Goal: Information Seeking & Learning: Learn about a topic

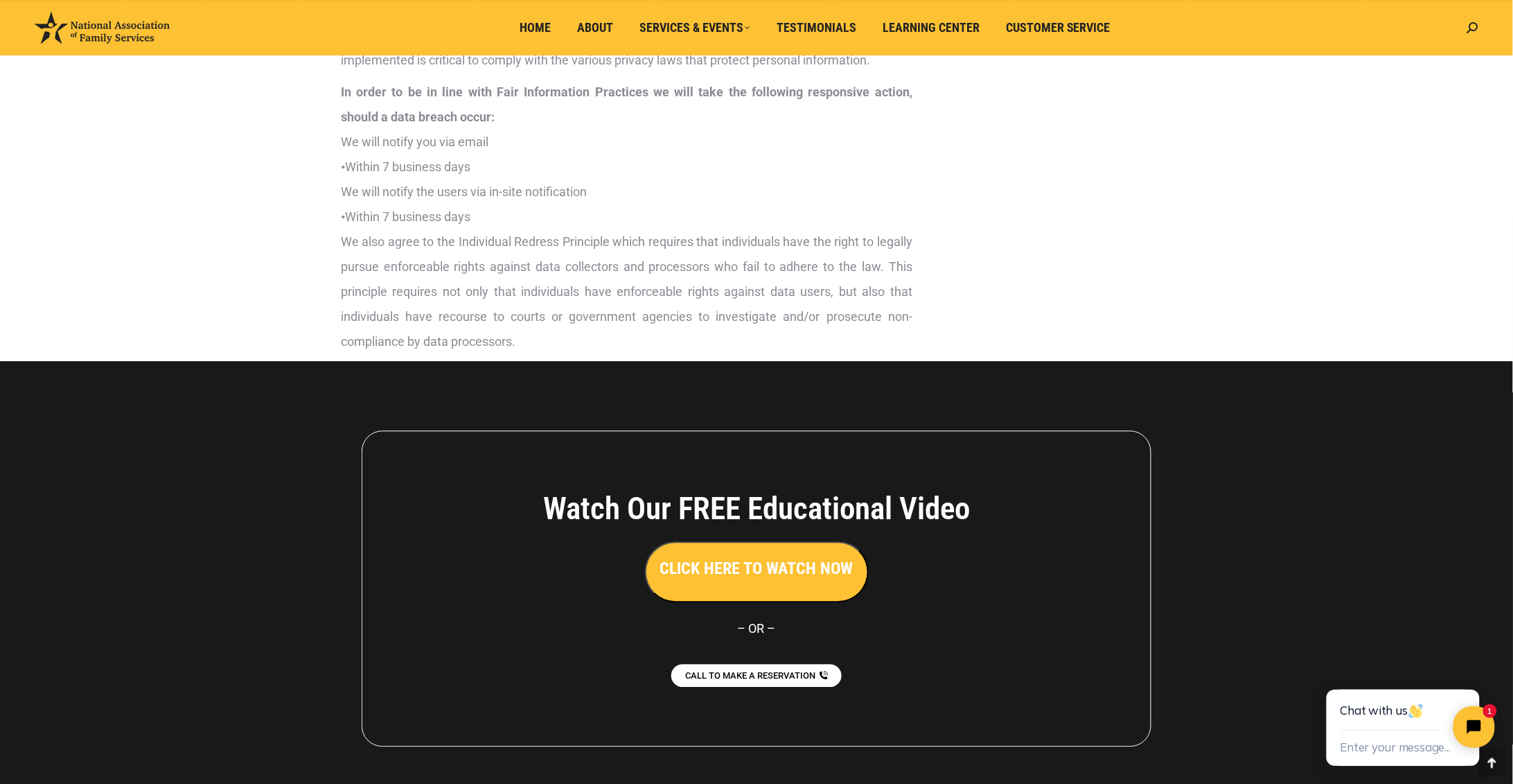
scroll to position [3309, 0]
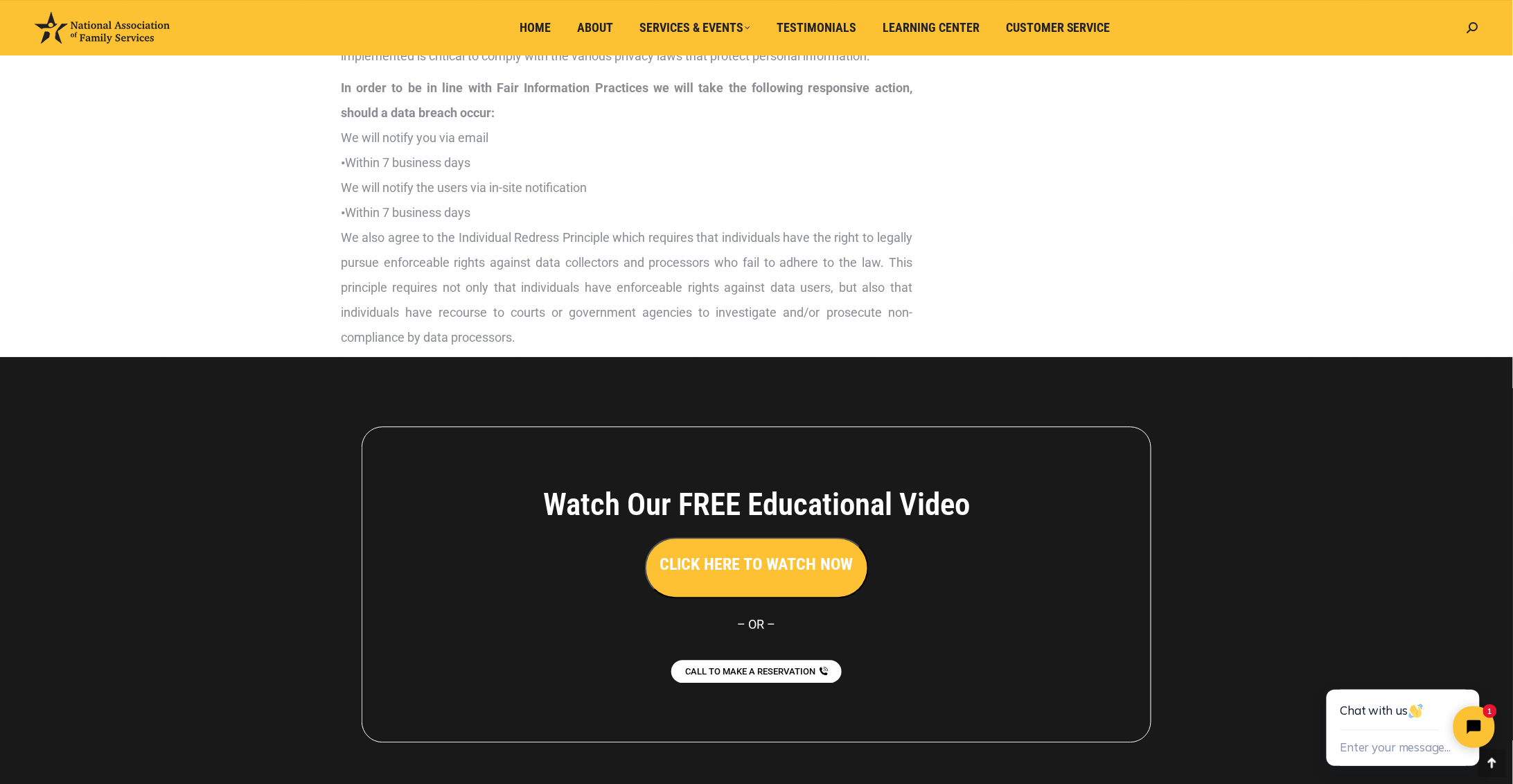
drag, startPoint x: 1519, startPoint y: 552, endPoint x: 203, endPoint y: 2, distance: 1426.3
click at [1416, 746] on button "Enter your message..." at bounding box center [1395, 747] width 110 height 23
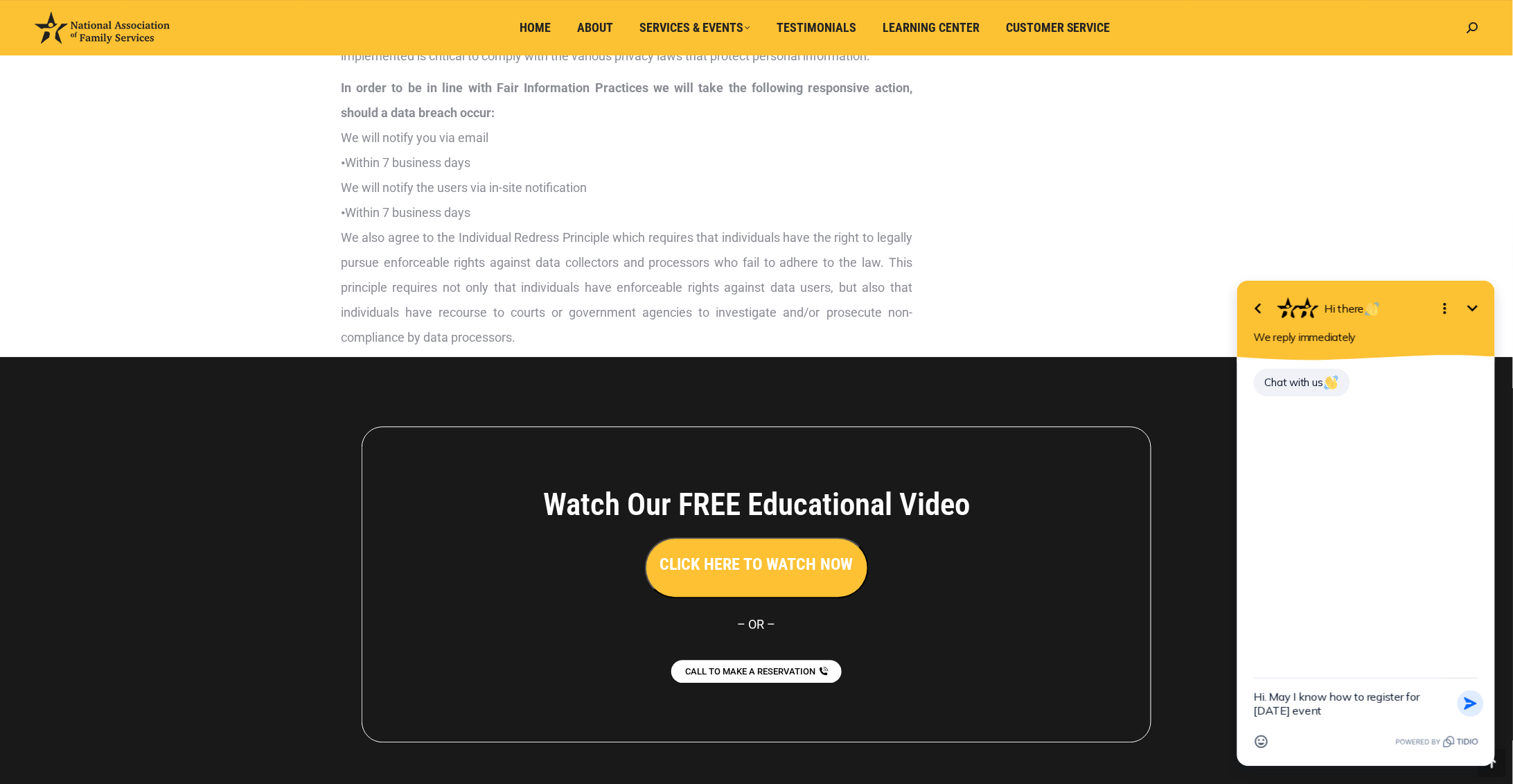
type textarea "Hi. May I know how to register for [DATE] event"
click at [1464, 700] on icon "button" at bounding box center [1470, 702] width 15 height 15
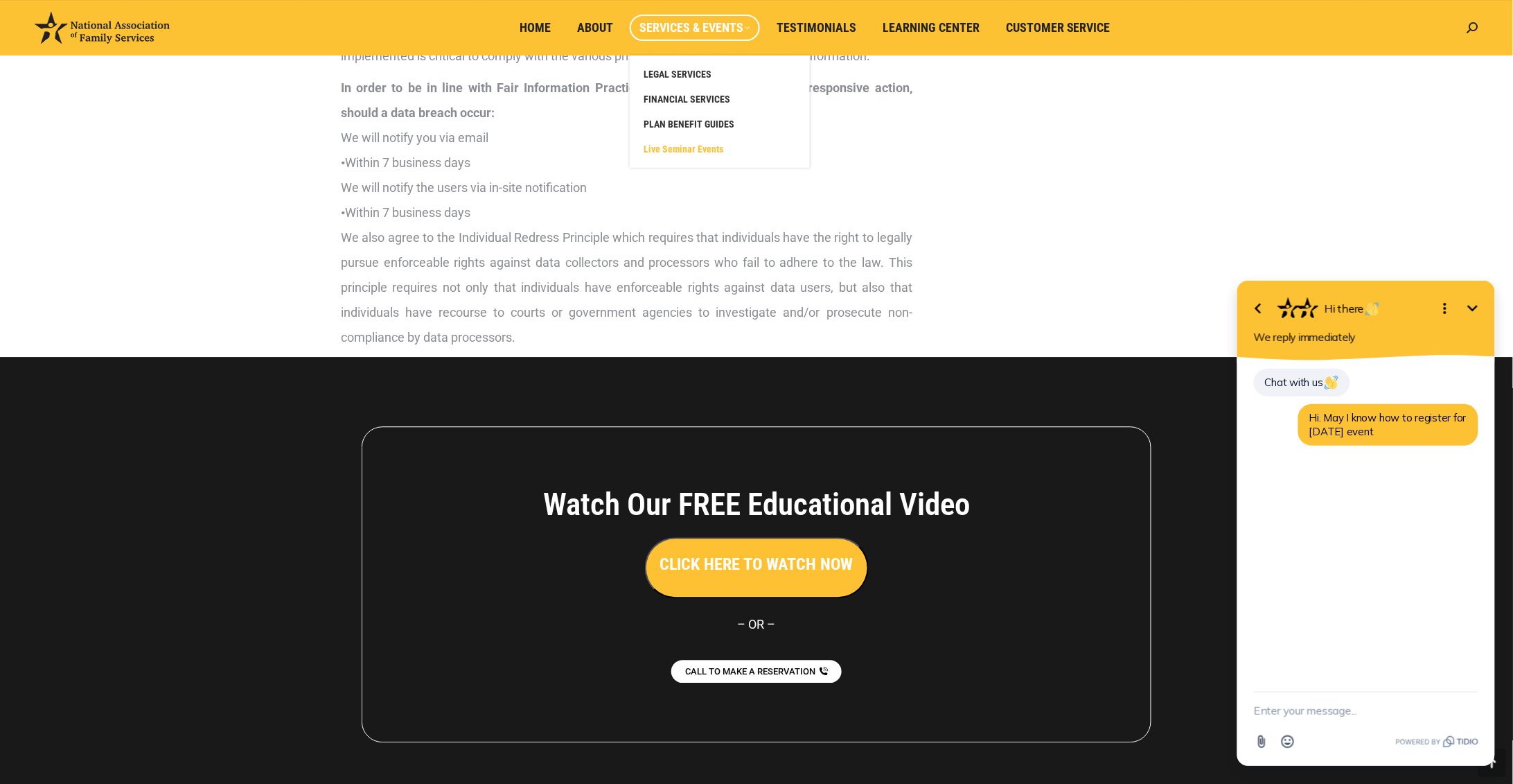
click at [691, 146] on span "Live Seminar Events" at bounding box center [683, 148] width 80 height 12
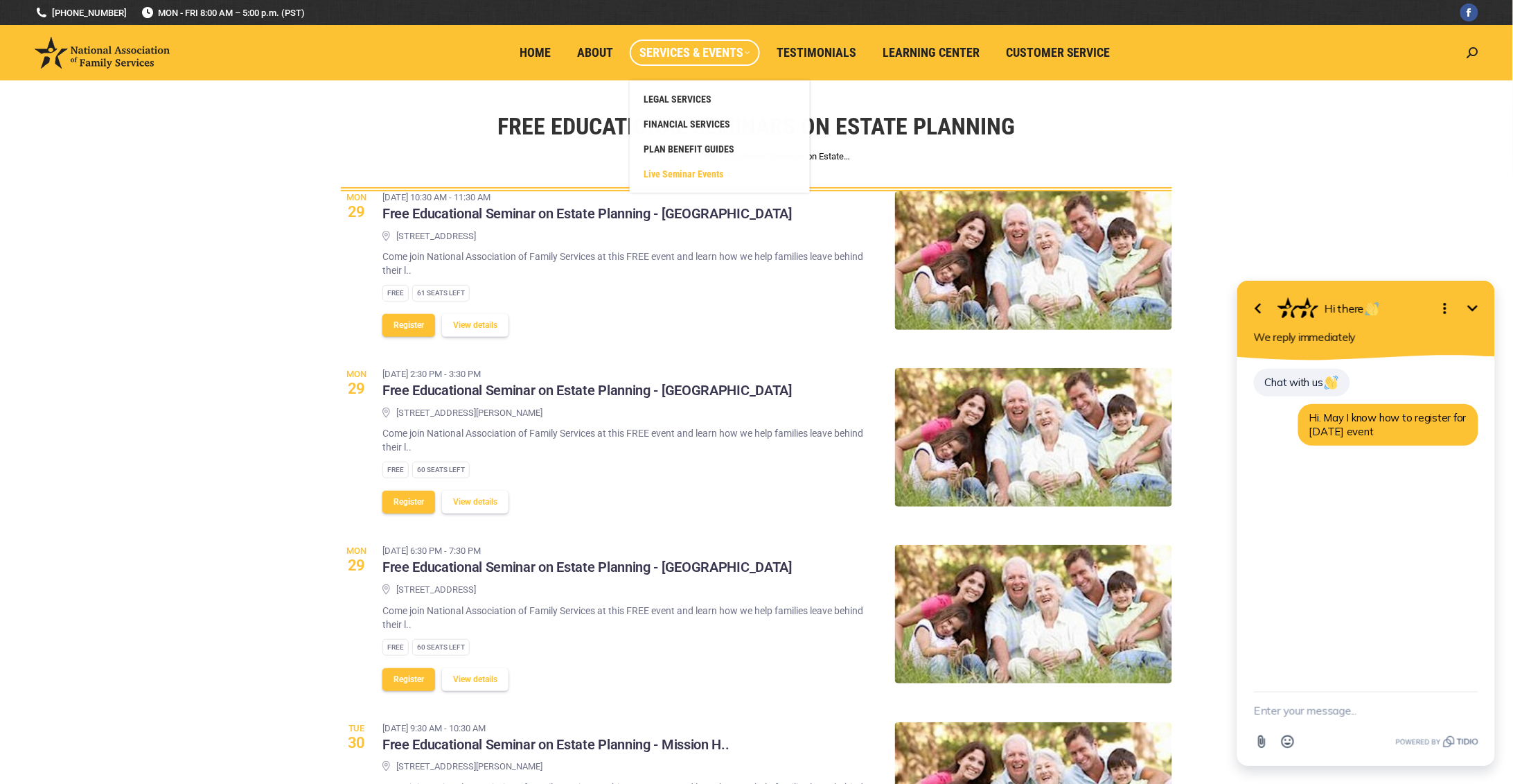
click at [746, 49] on span "Services & Events" at bounding box center [695, 52] width 111 height 15
click at [697, 167] on span "Live Seminar Events" at bounding box center [683, 173] width 80 height 12
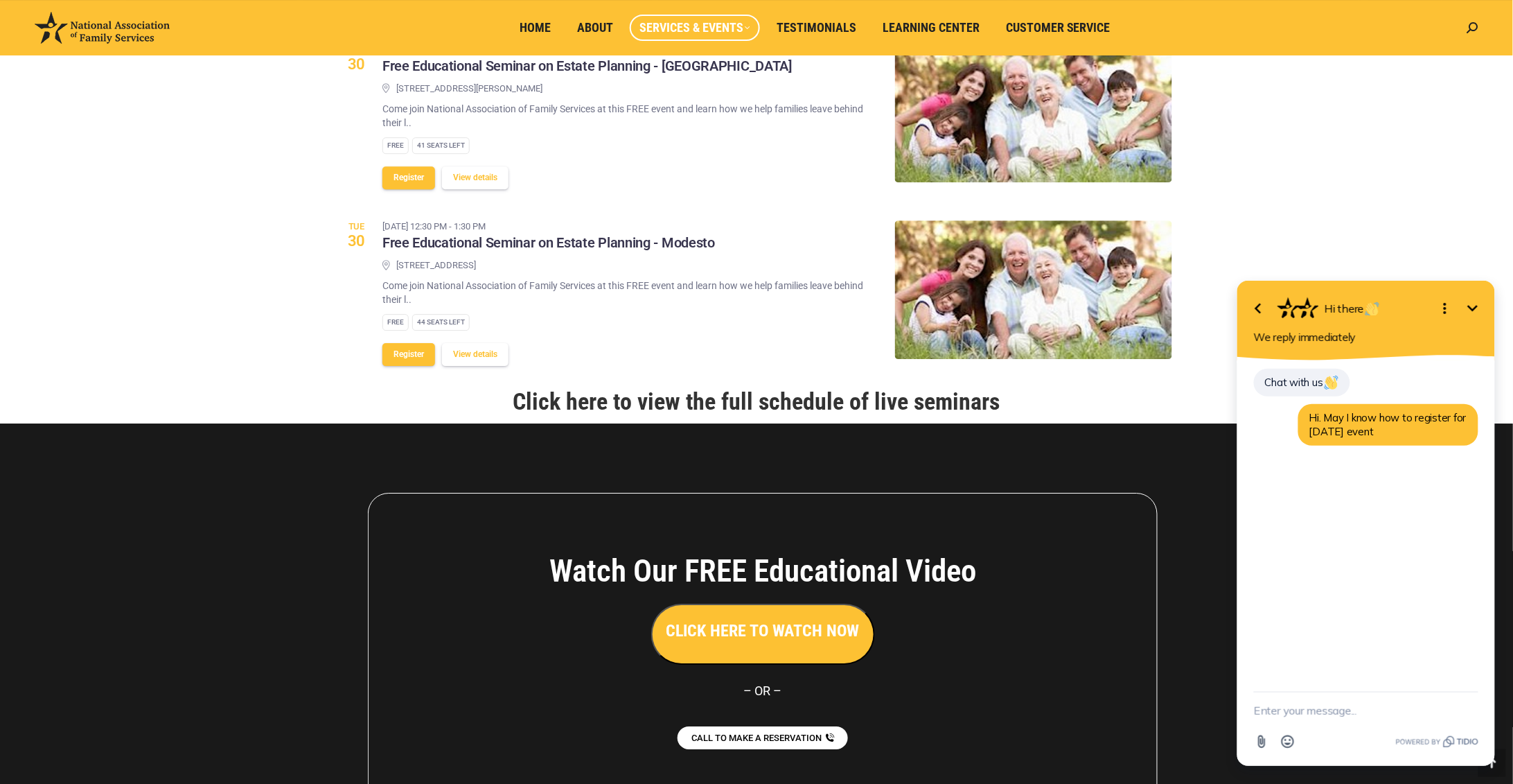
scroll to position [1567, 0]
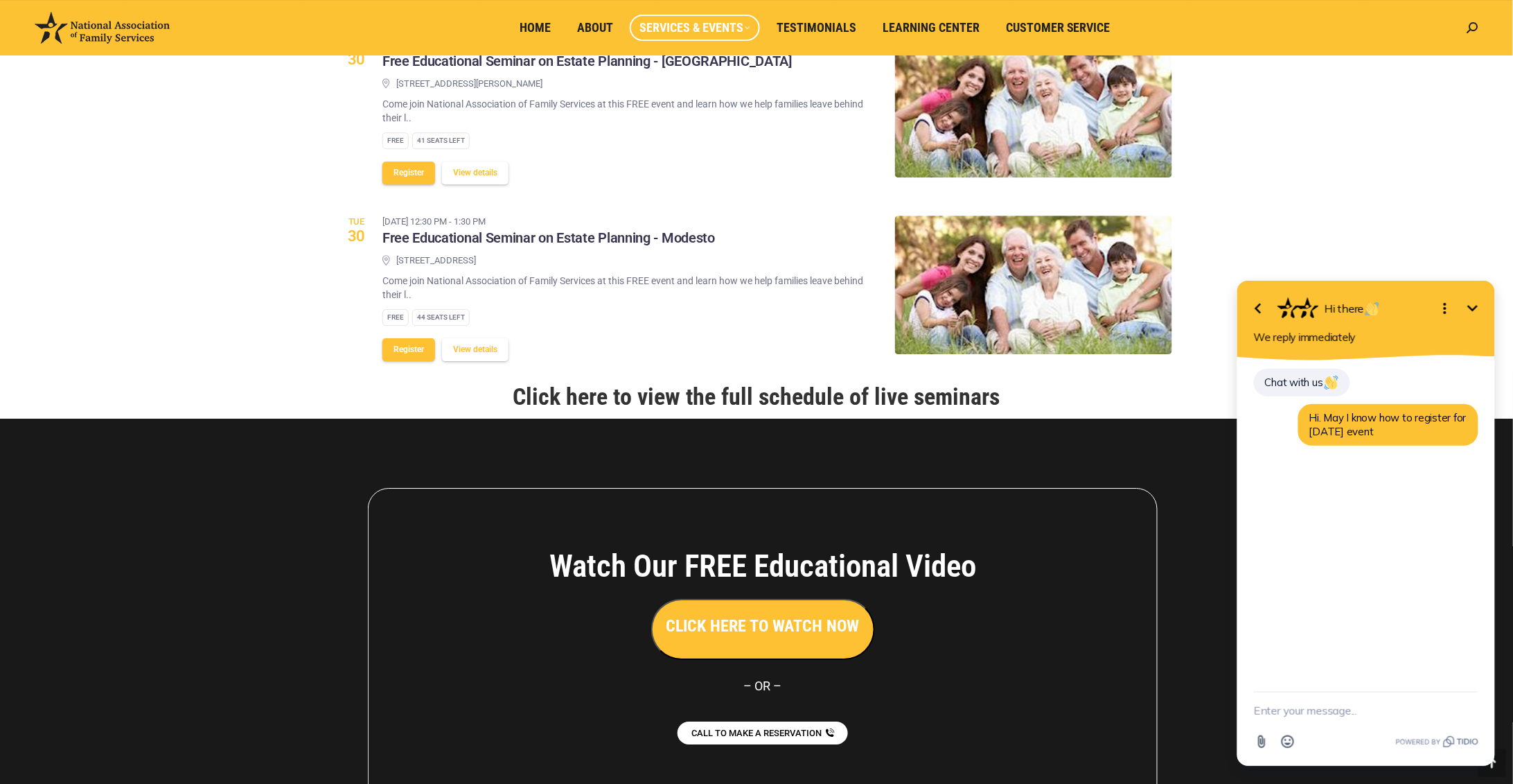
click at [868, 394] on link "Click here to view the full schedule of live seminars" at bounding box center [757, 396] width 487 height 28
click at [726, 394] on link "Click here to view the full schedule of live seminars" at bounding box center [757, 396] width 487 height 28
click at [726, 393] on link "Click here to view the full schedule of live seminars" at bounding box center [757, 396] width 487 height 28
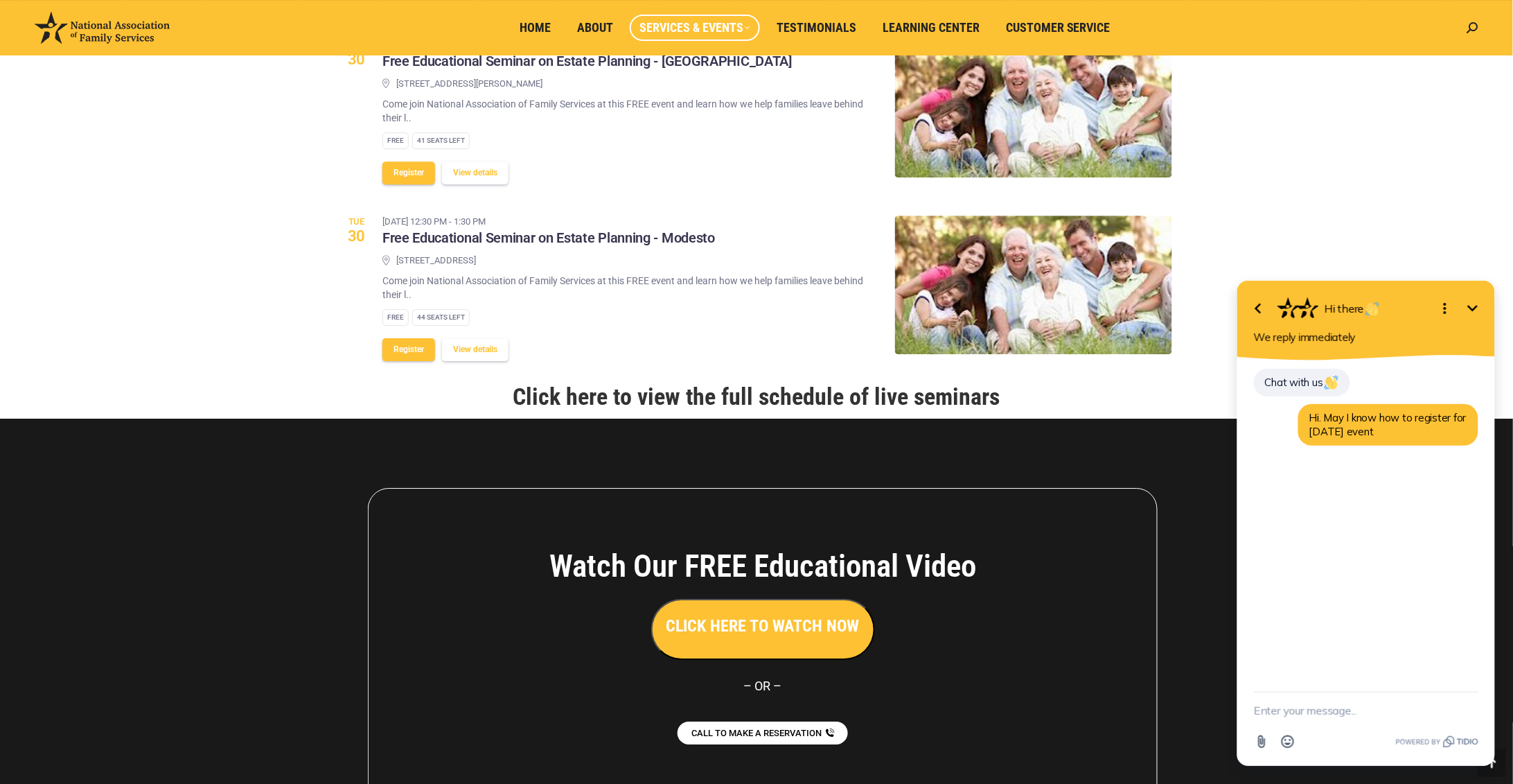
click at [726, 393] on link "Click here to view the full schedule of live seminars" at bounding box center [757, 396] width 487 height 28
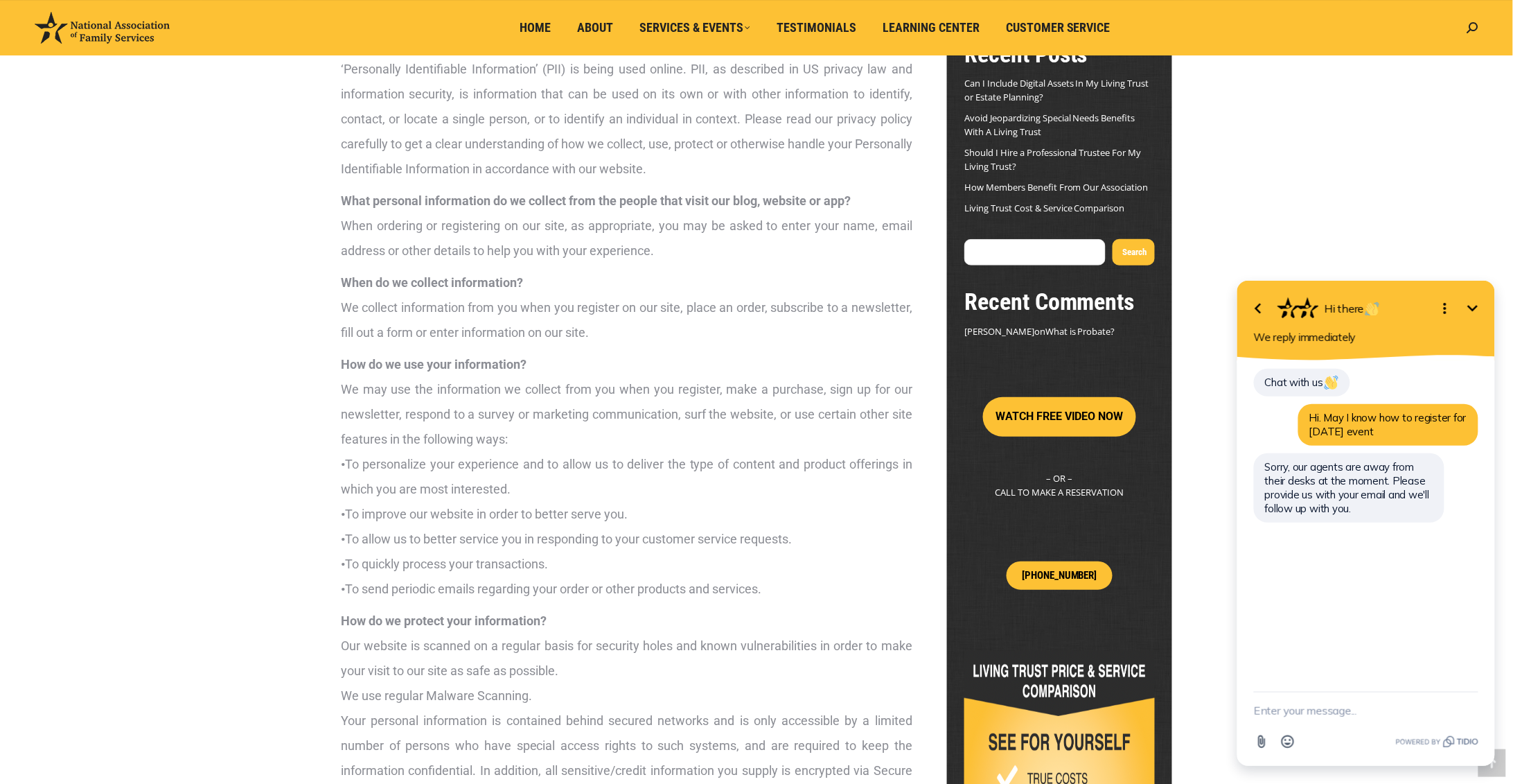
scroll to position [192, 0]
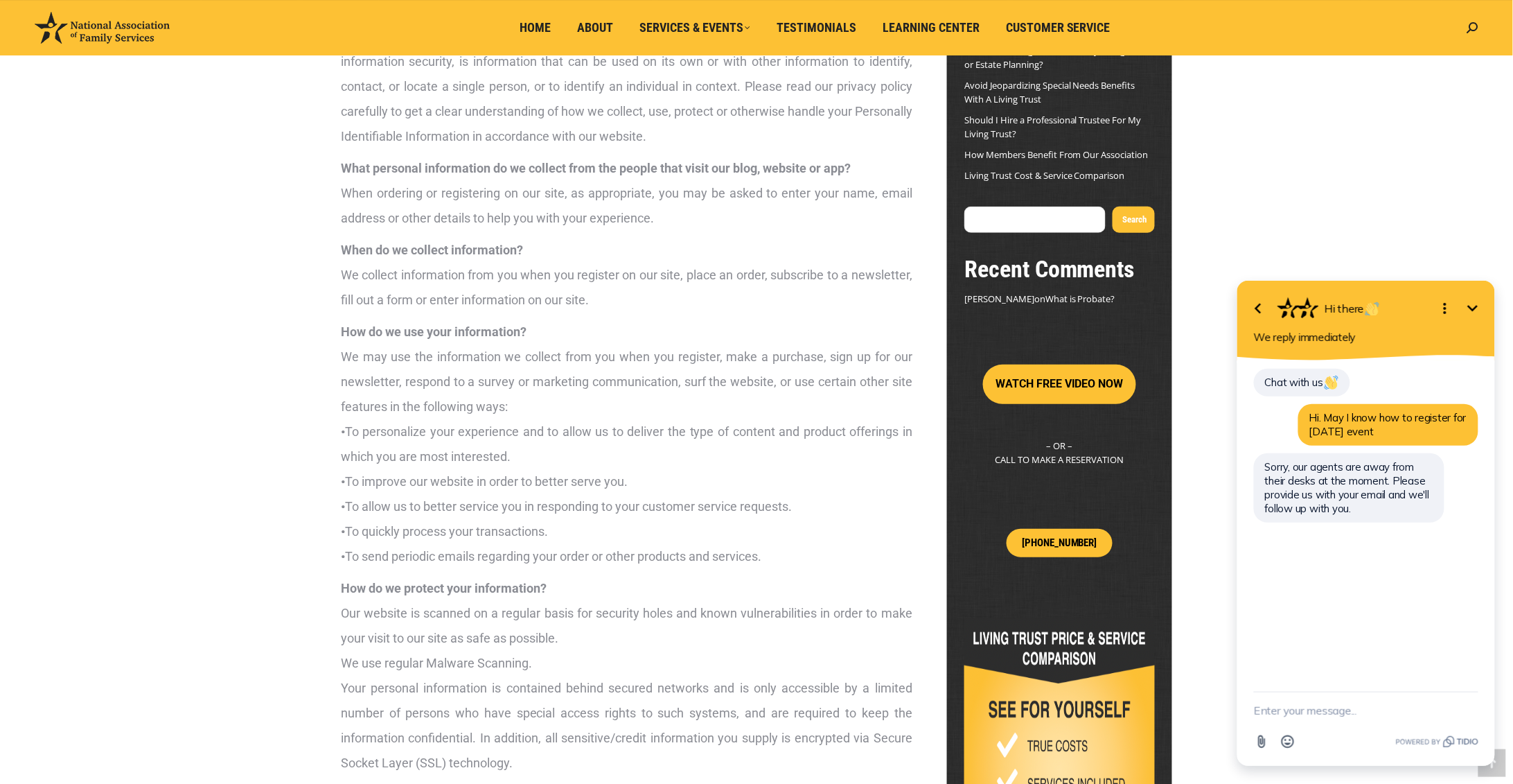
click at [1474, 302] on icon "Minimize" at bounding box center [1472, 307] width 16 height 16
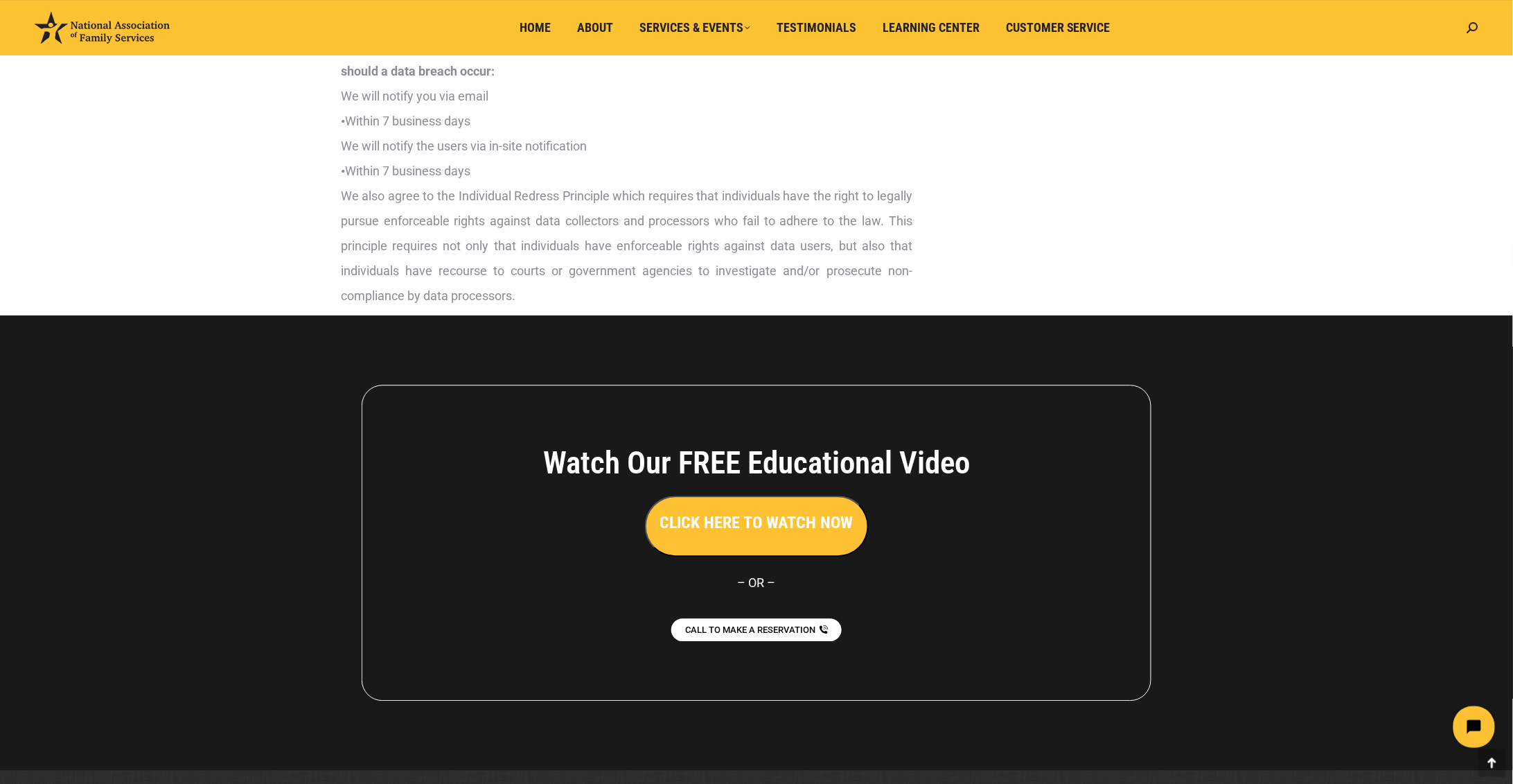
scroll to position [3361, 0]
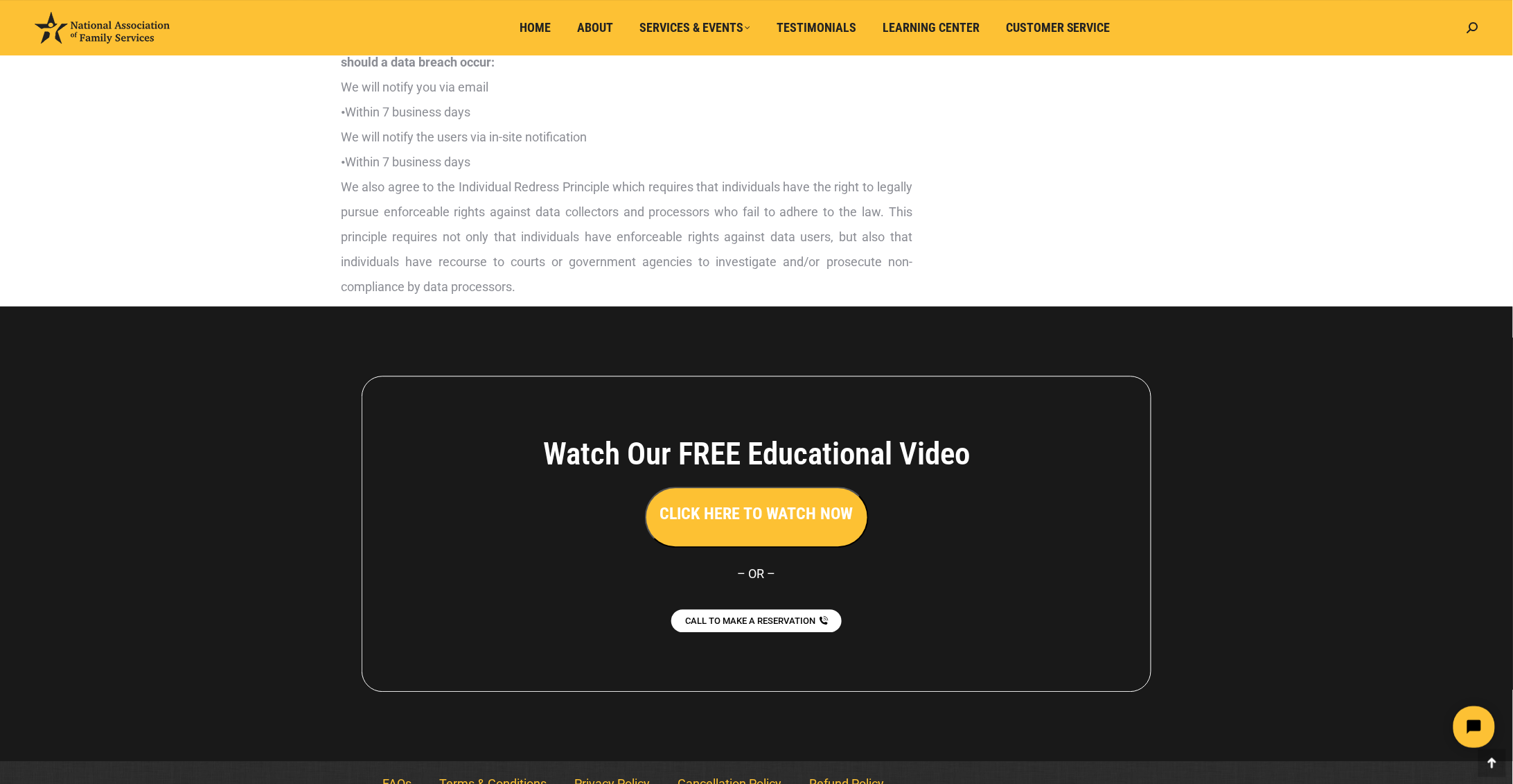
click at [788, 525] on h3 "CLICK HERE TO WATCH NOW" at bounding box center [756, 513] width 193 height 24
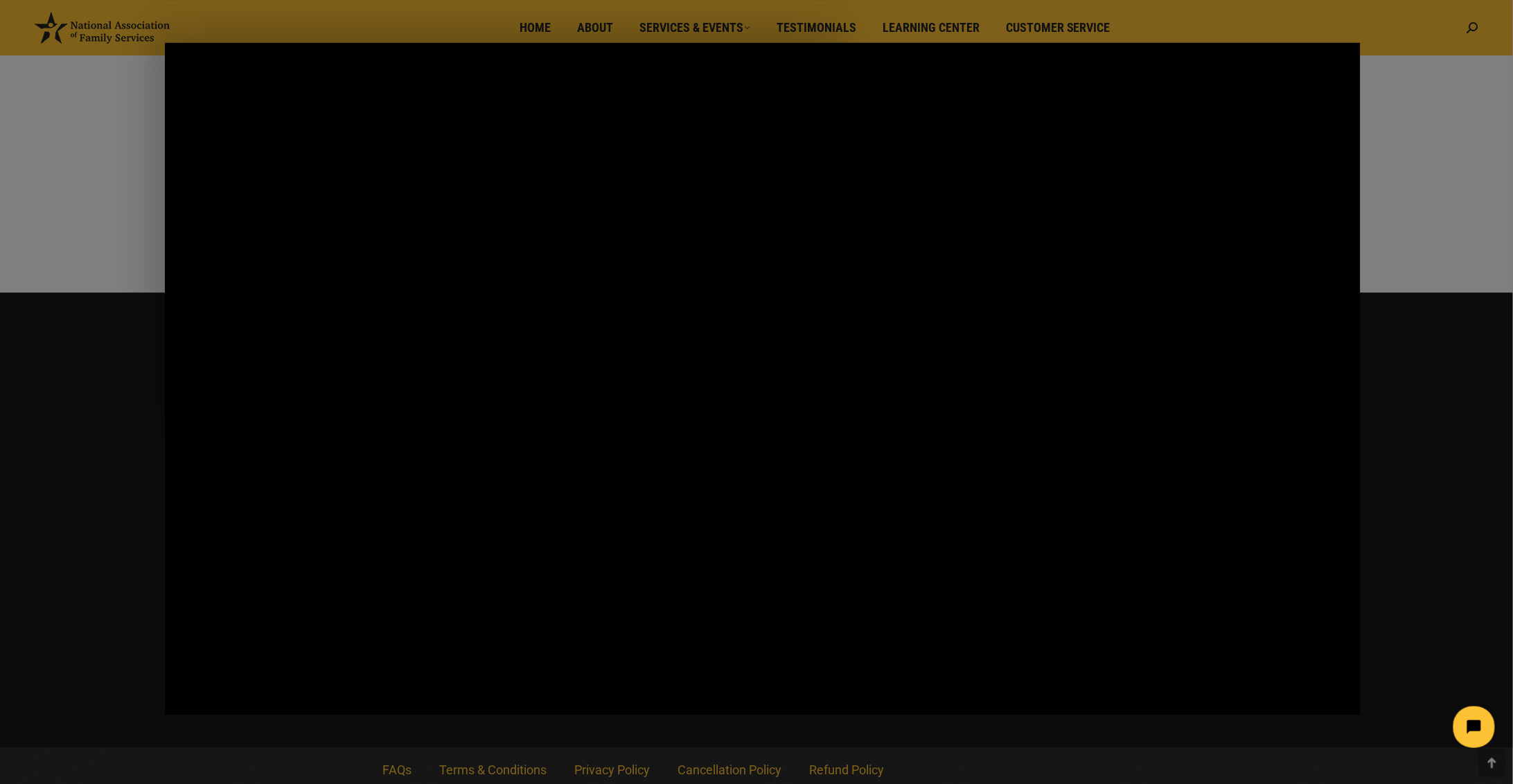
scroll to position [3378, 0]
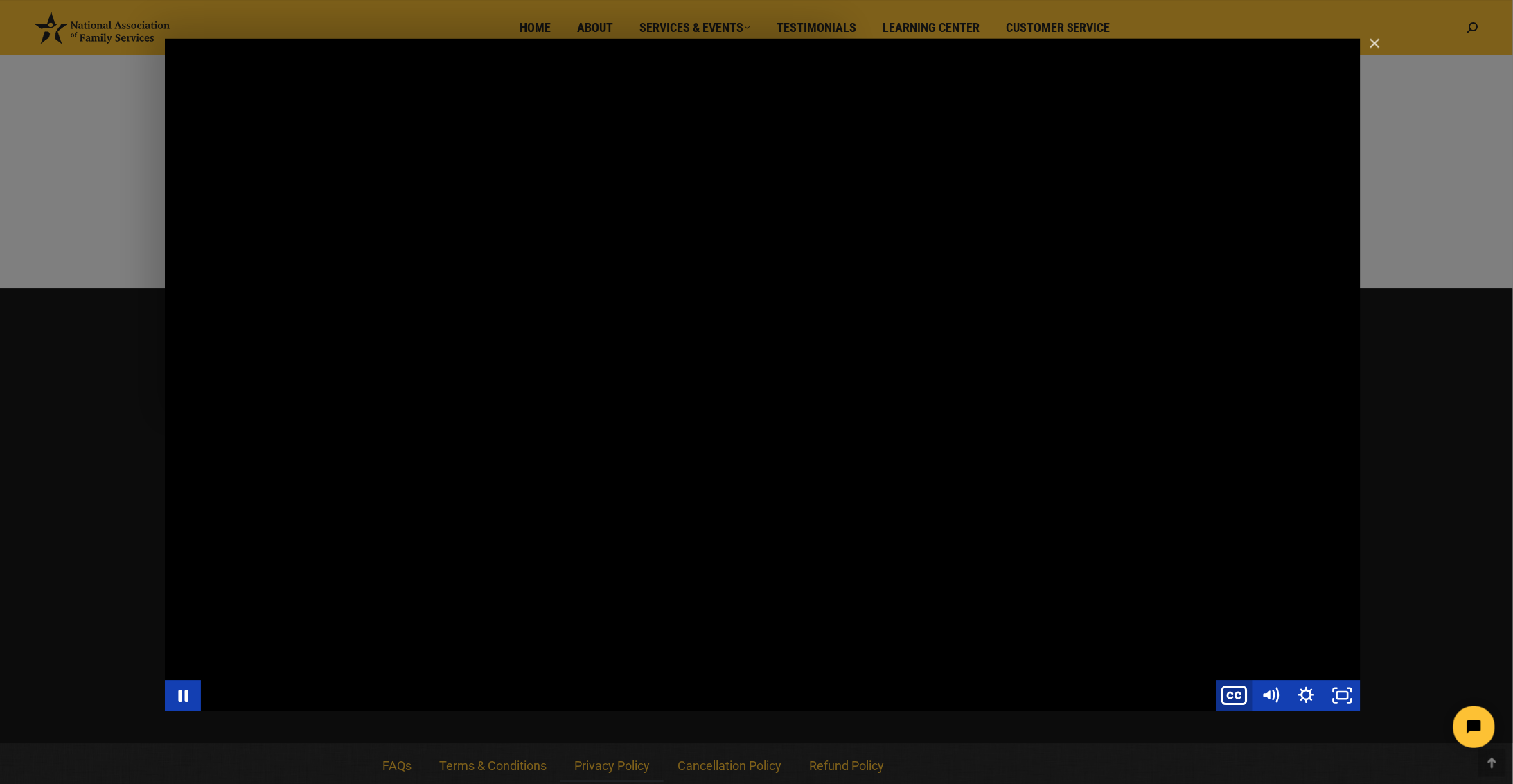
click at [1232, 692] on icon "Show captions menu" at bounding box center [1234, 695] width 43 height 37
click at [1225, 626] on label "English" at bounding box center [1270, 627] width 180 height 31
click at [1181, 613] on input "English" at bounding box center [1181, 612] width 1 height 1
radio input "true"
click at [1239, 697] on icon "Show captions menu" at bounding box center [1238, 695] width 4 height 5
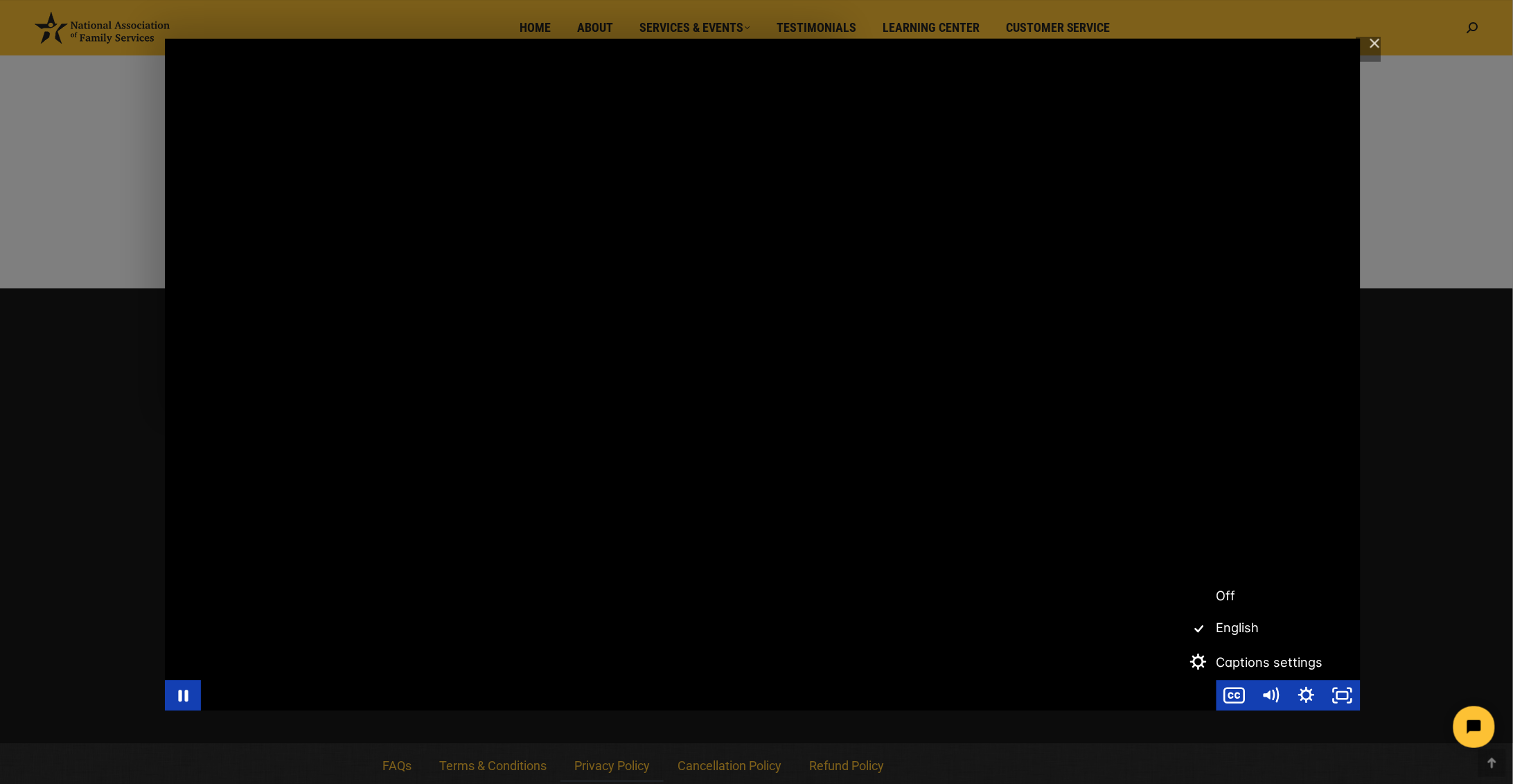
click at [1225, 588] on label "Off" at bounding box center [1270, 595] width 180 height 31
click at [1181, 580] on input "Off" at bounding box center [1181, 579] width 1 height 1
radio input "true"
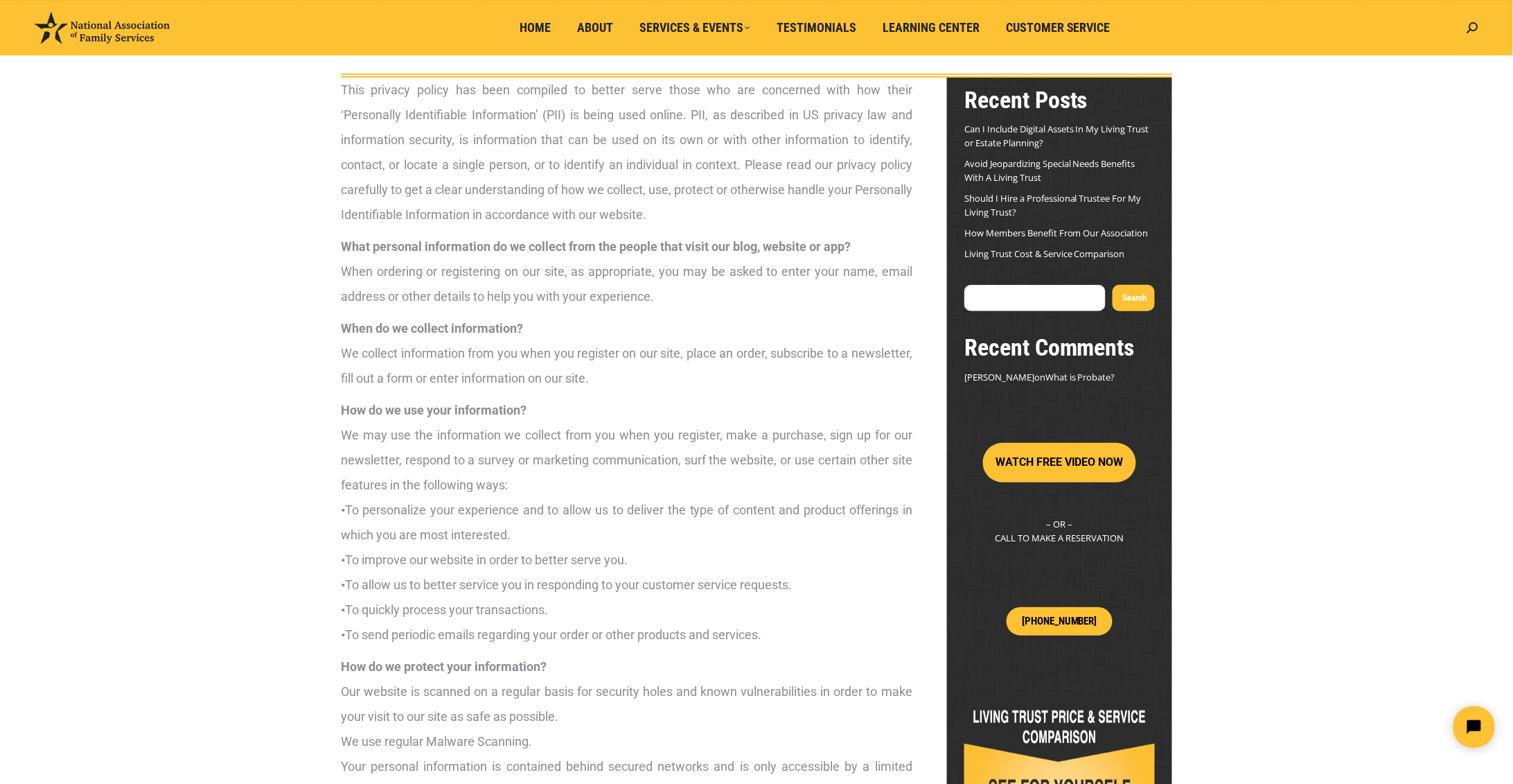
scroll to position [109, 0]
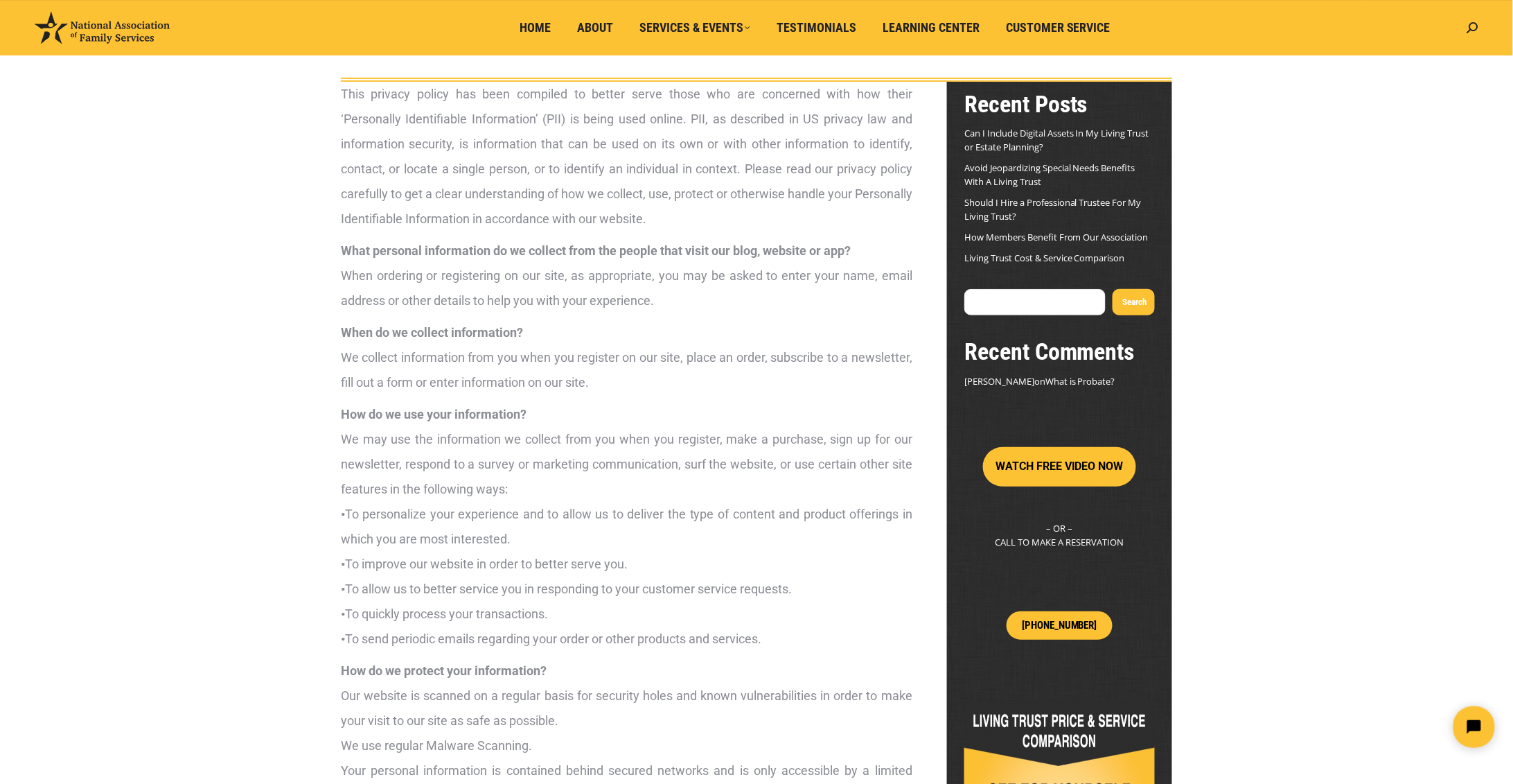
click at [1046, 256] on link "Living Trust Cost & Service Comparison" at bounding box center [1045, 257] width 161 height 12
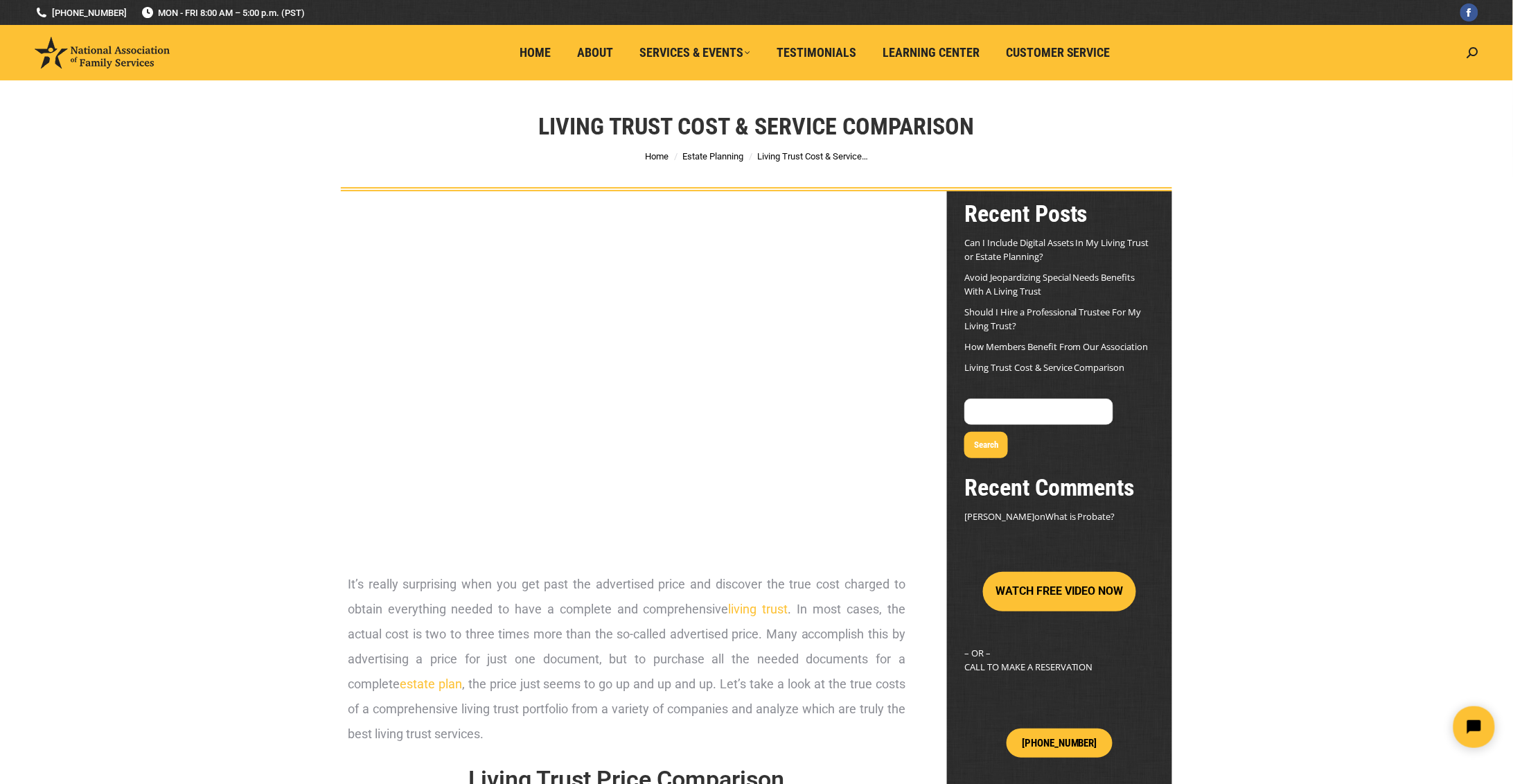
click at [1032, 345] on link "How Members Benefit From Our Association" at bounding box center [1057, 346] width 185 height 12
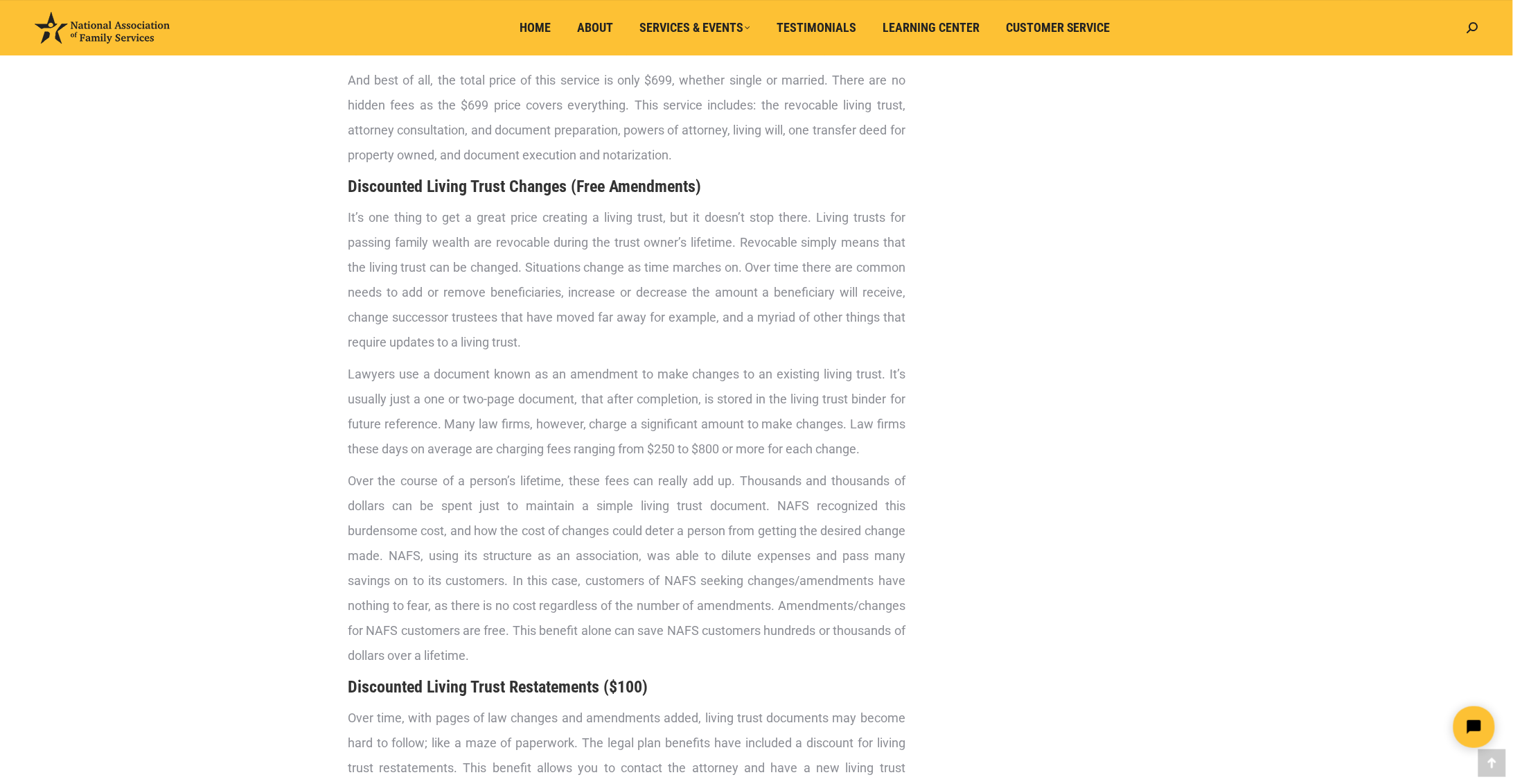
scroll to position [1073, 0]
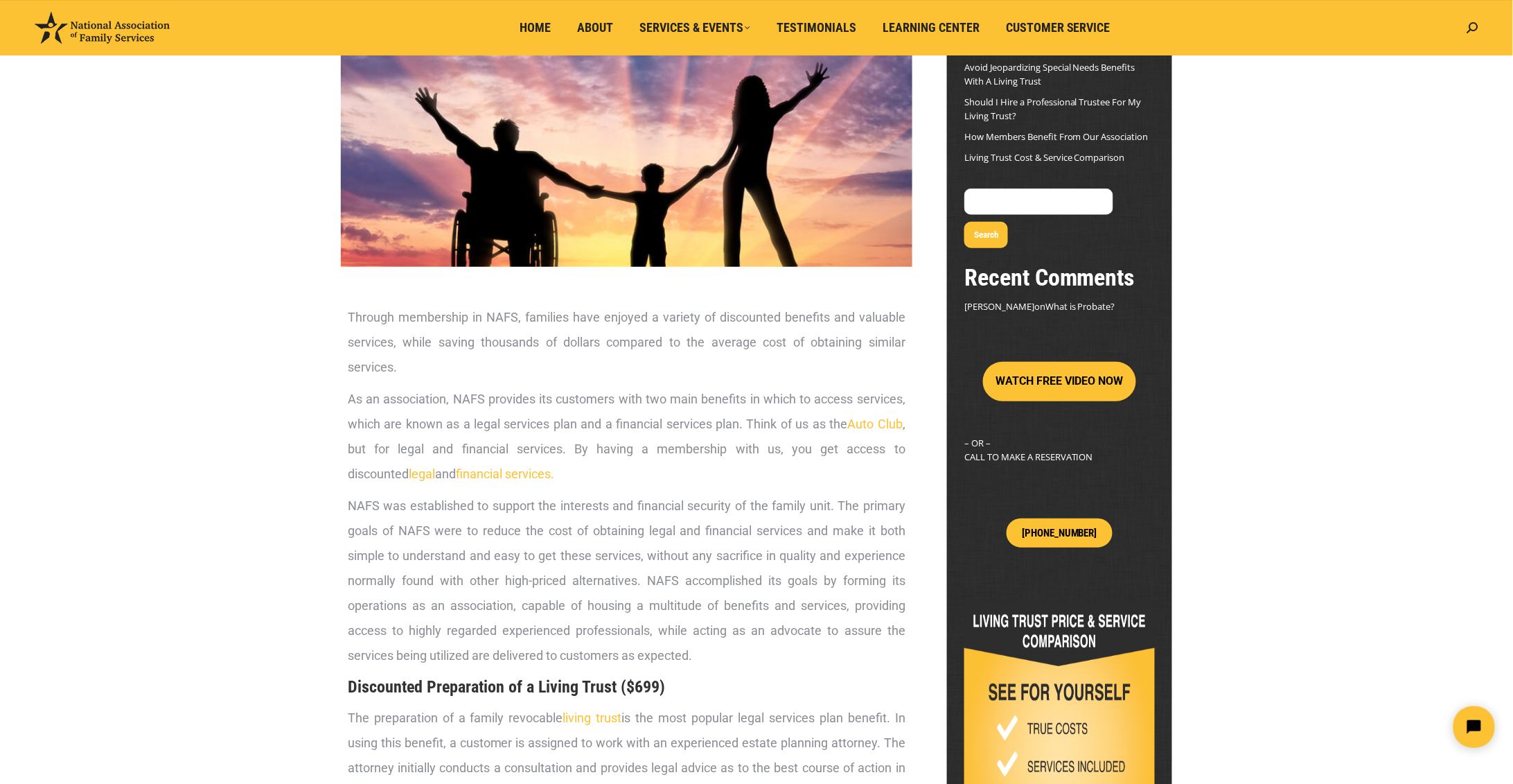
scroll to position [0, 0]
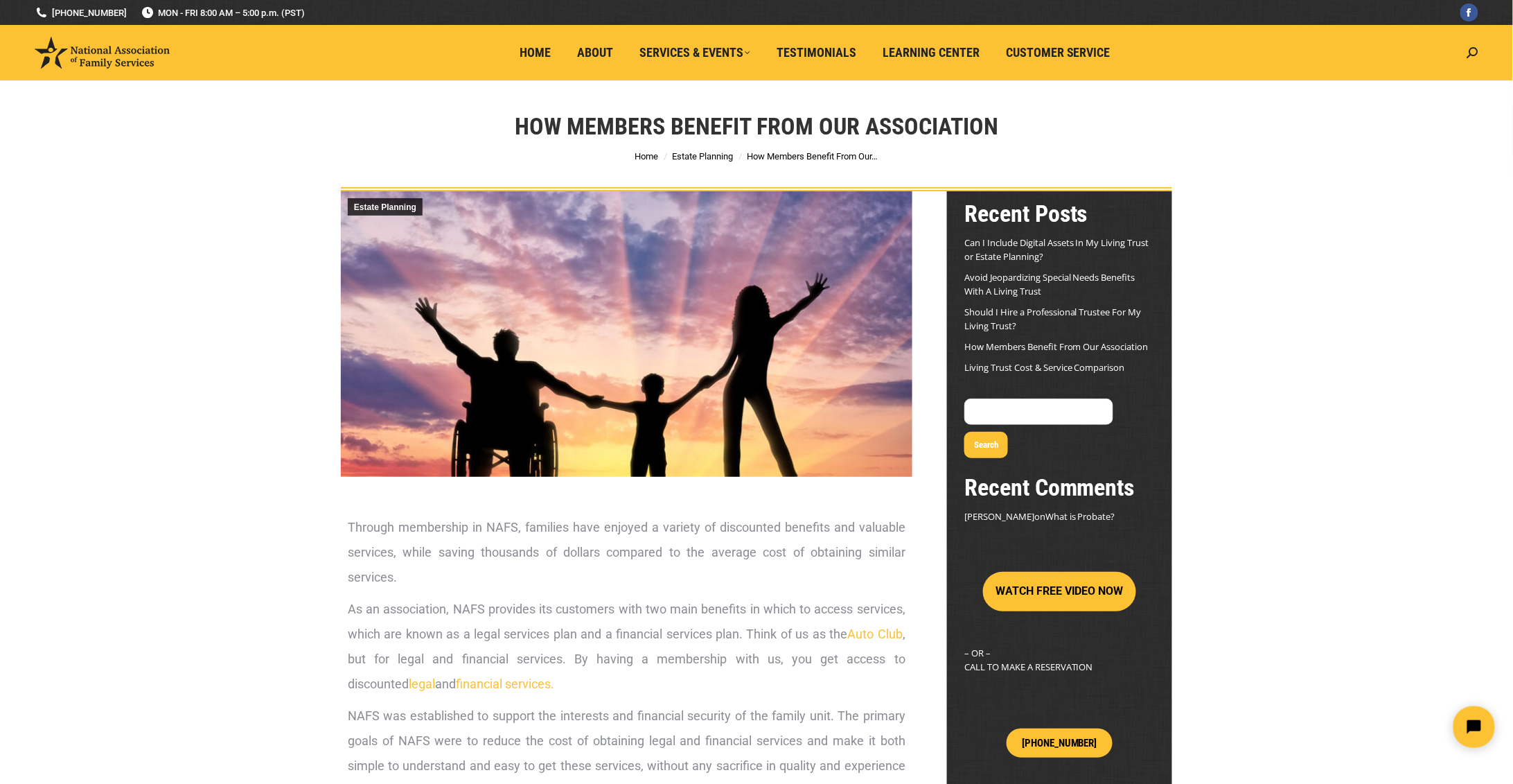
click at [1086, 242] on link "Can I Include Digital Assets In My Living Trust or Estate Planning?" at bounding box center [1057, 249] width 185 height 27
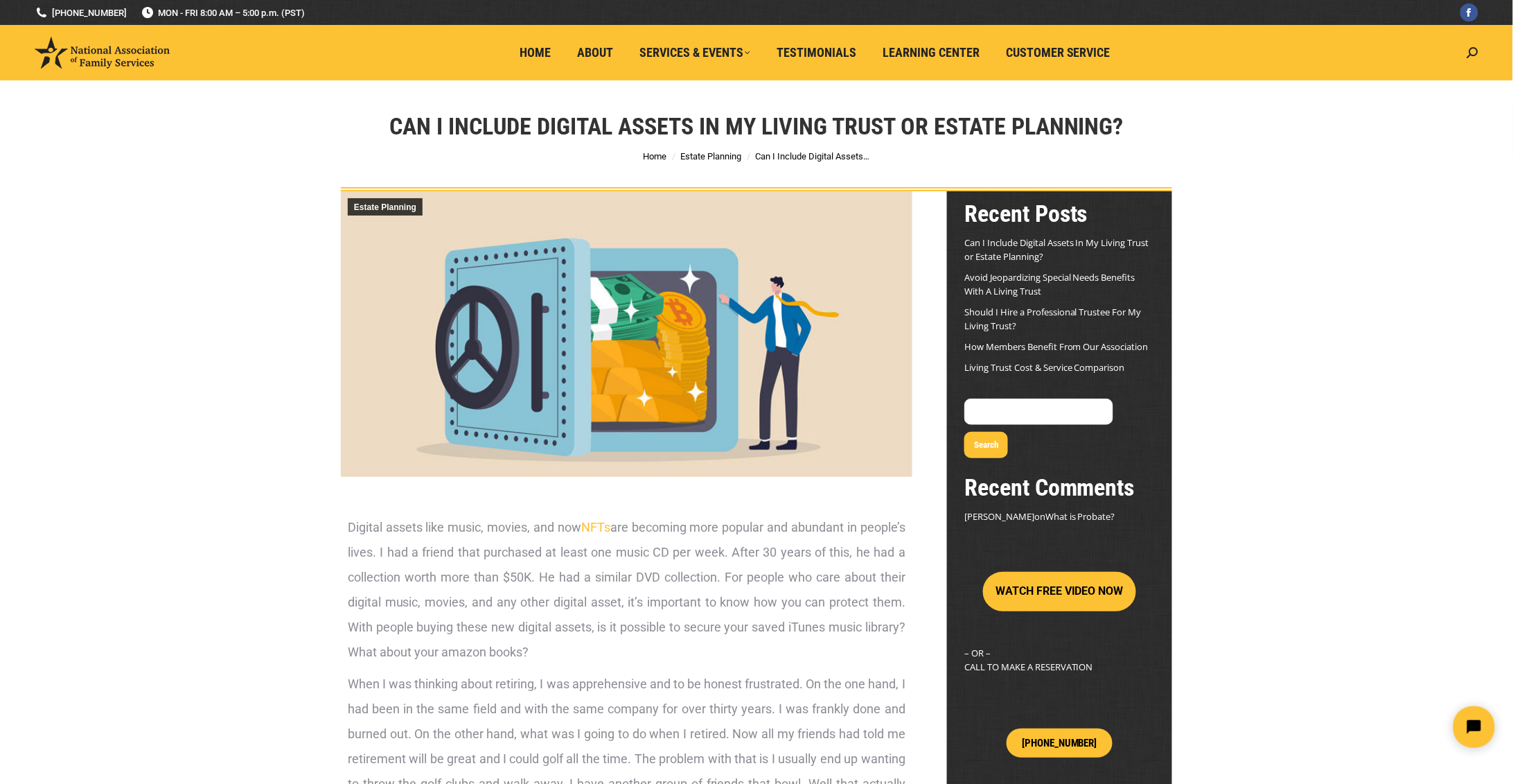
click at [1056, 278] on link "Avoid Jeopardizing Special Needs Benefits With A Living Trust" at bounding box center [1051, 284] width 171 height 27
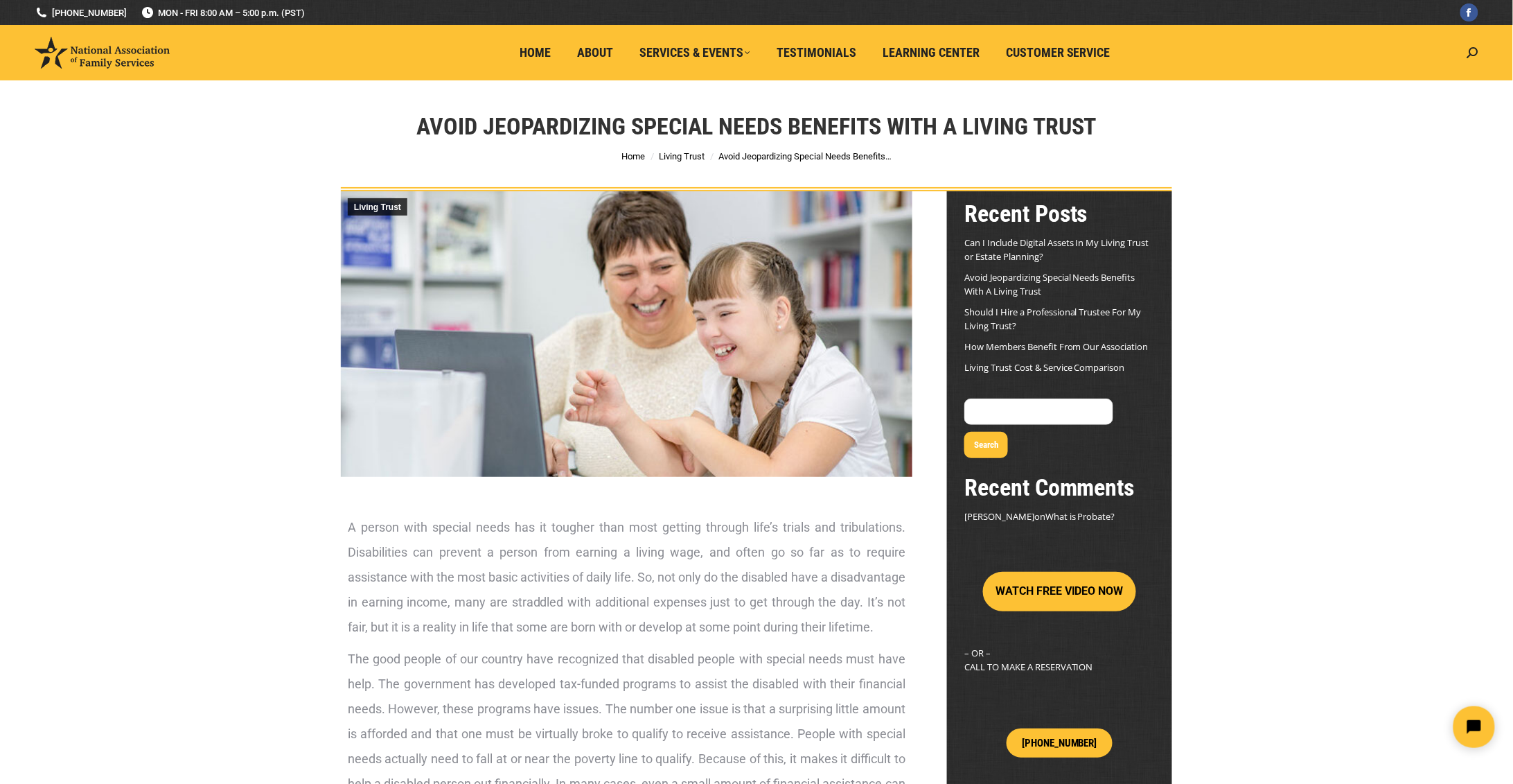
click at [1023, 312] on link "Should I Hire a Professional Trustee For My Living Trust?" at bounding box center [1053, 319] width 177 height 27
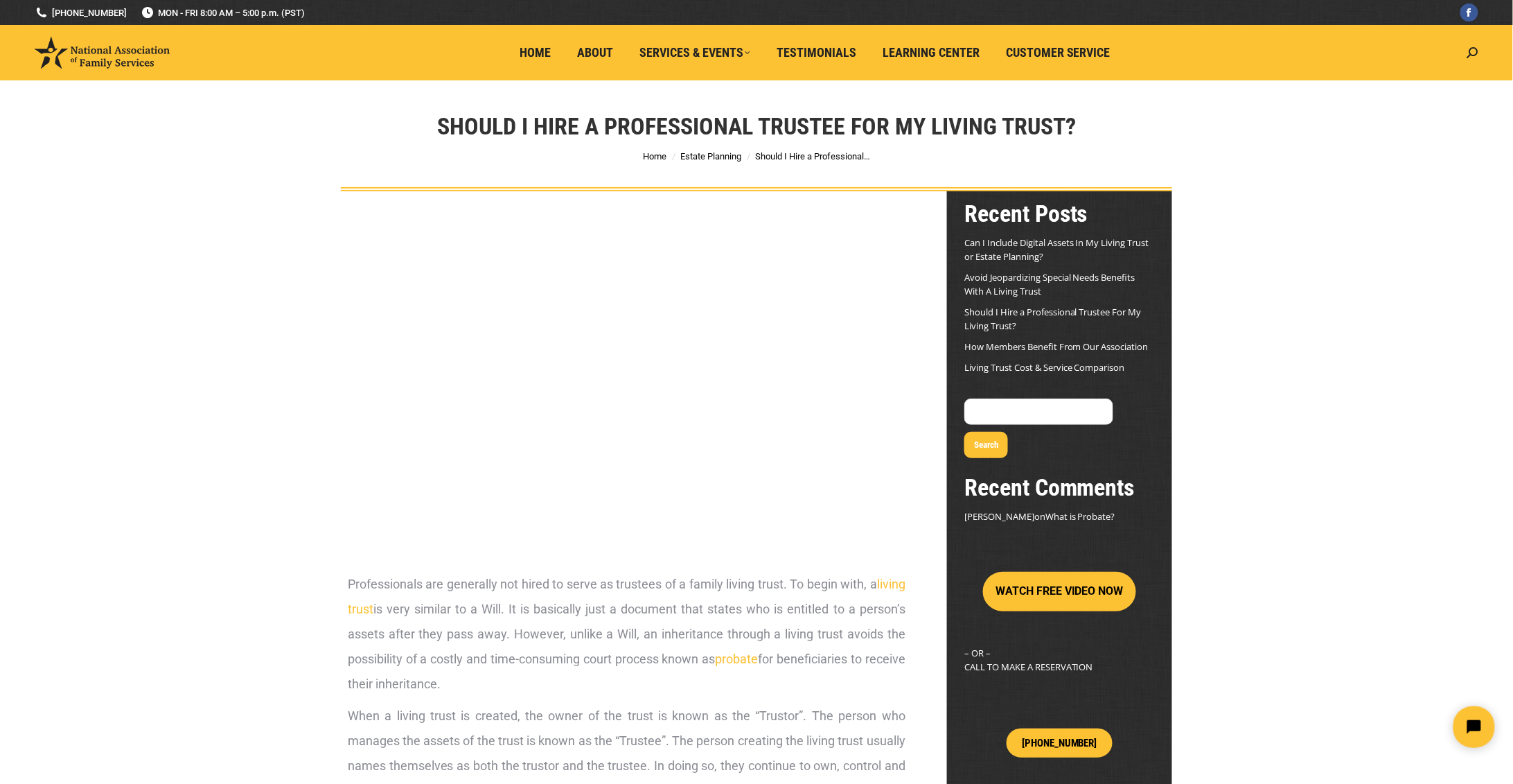
click at [987, 347] on link "How Members Benefit From Our Association" at bounding box center [1057, 346] width 185 height 12
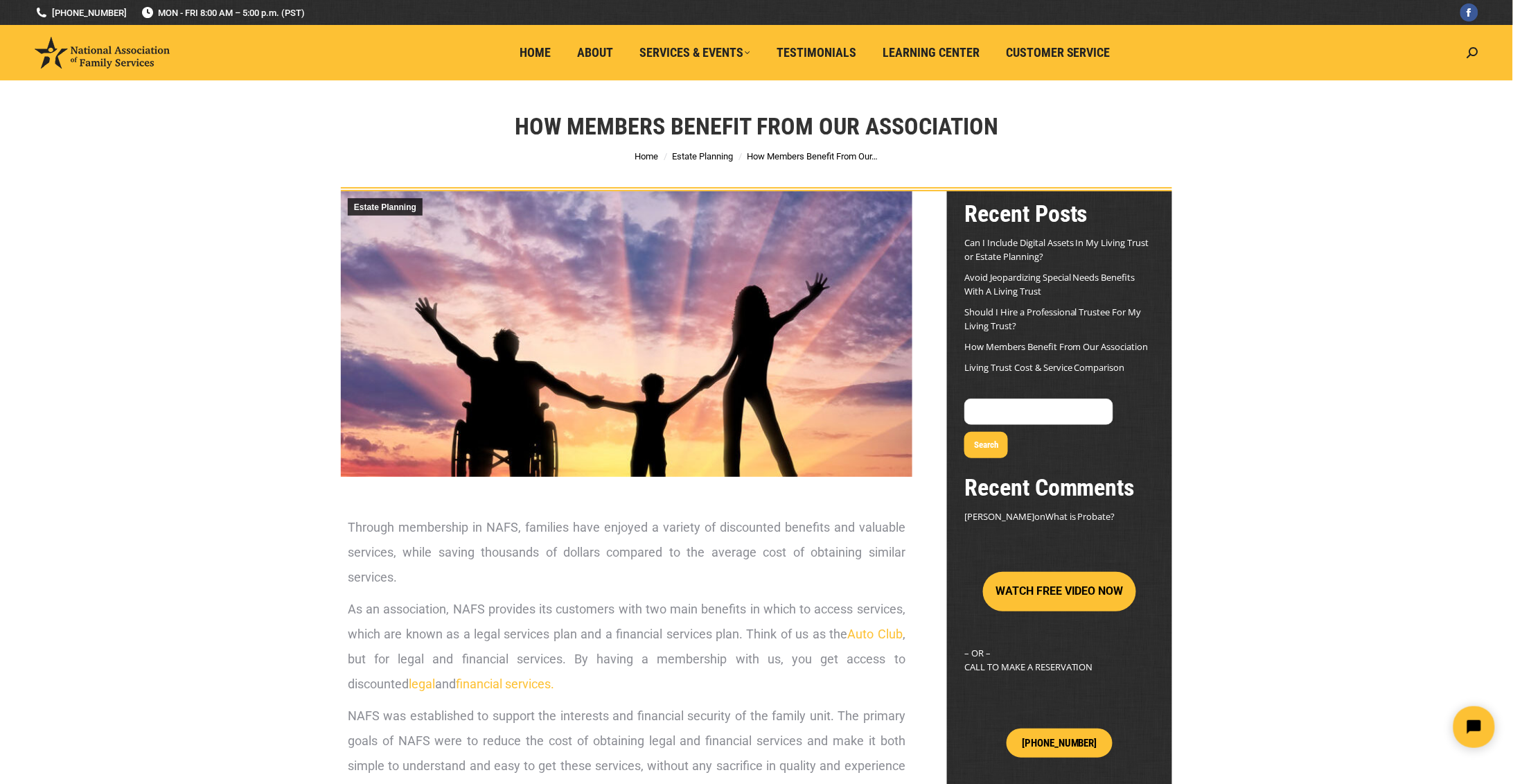
click at [1000, 363] on link "Living Trust Cost & Service Comparison" at bounding box center [1045, 366] width 161 height 12
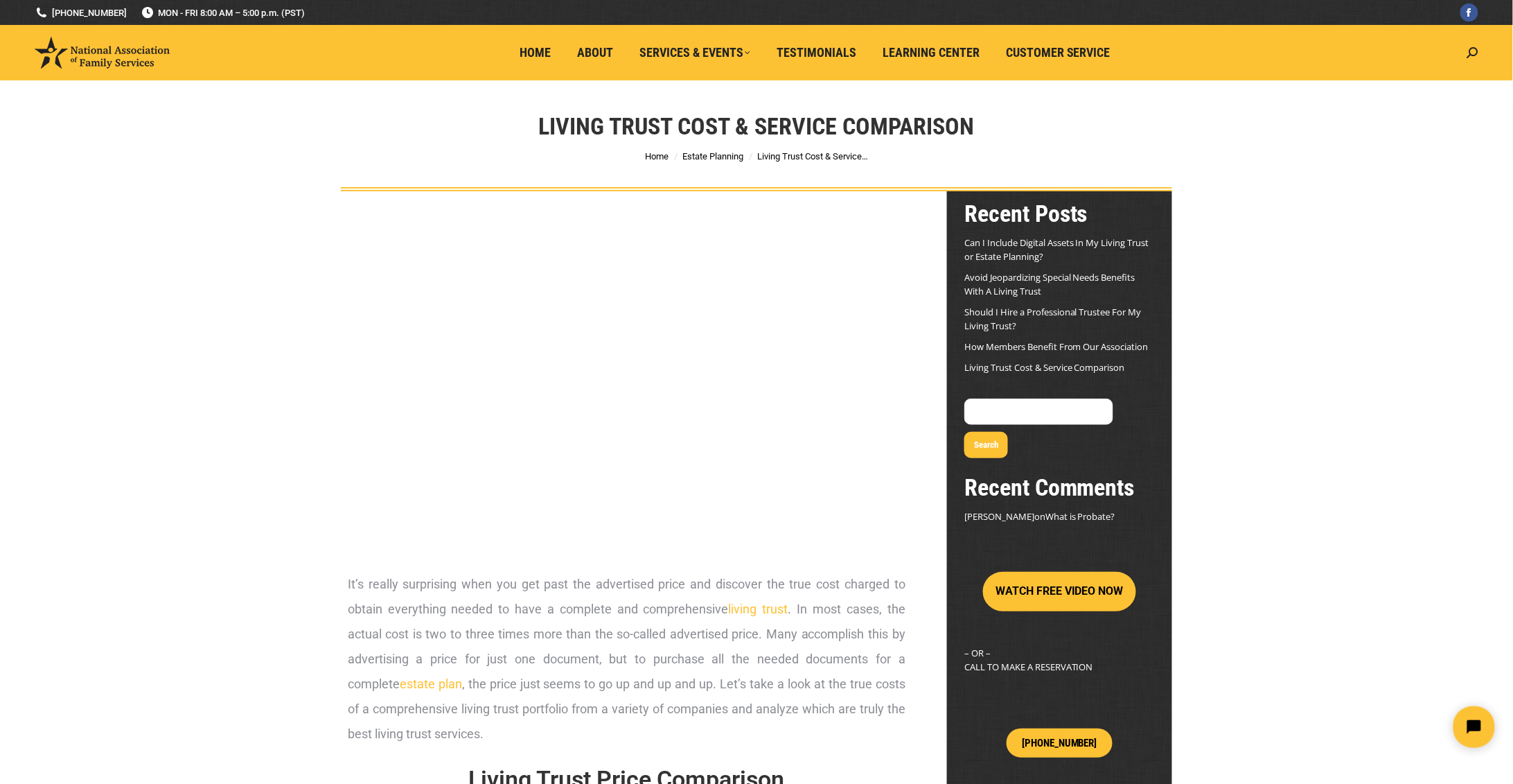
click at [1018, 349] on link "How Members Benefit From Our Association" at bounding box center [1057, 346] width 185 height 12
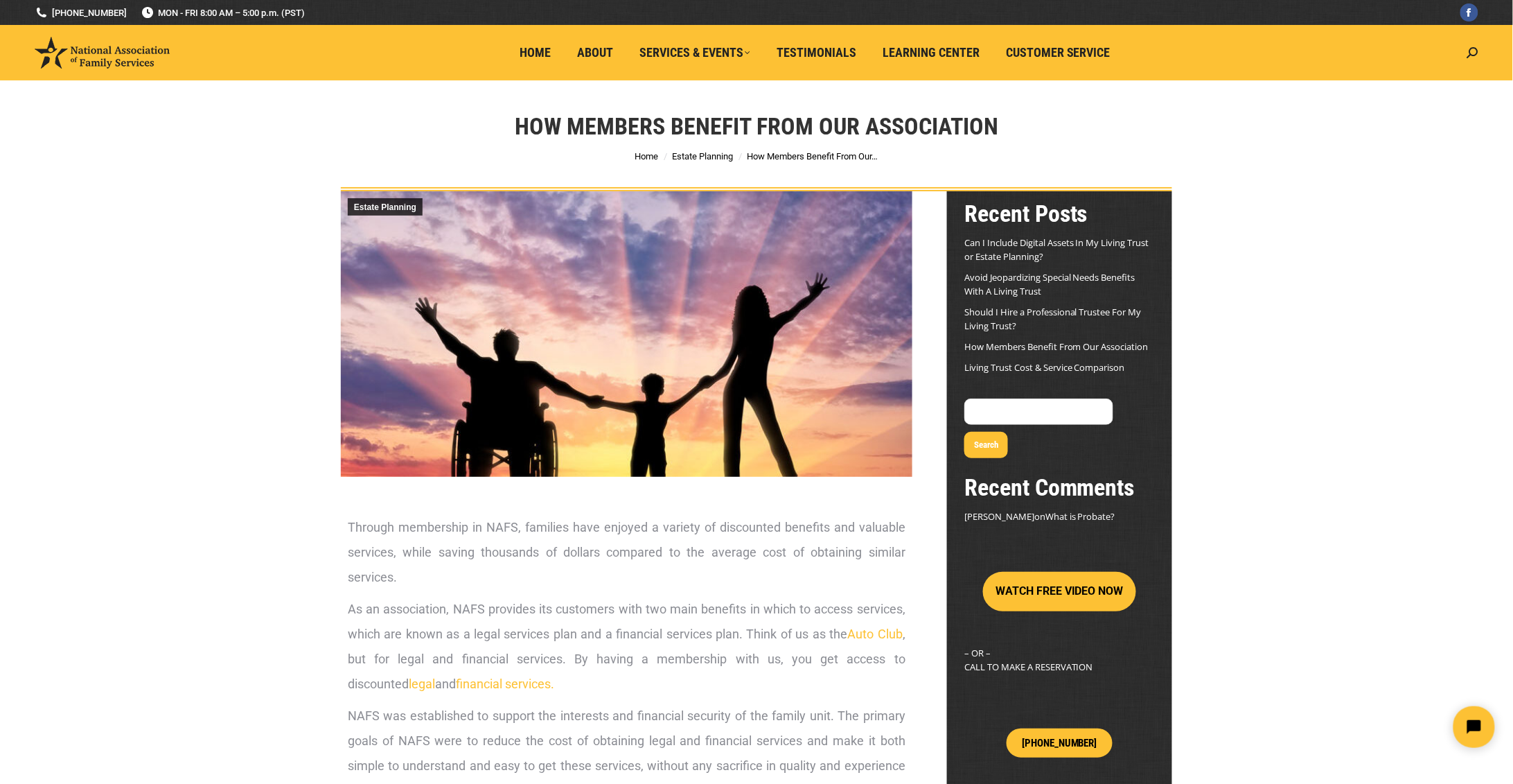
click at [1032, 315] on link "Should I Hire a Professional Trustee For My Living Trust?" at bounding box center [1053, 319] width 177 height 27
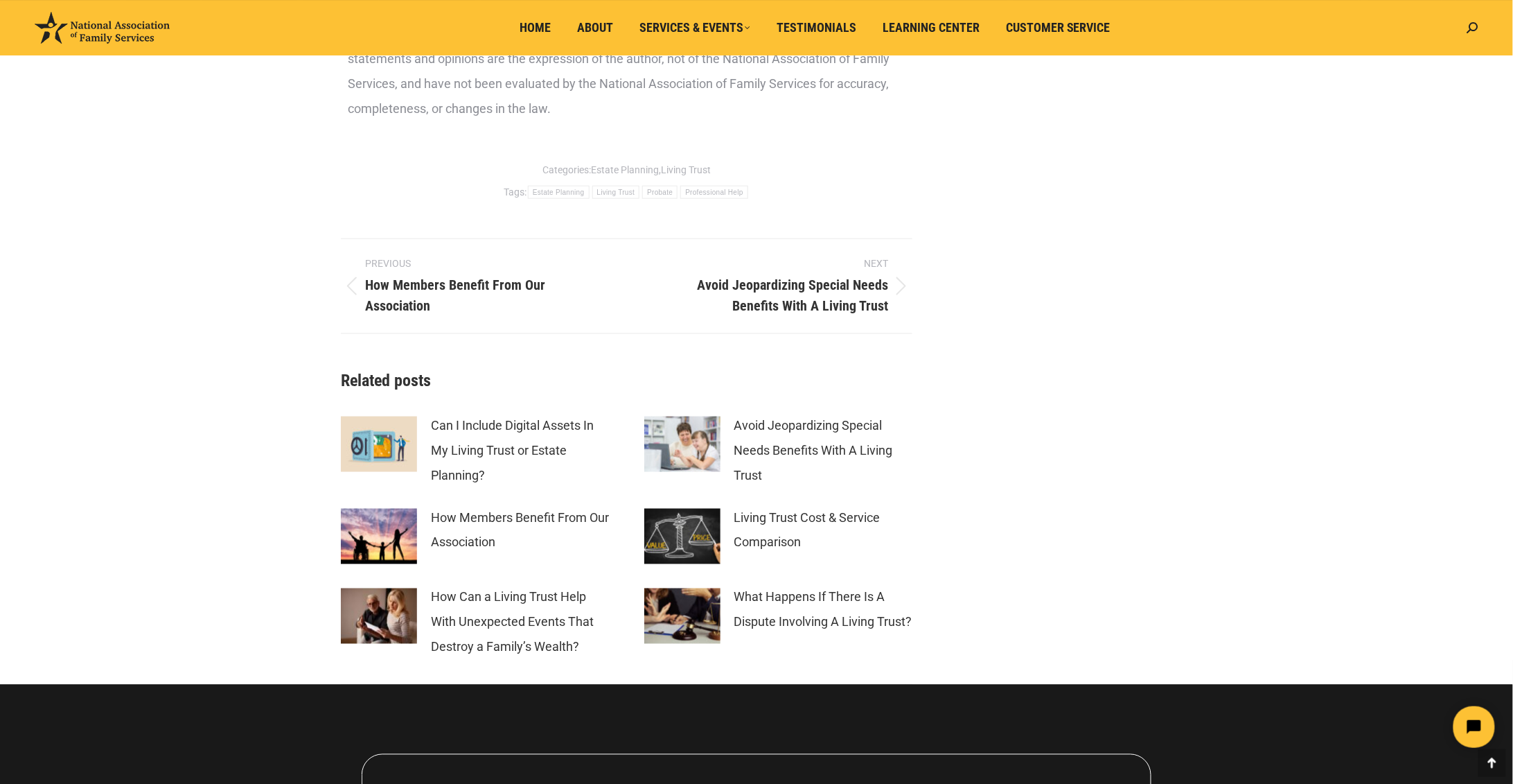
scroll to position [2630, 0]
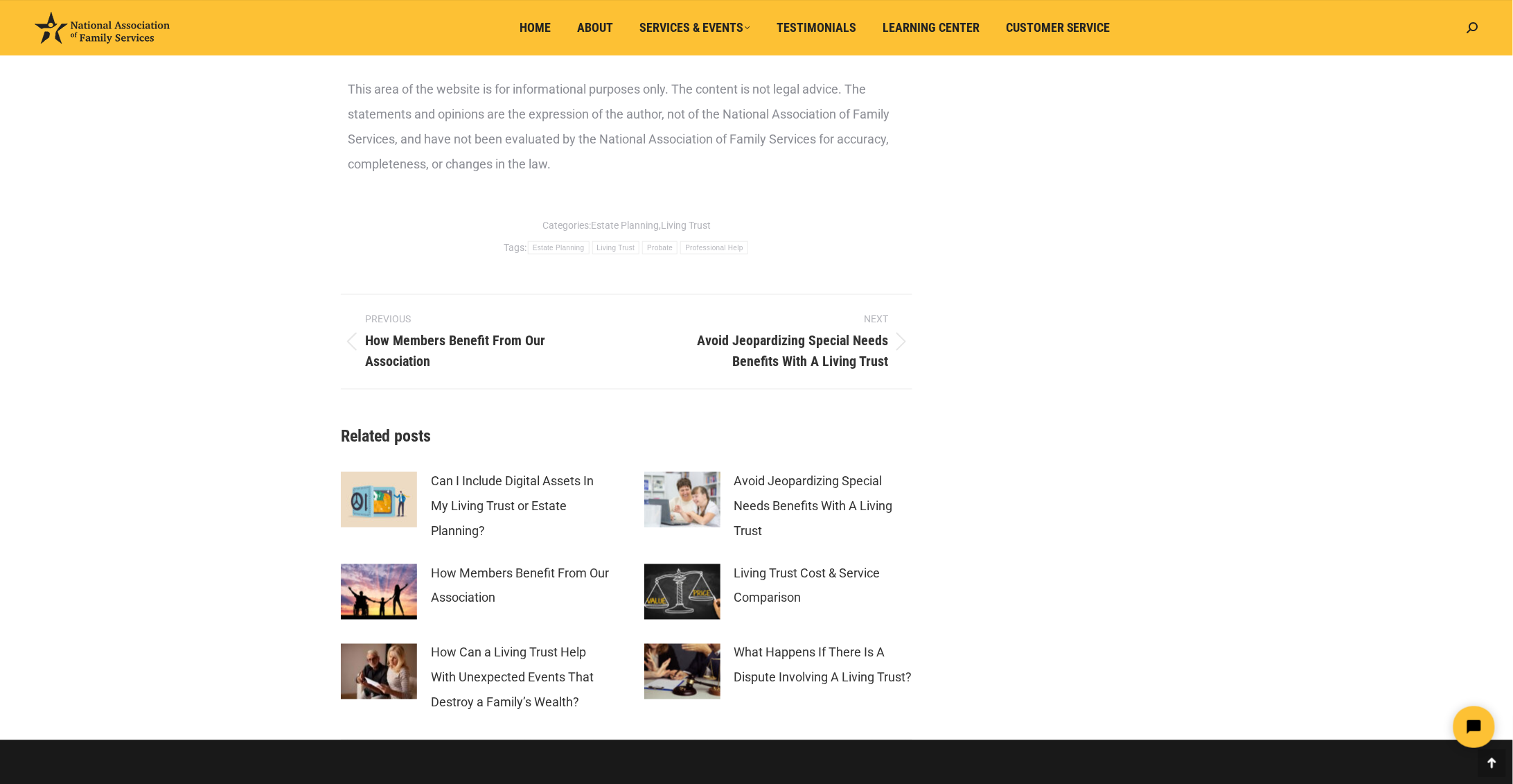
drag, startPoint x: 1512, startPoint y: 584, endPoint x: 1503, endPoint y: 470, distance: 114.4
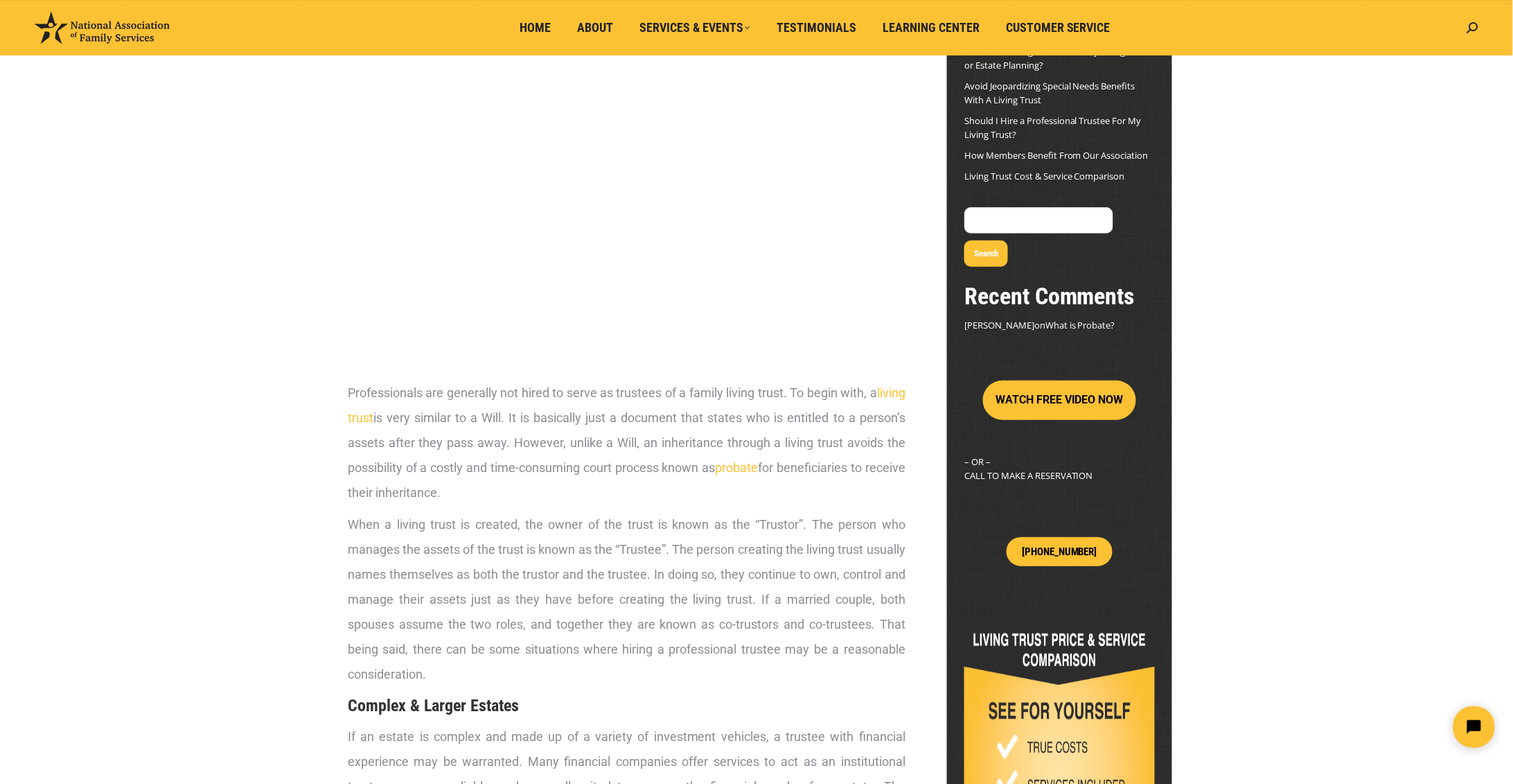
scroll to position [93, 0]
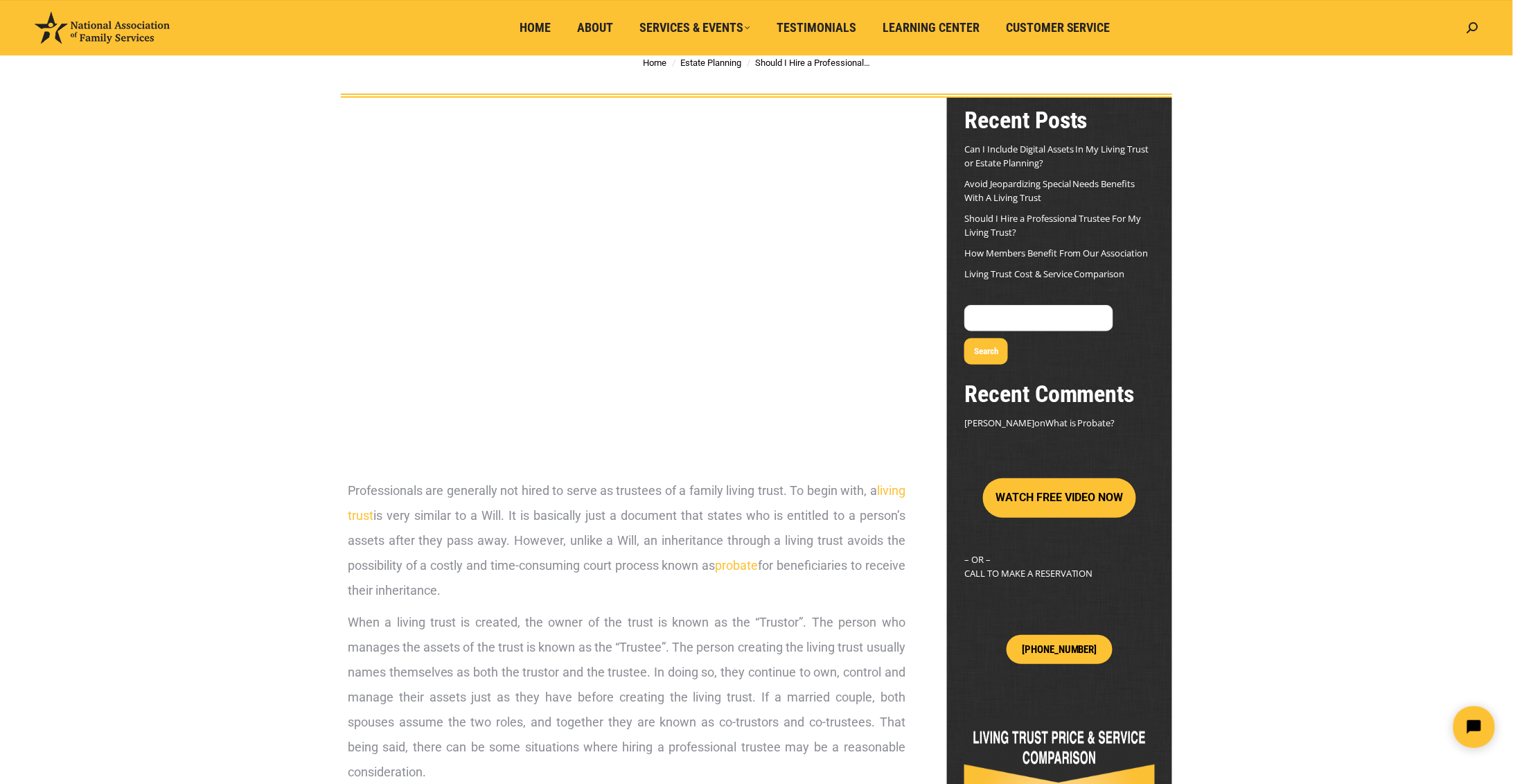
click at [1084, 486] on button "WATCH FREE VIDEO NOW" at bounding box center [1059, 498] width 153 height 40
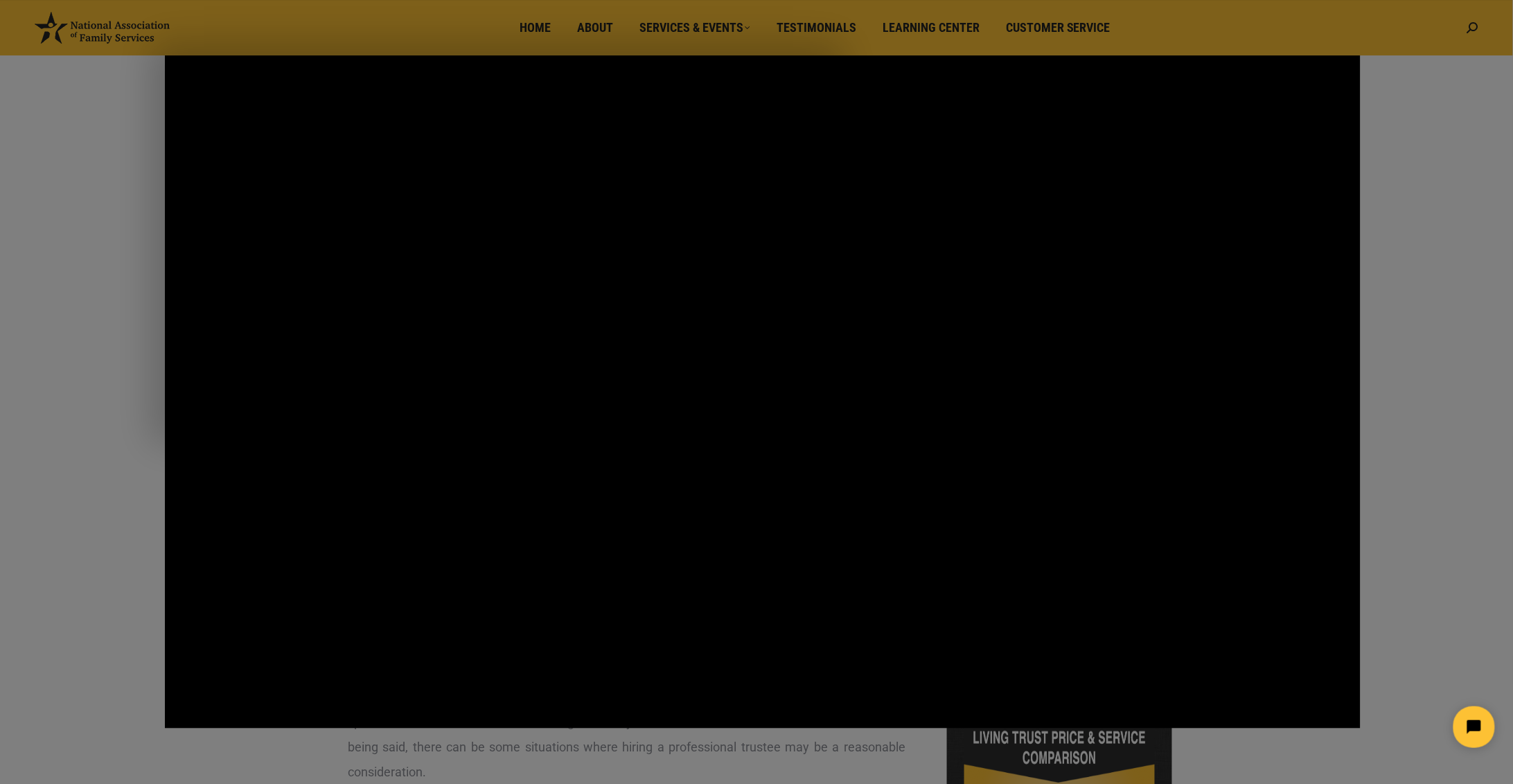
drag, startPoint x: 1439, startPoint y: 449, endPoint x: 1439, endPoint y: 357, distance: 92.0
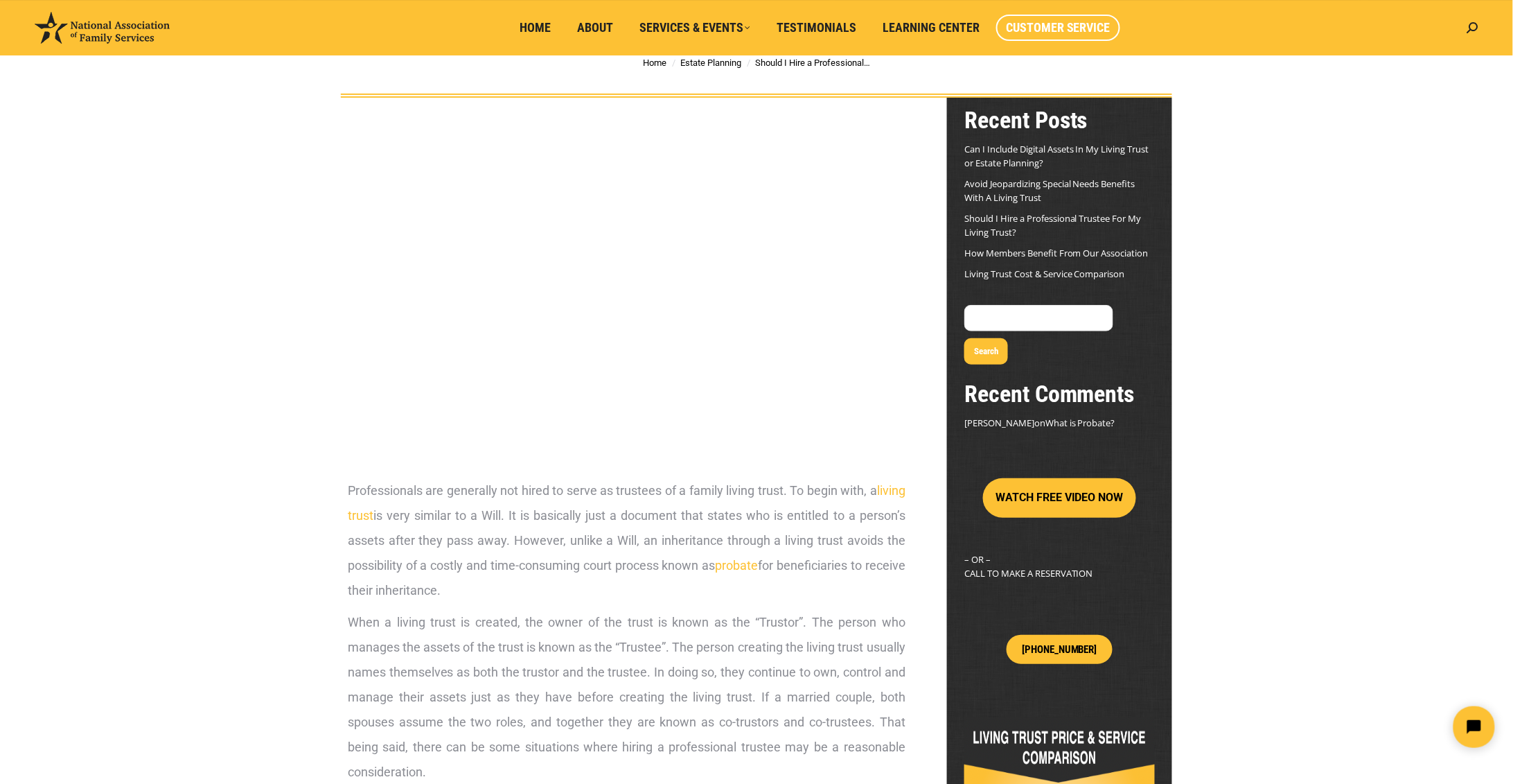
click at [1038, 30] on span "Customer Service" at bounding box center [1058, 28] width 105 height 15
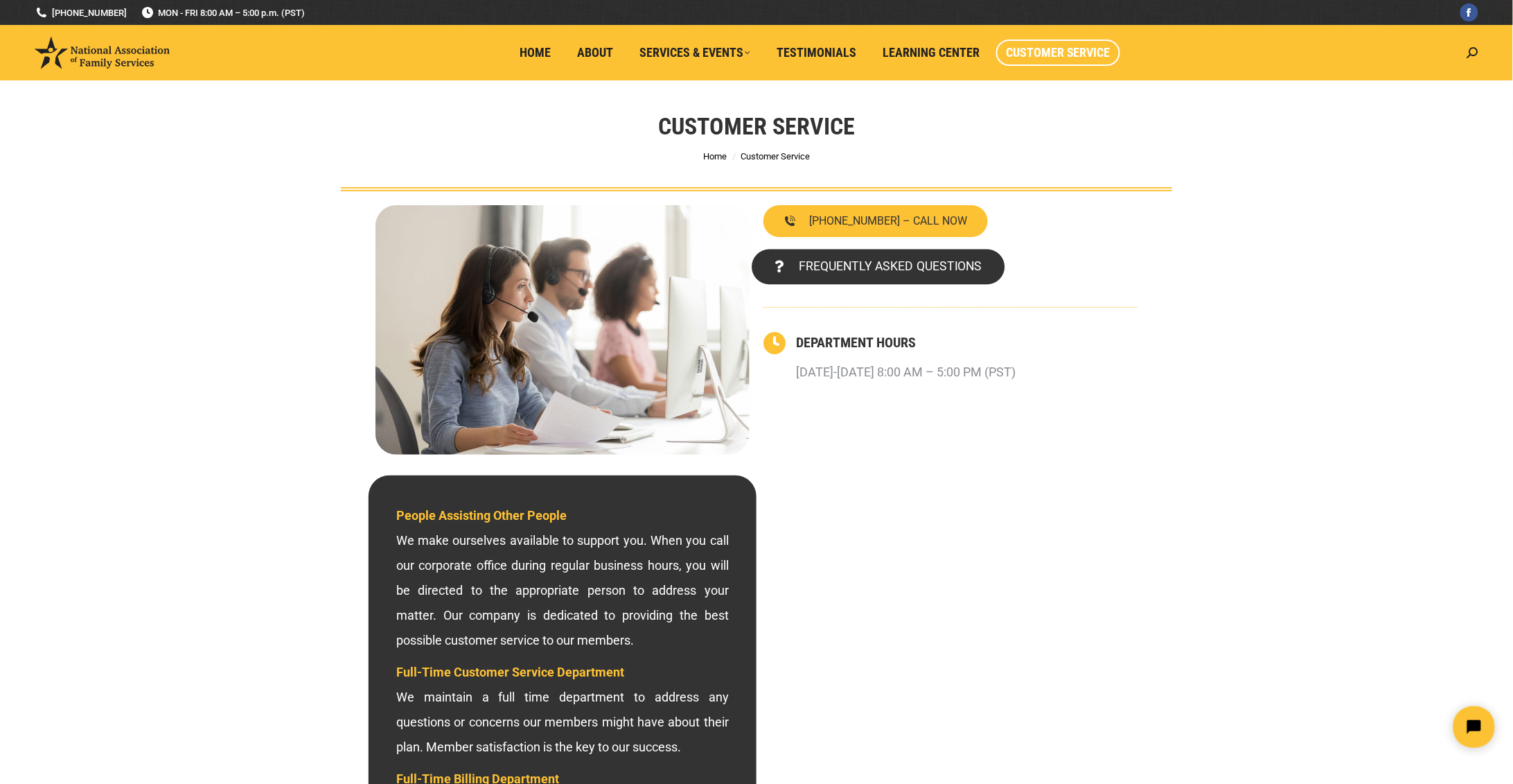
click at [929, 269] on span "FREQUENTLY ASKED QUESTIONS" at bounding box center [891, 266] width 183 height 12
click at [929, 266] on span "FREQUENTLY ASKED QUESTIONS" at bounding box center [891, 266] width 183 height 12
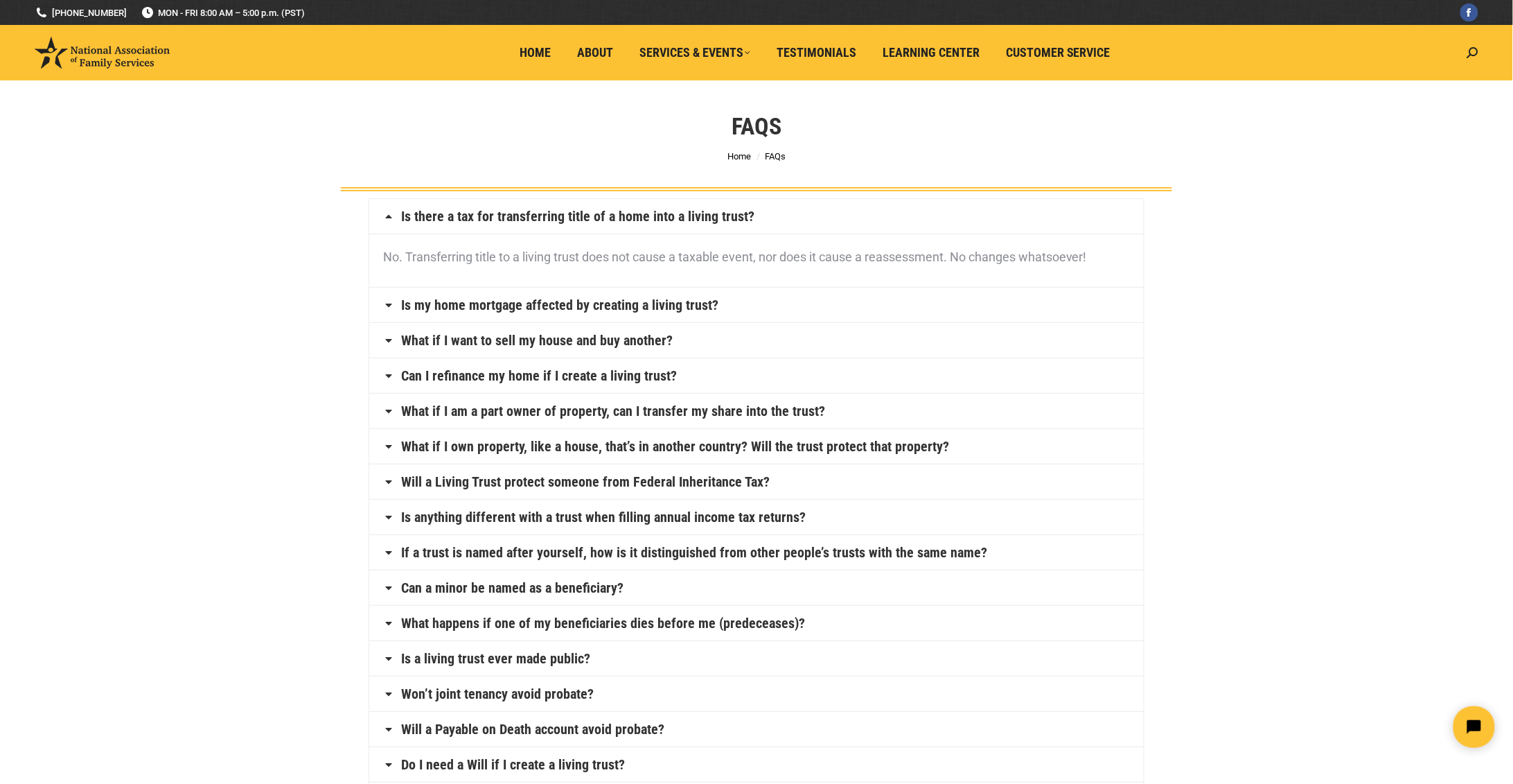
click at [663, 309] on link "Is my home mortgage affected by creating a living trust?" at bounding box center [560, 304] width 317 height 14
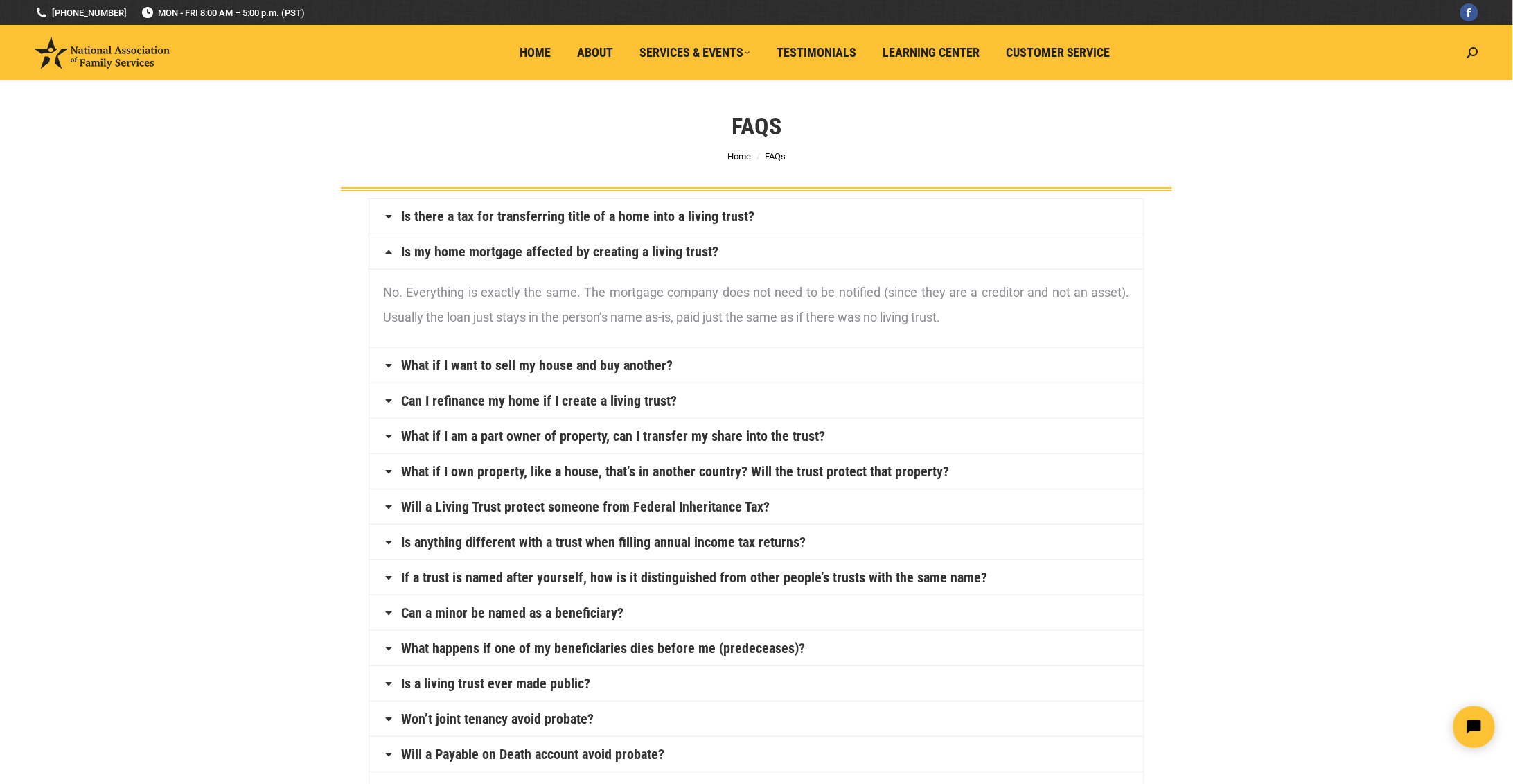
click at [684, 367] on h4 "What if I want to sell my house and buy another?" at bounding box center [756, 365] width 775 height 34
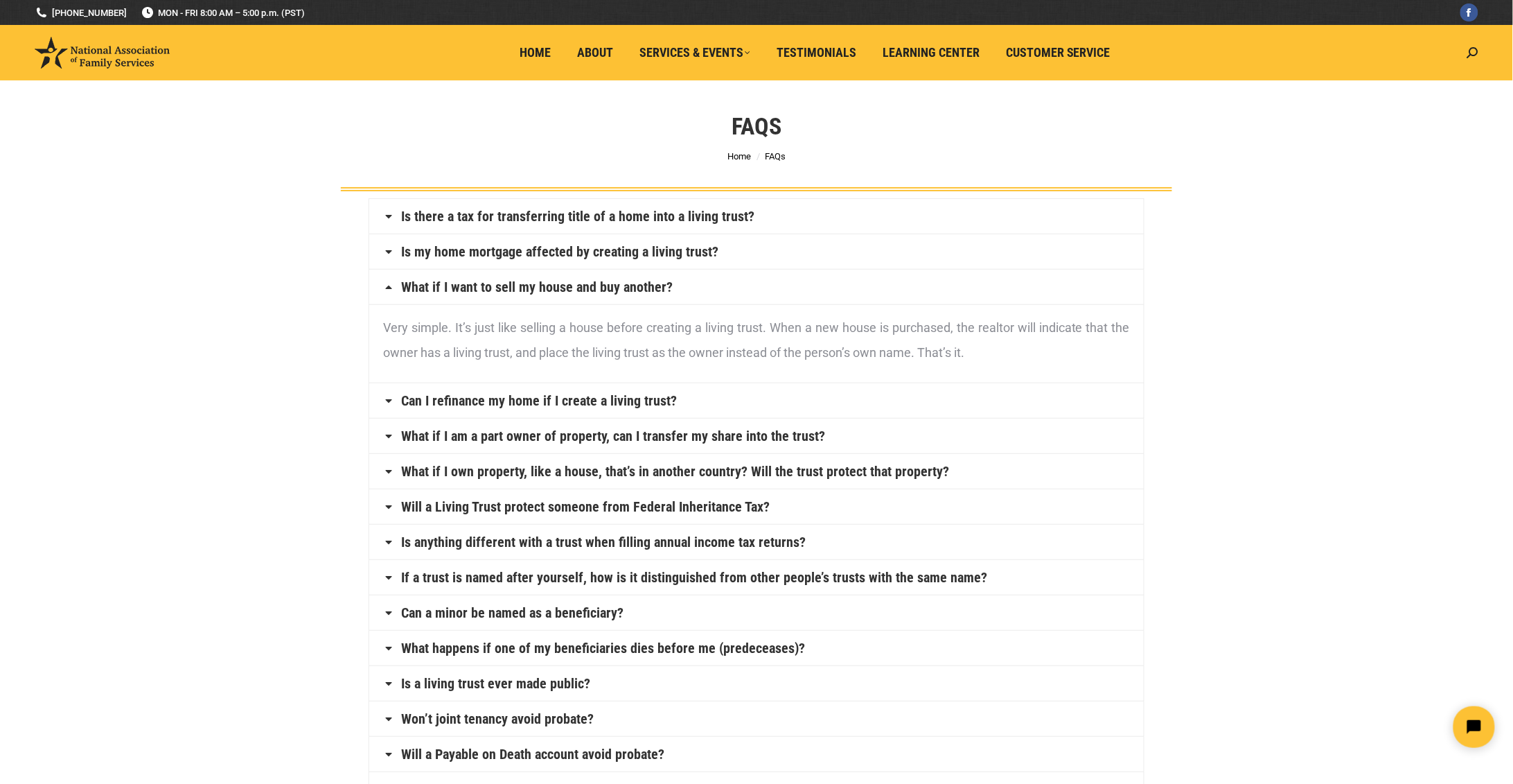
click at [681, 409] on h4 "Can I refinance my home if I create a living trust?" at bounding box center [756, 401] width 775 height 34
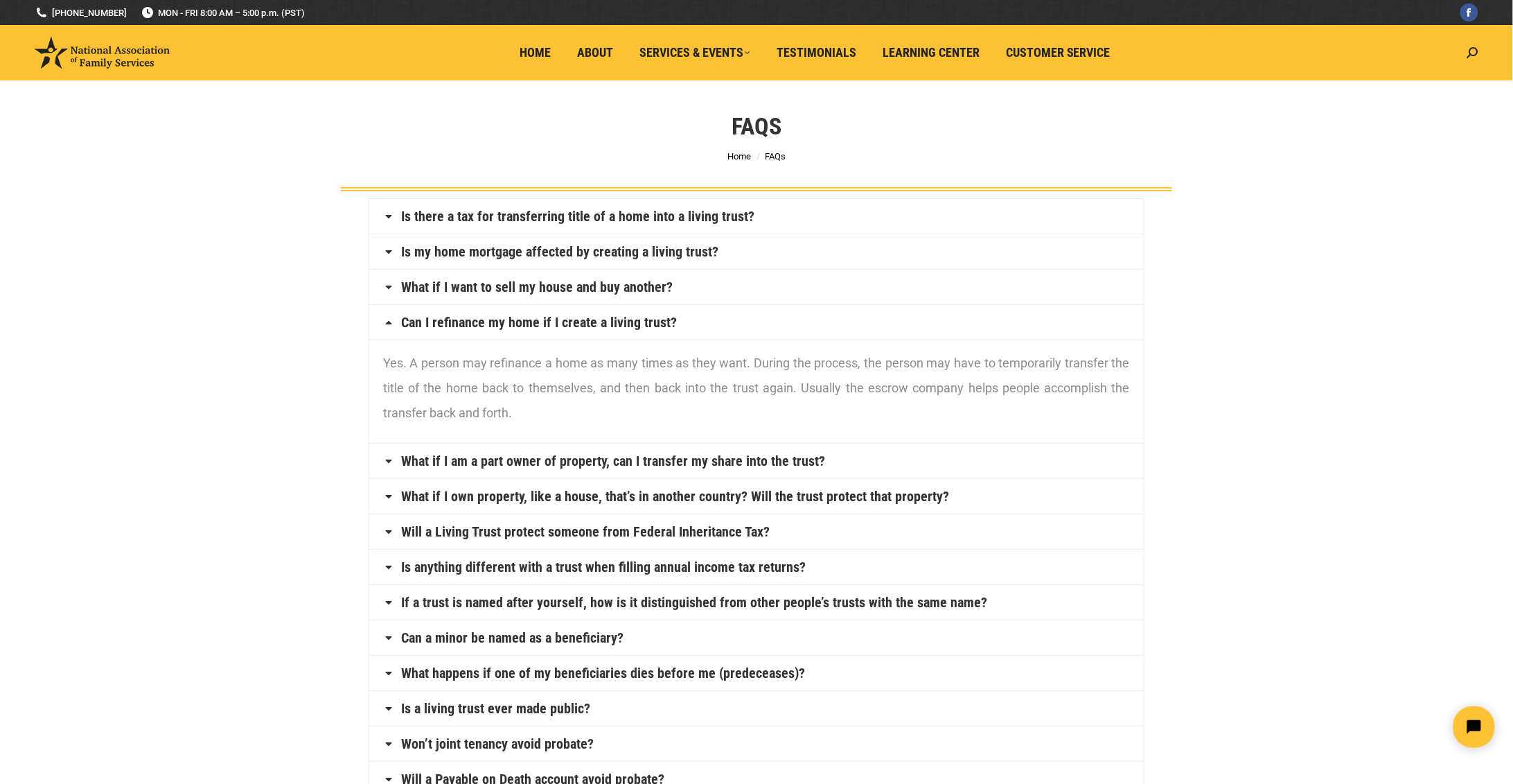
click at [685, 463] on link "What if I am a part owner of property, can I transfer my share into the trust?" at bounding box center [614, 461] width 424 height 14
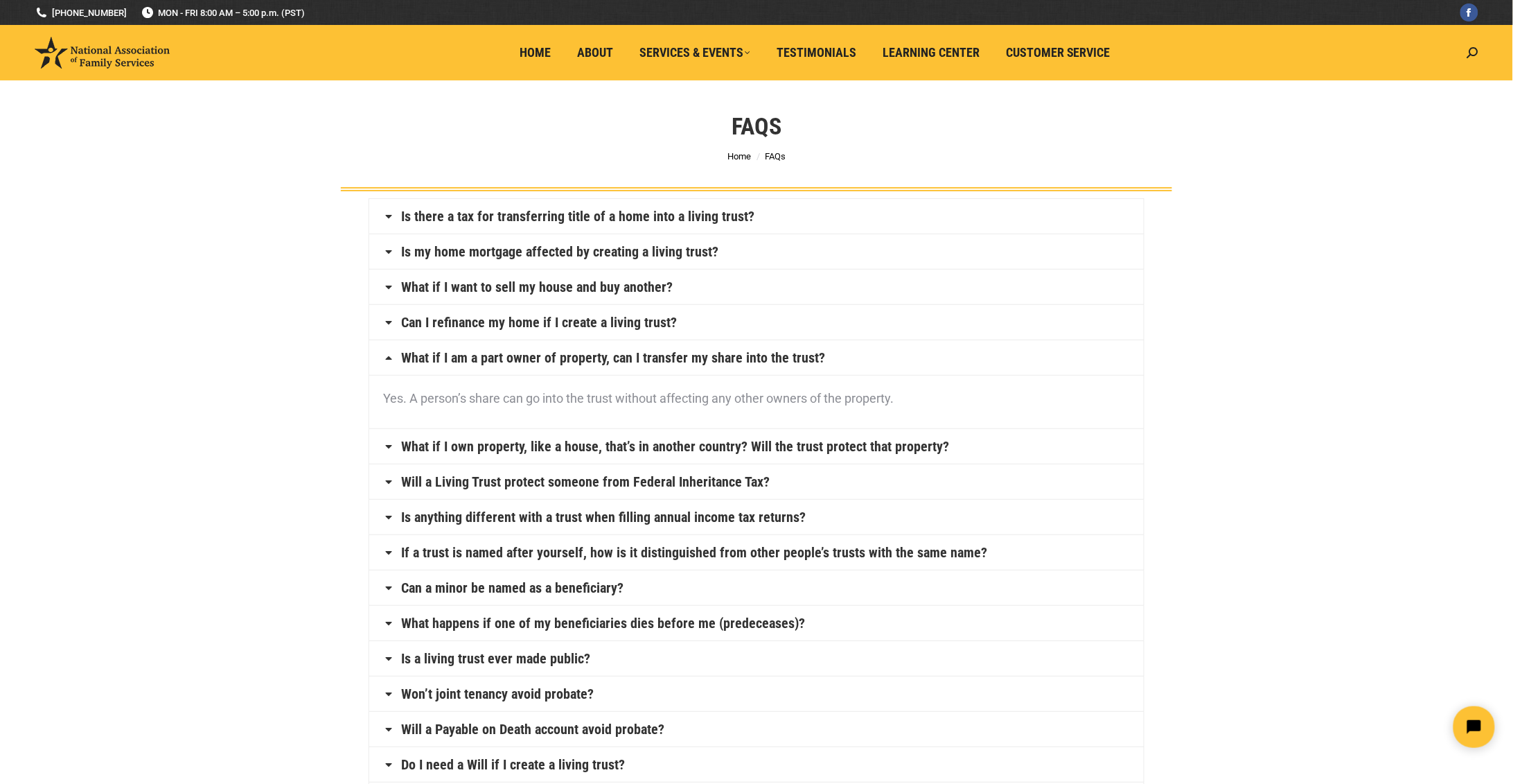
click at [644, 452] on link "What if I own property, like a house, that’s in another country? Will the trust…" at bounding box center [676, 446] width 548 height 14
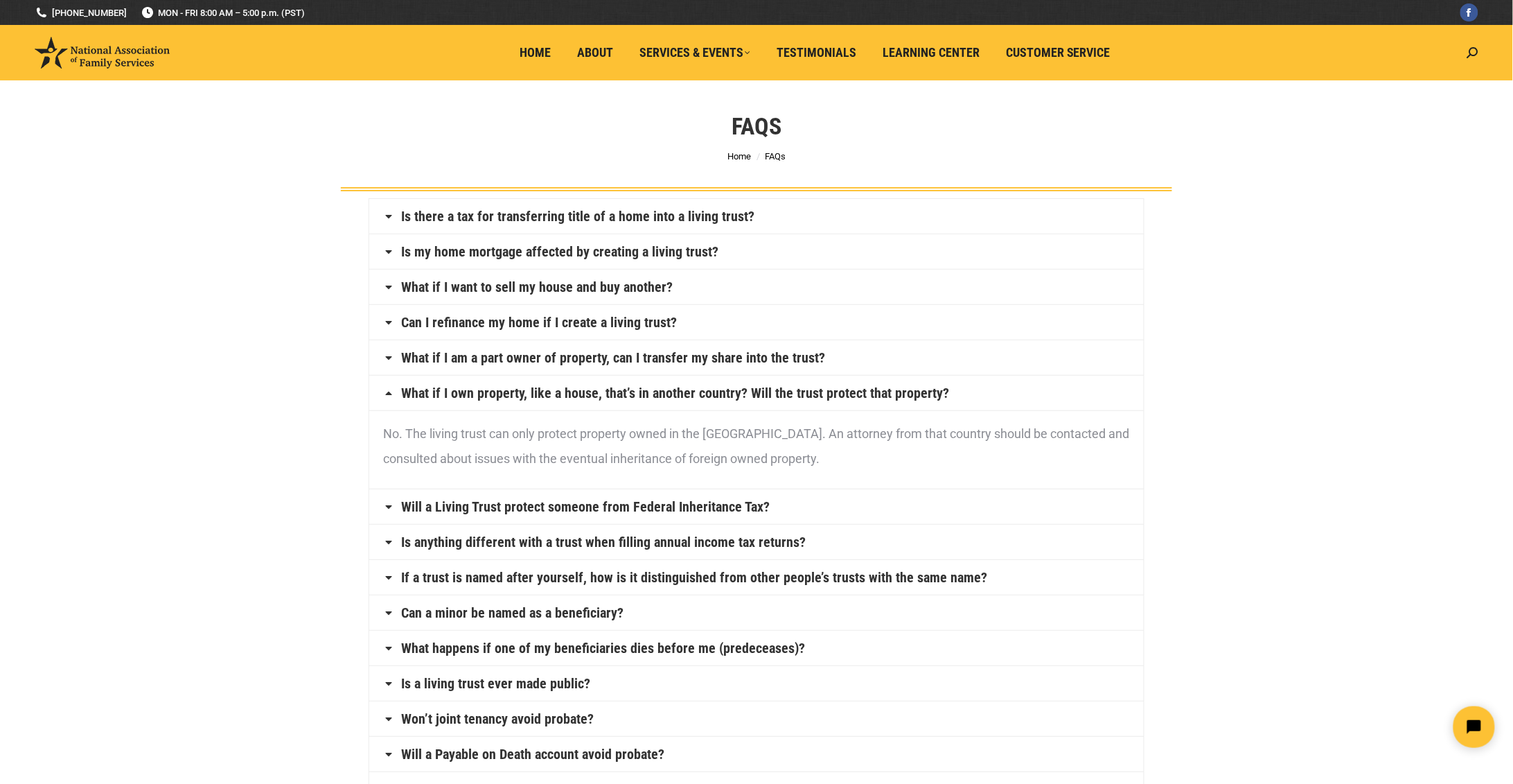
click at [775, 504] on h4 "Will a Living Trust protect someone from Federal Inheritance Tax?" at bounding box center [756, 506] width 775 height 34
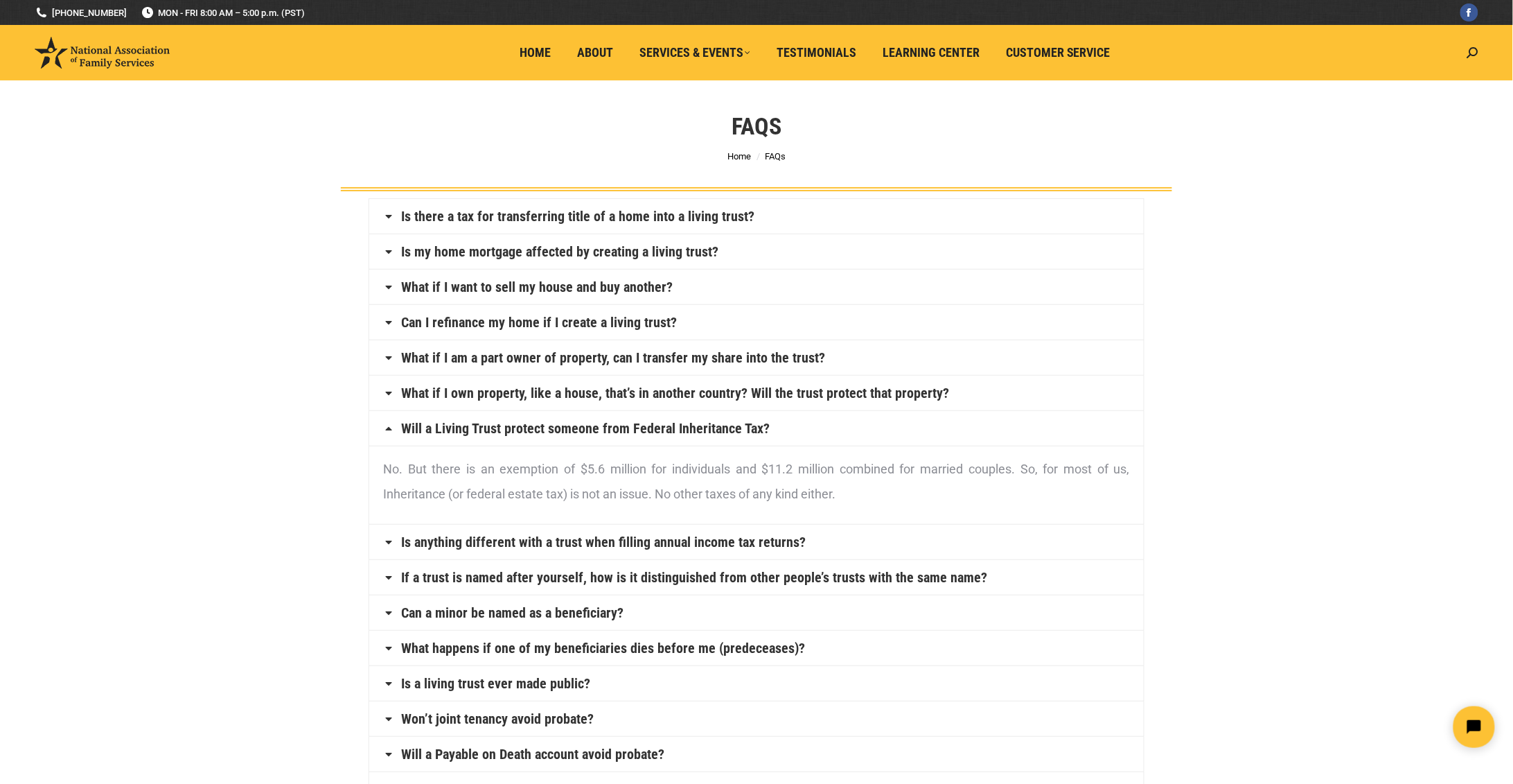
click at [676, 549] on link "Is anything different with a trust when filling annual income tax returns?" at bounding box center [603, 541] width 404 height 14
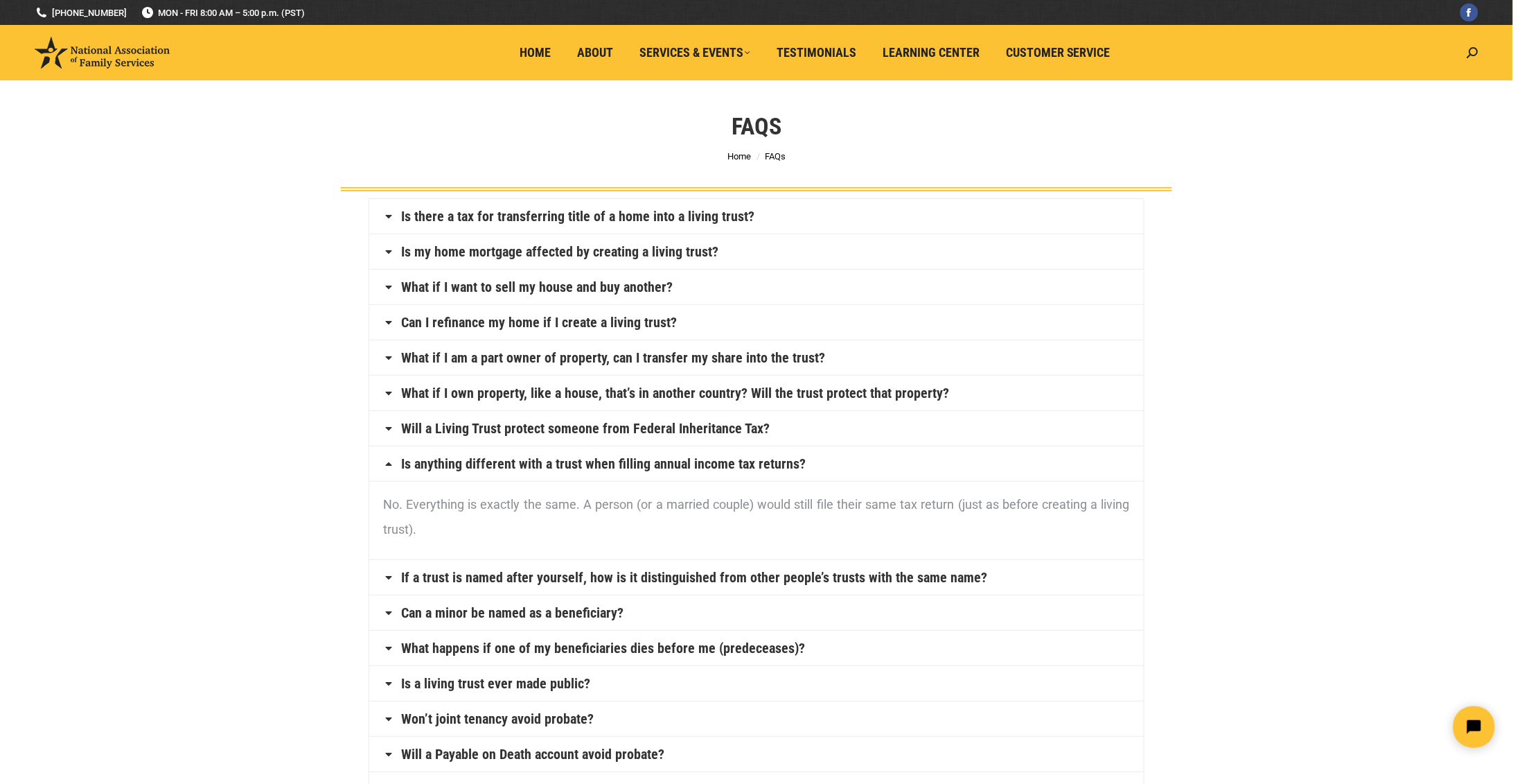
click at [634, 580] on link "If a trust is named after yourself, how is it distinguished from other people’s…" at bounding box center [695, 577] width 586 height 14
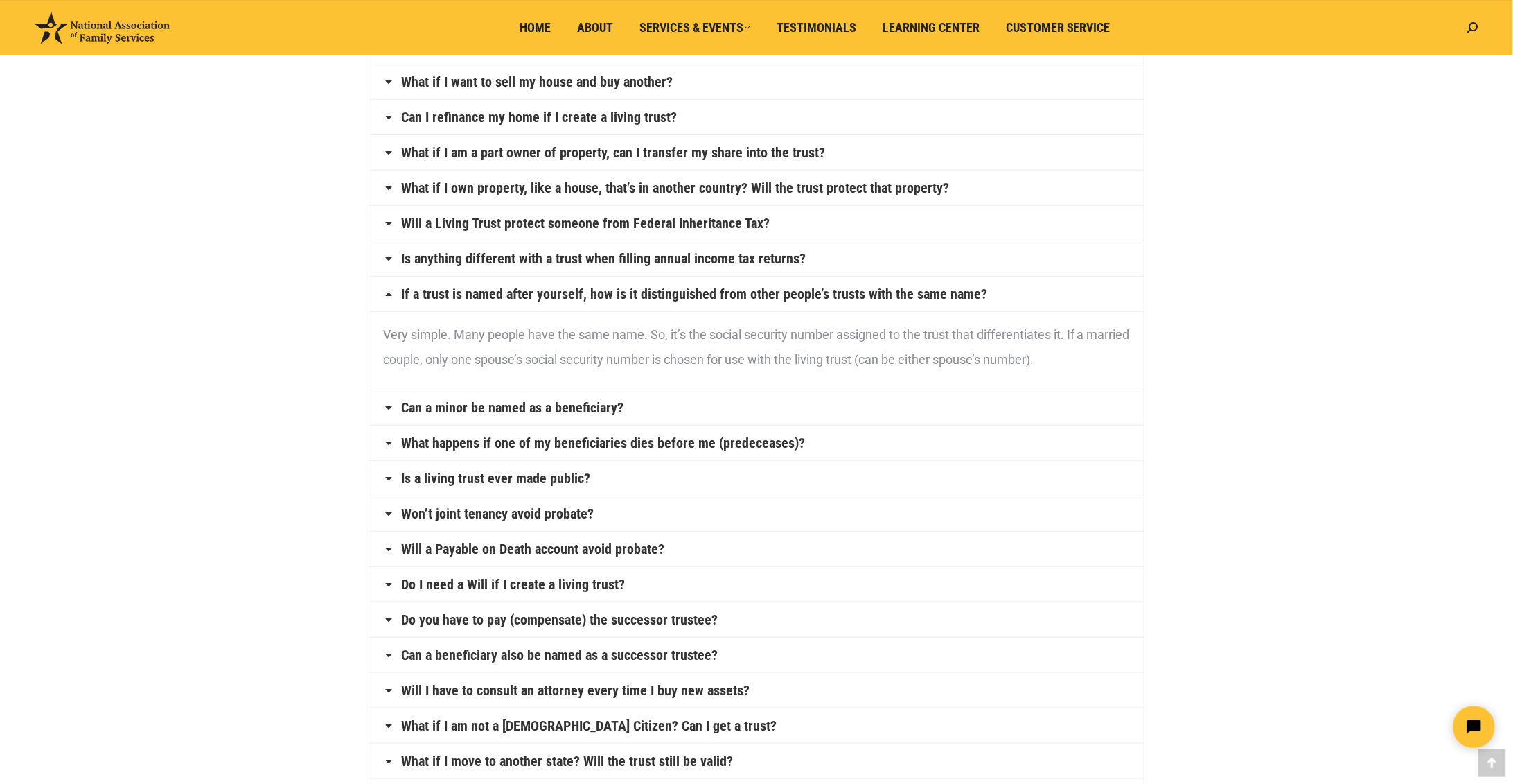
scroll to position [218, 0]
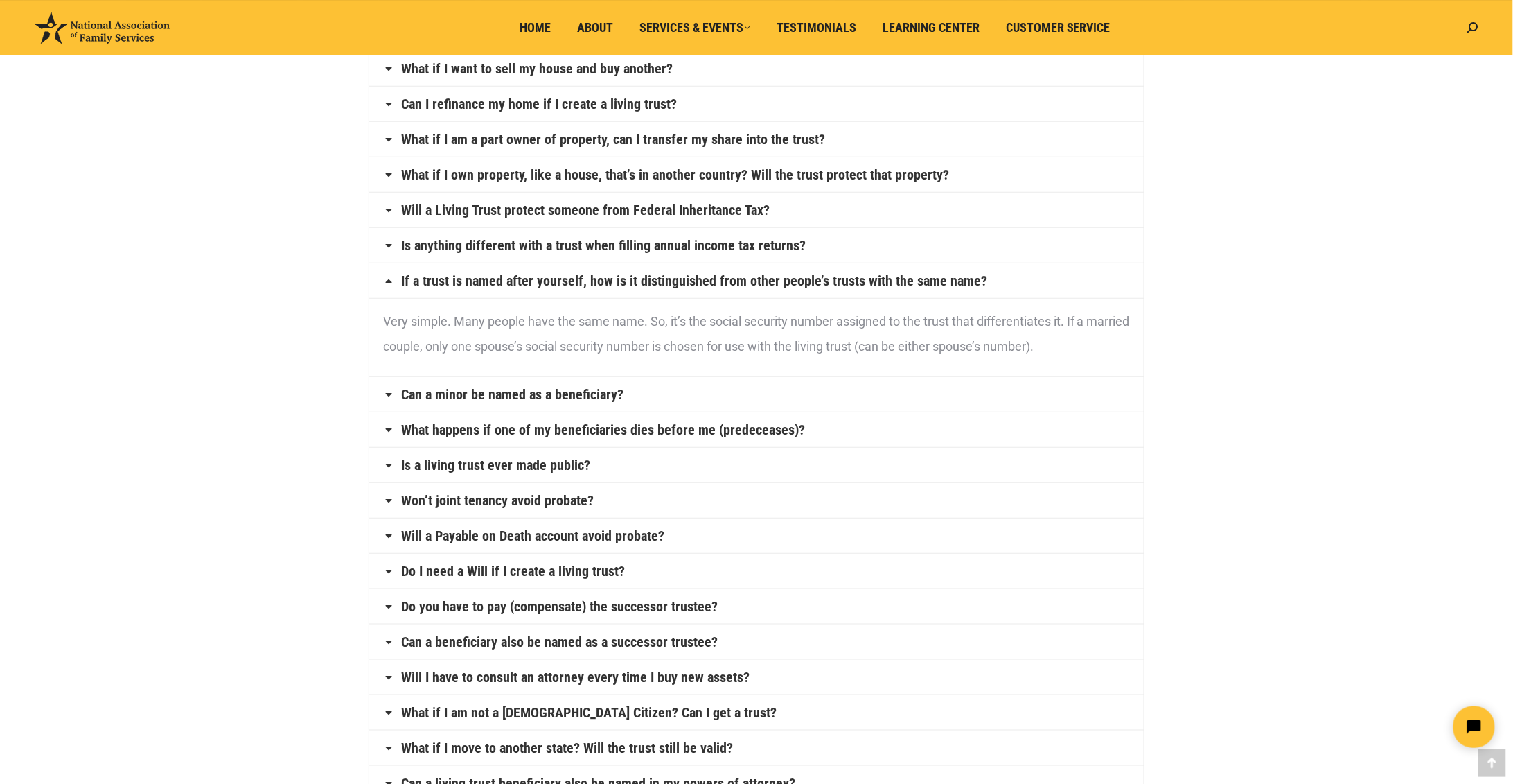
click at [687, 399] on h4 "Can a minor be named as a beneficiary?" at bounding box center [756, 394] width 775 height 34
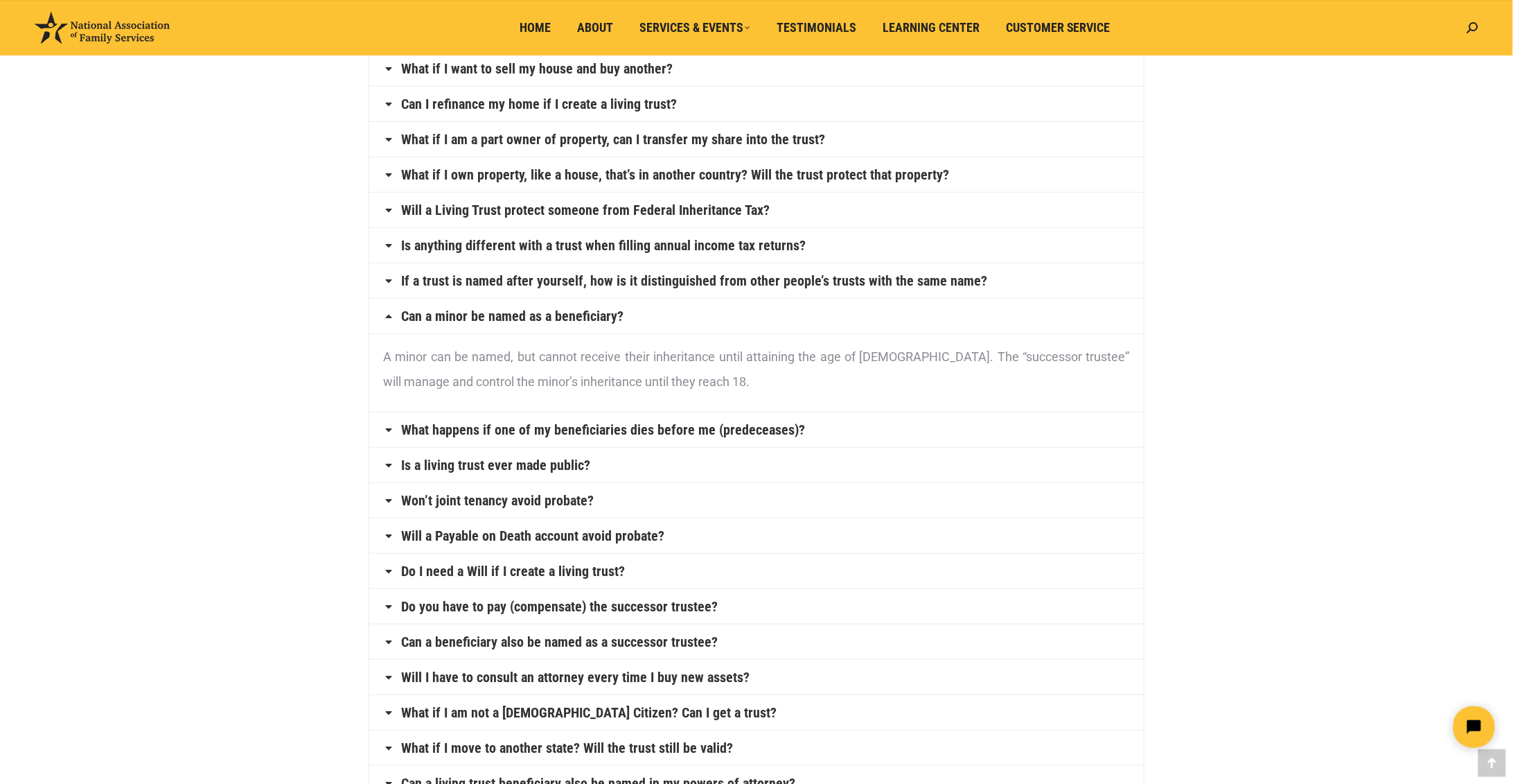
click at [548, 437] on link "What happens if one of my beneficiaries dies before me (predeceases)?" at bounding box center [603, 429] width 404 height 14
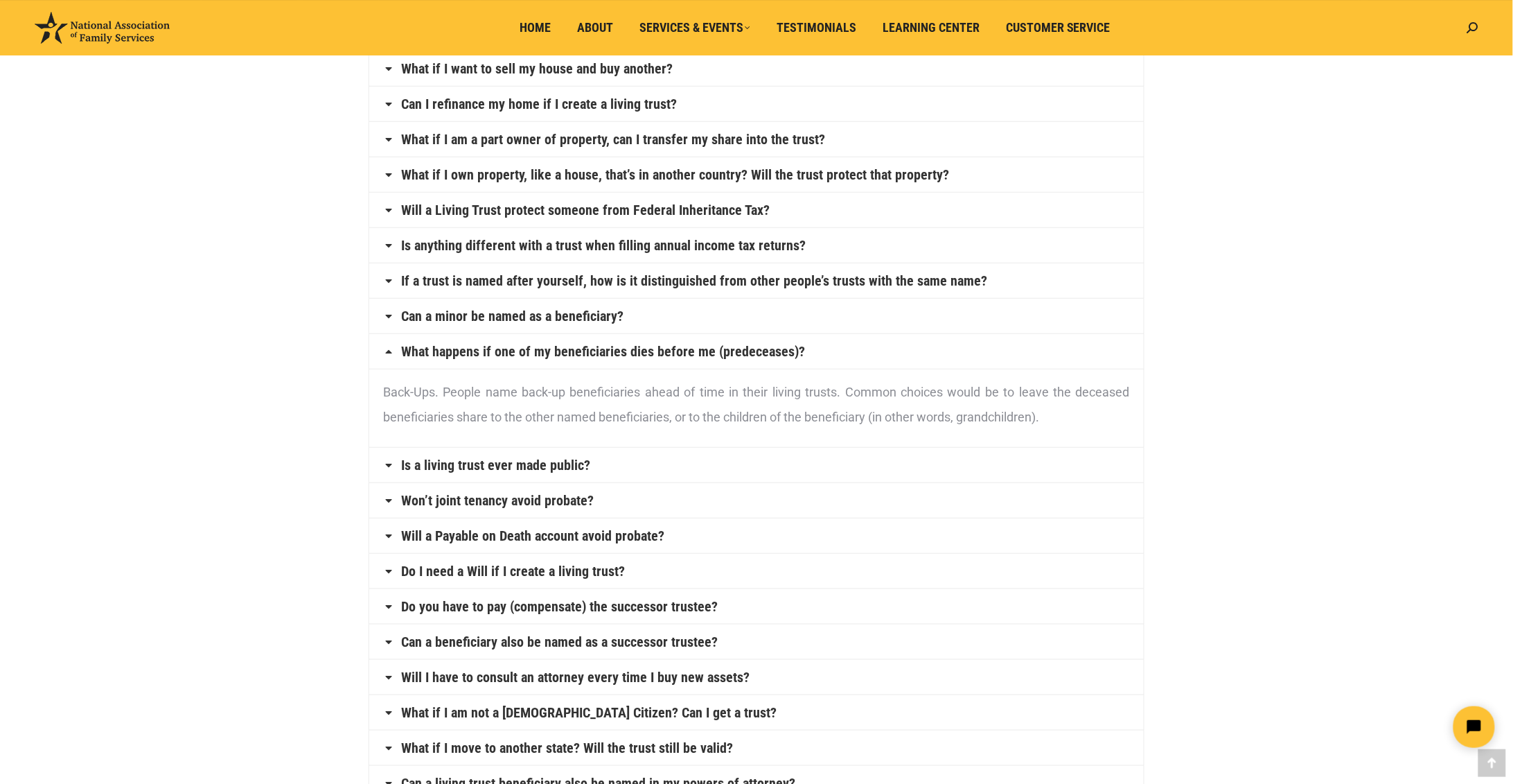
click at [658, 462] on h4 "Is a living trust ever made public?" at bounding box center [756, 464] width 775 height 34
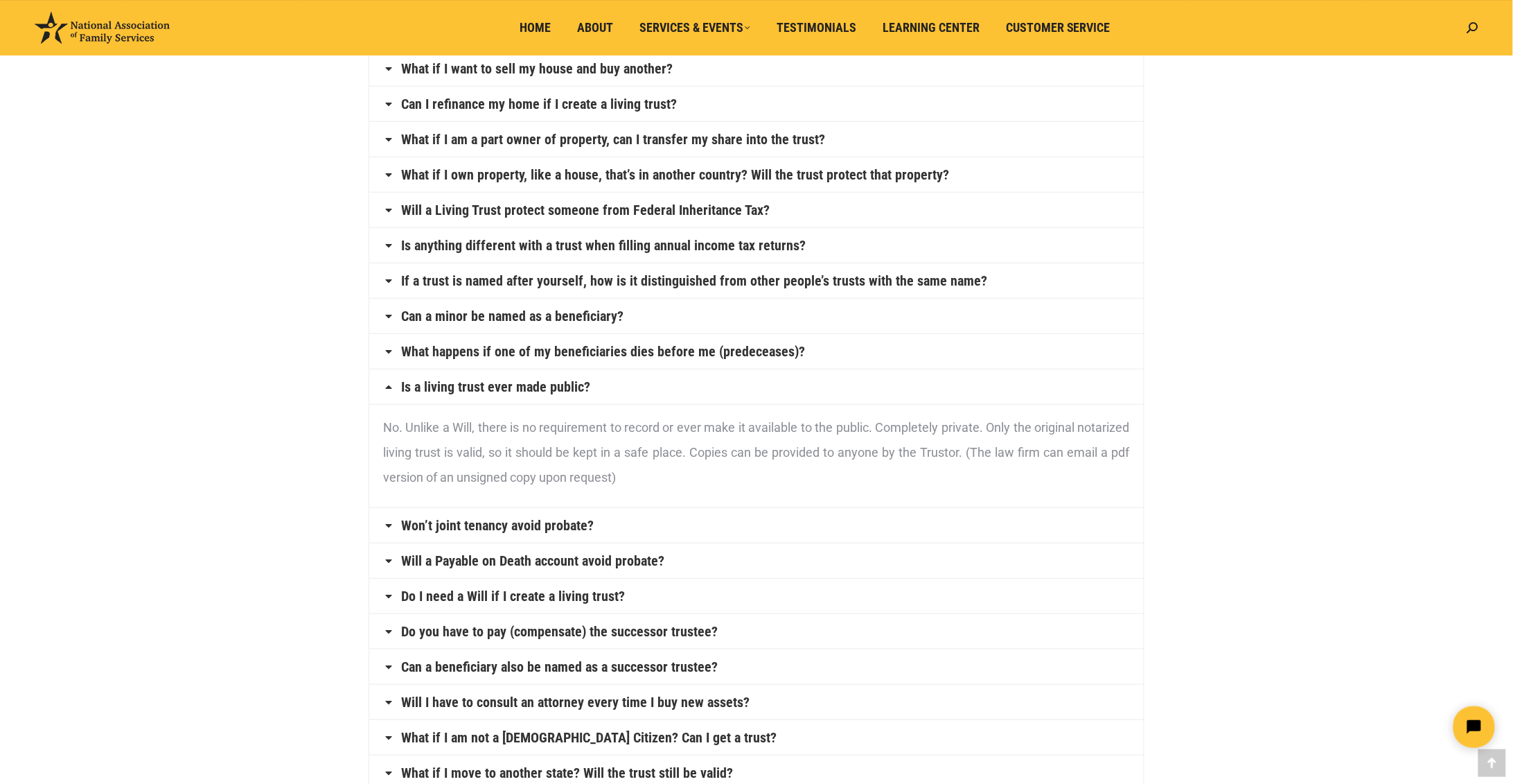
click at [620, 534] on h4 "Won’t joint tenancy avoid probate?" at bounding box center [756, 525] width 775 height 34
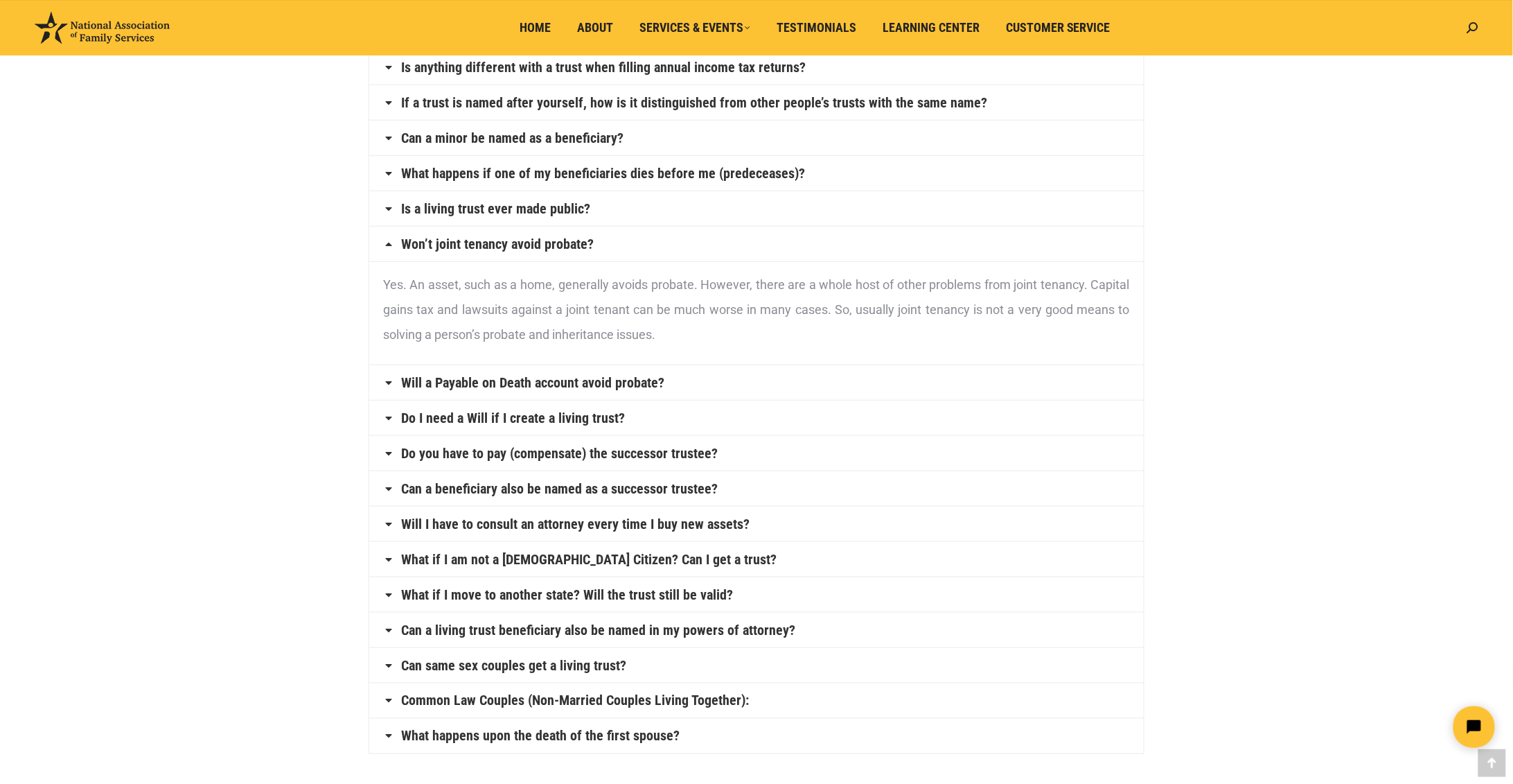
scroll to position [399, 0]
click at [662, 386] on link "Will a Payable on Death account avoid probate?" at bounding box center [533, 380] width 264 height 14
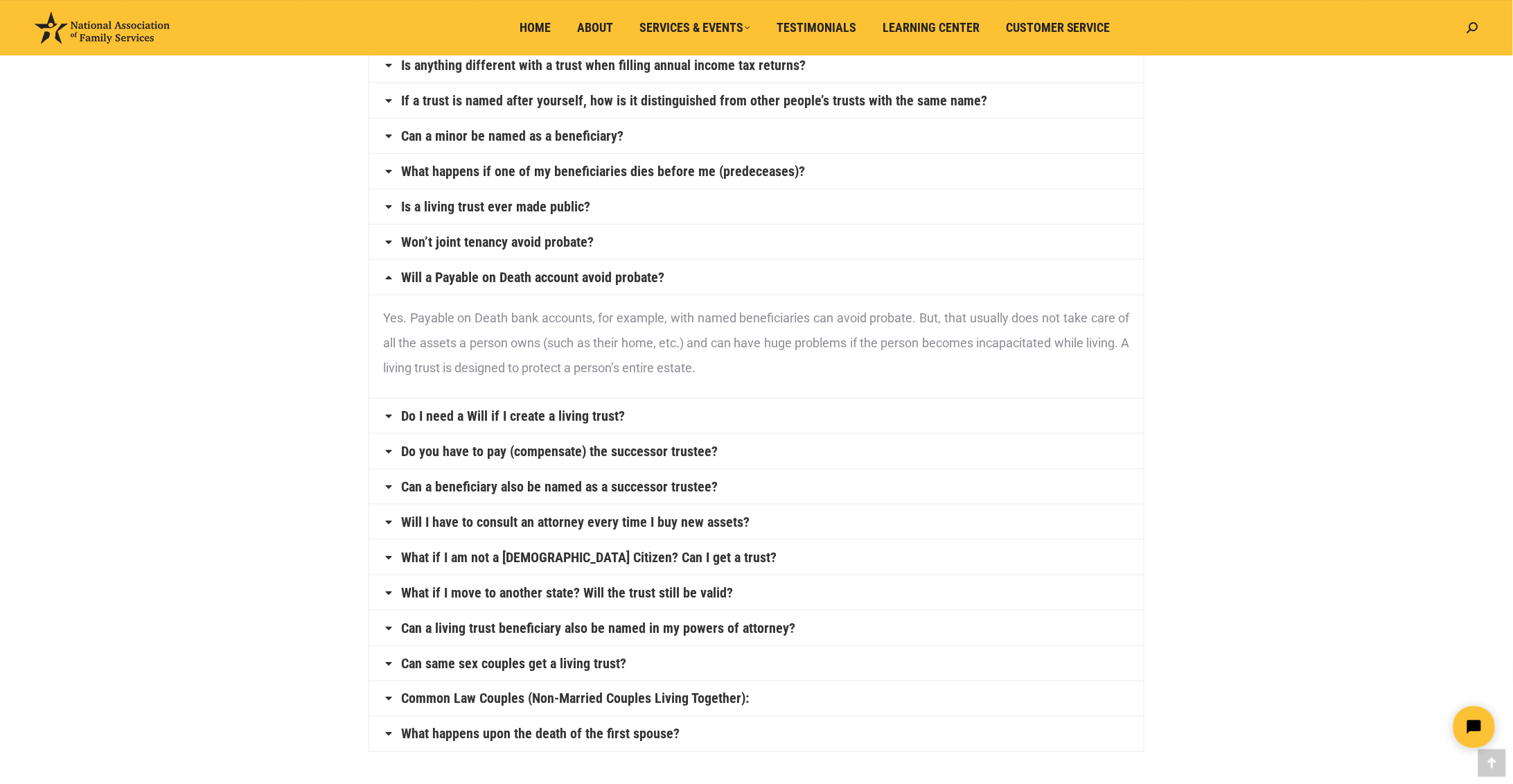
click at [661, 421] on h4 "Do I need a Will if I create a living trust?" at bounding box center [756, 416] width 775 height 34
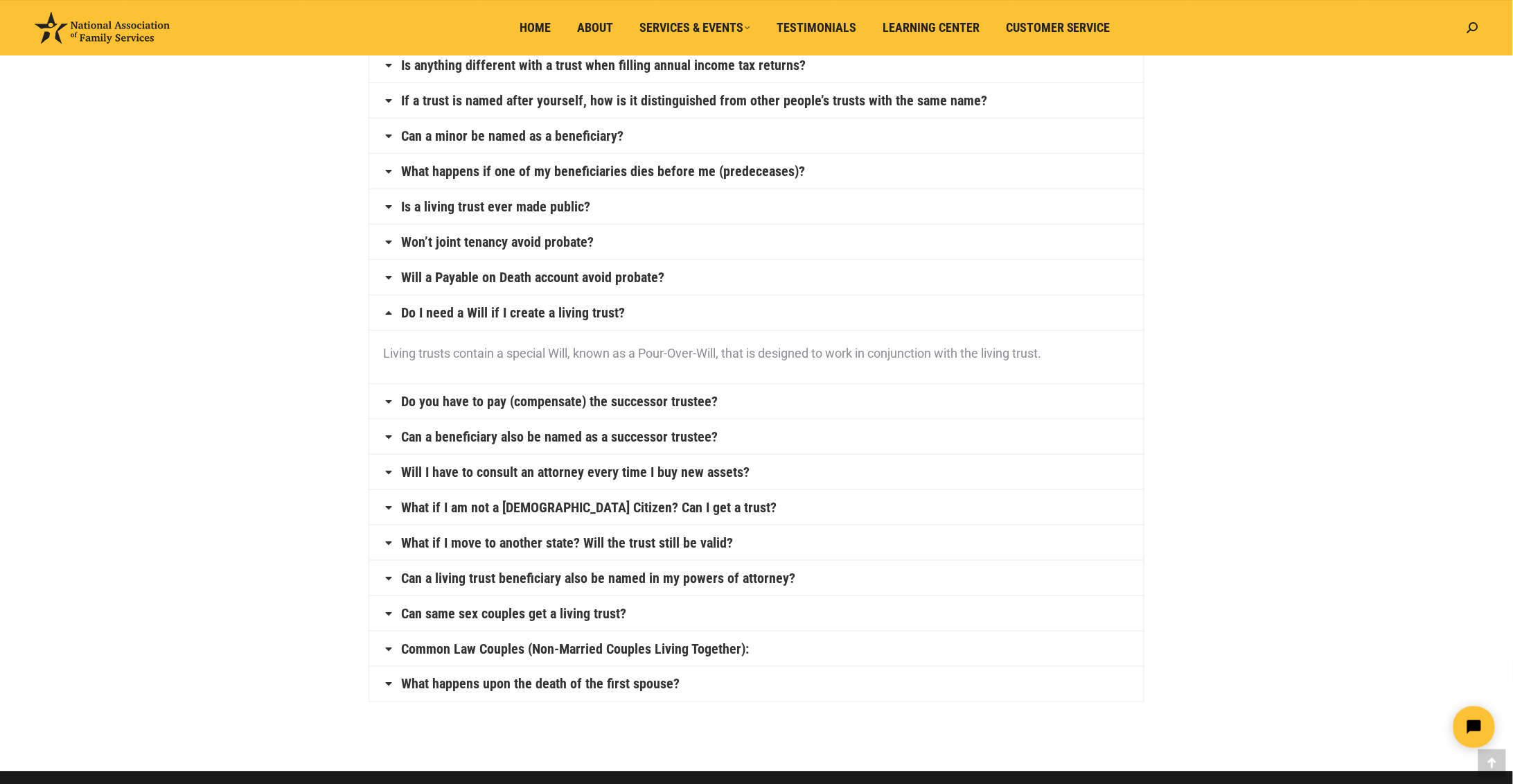
click at [769, 409] on h4 "Do you have to pay (compensate) the successor trustee?" at bounding box center [756, 401] width 775 height 34
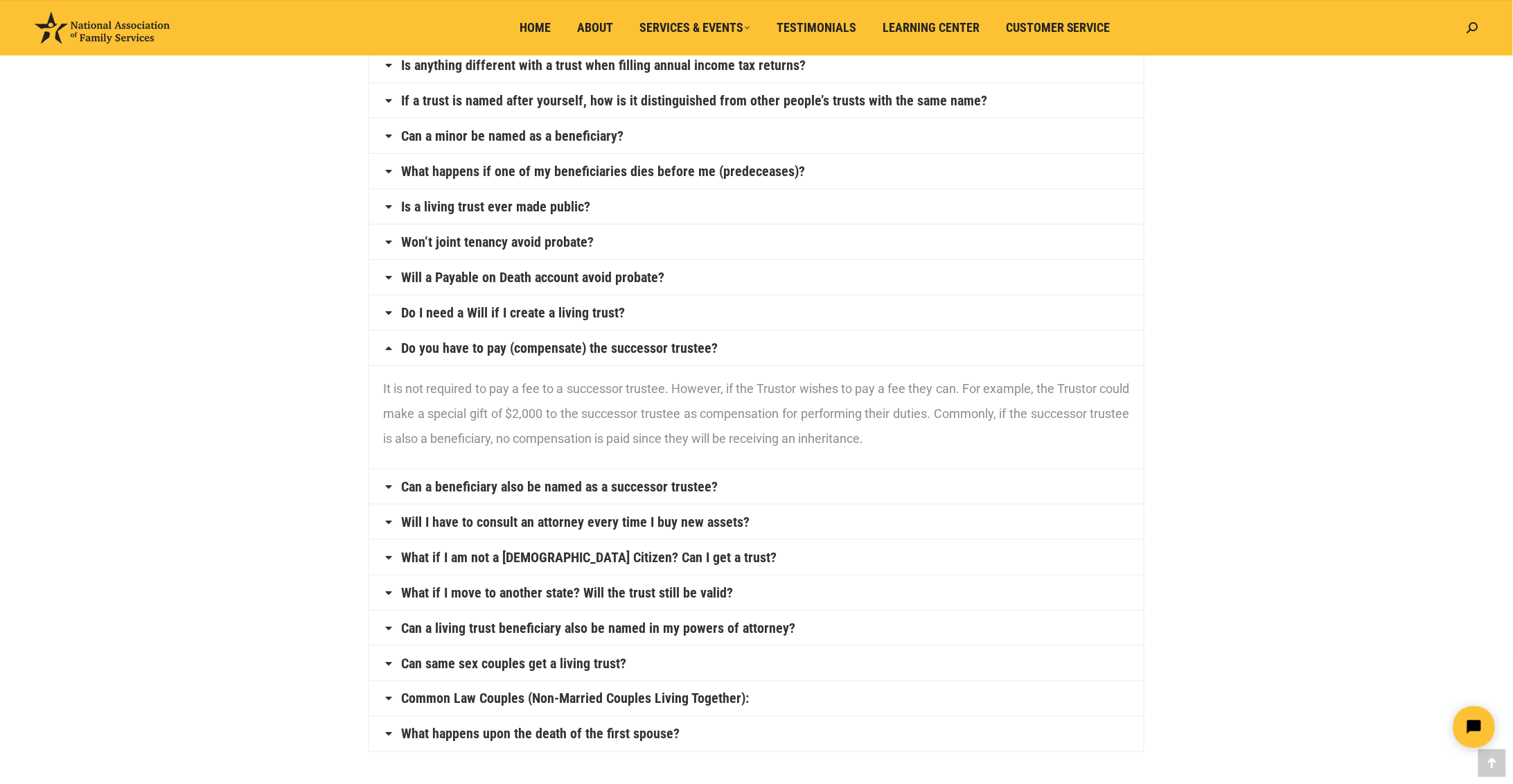
click at [729, 491] on h4 "Can a beneficiary also be named as a successor trustee?" at bounding box center [756, 486] width 775 height 34
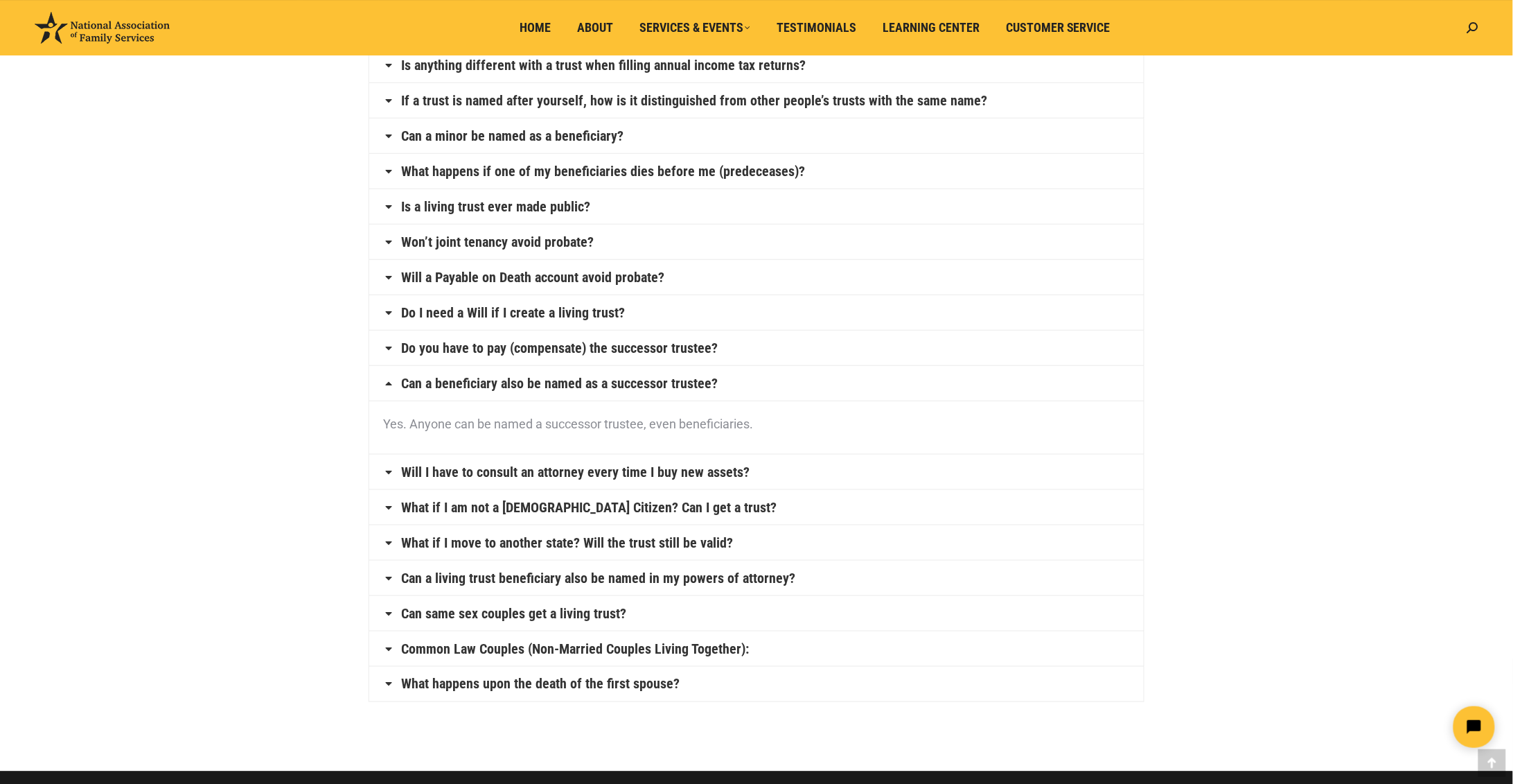
click at [579, 479] on link "Will I have to consult an attorney every time I buy new assets?" at bounding box center [576, 472] width 348 height 14
click at [617, 514] on link "What if I am not a U.S. Citizen? Can I get a trust?" at bounding box center [589, 507] width 376 height 14
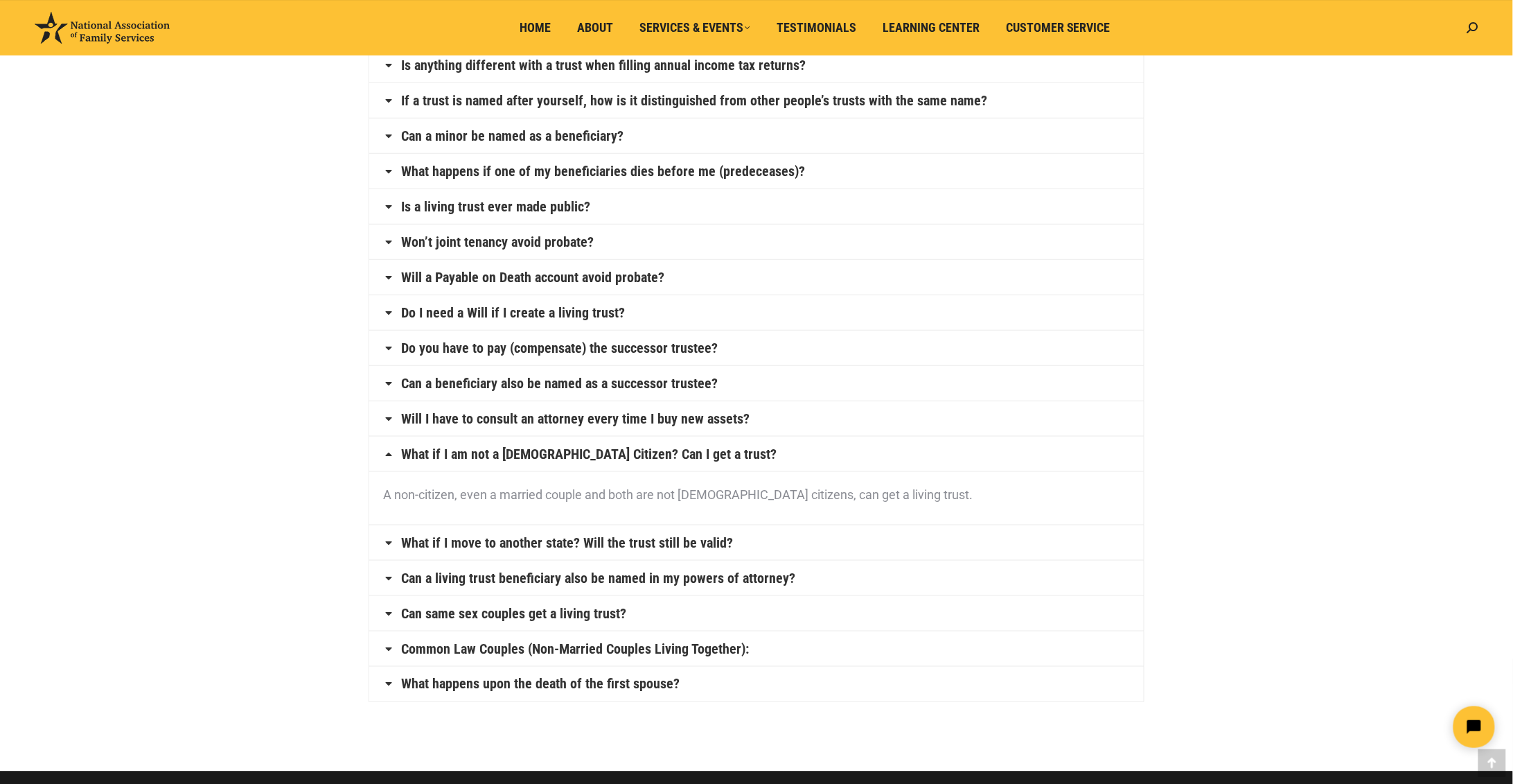
click at [666, 548] on link "What if I move to another state? Will the trust still be valid?" at bounding box center [567, 542] width 332 height 14
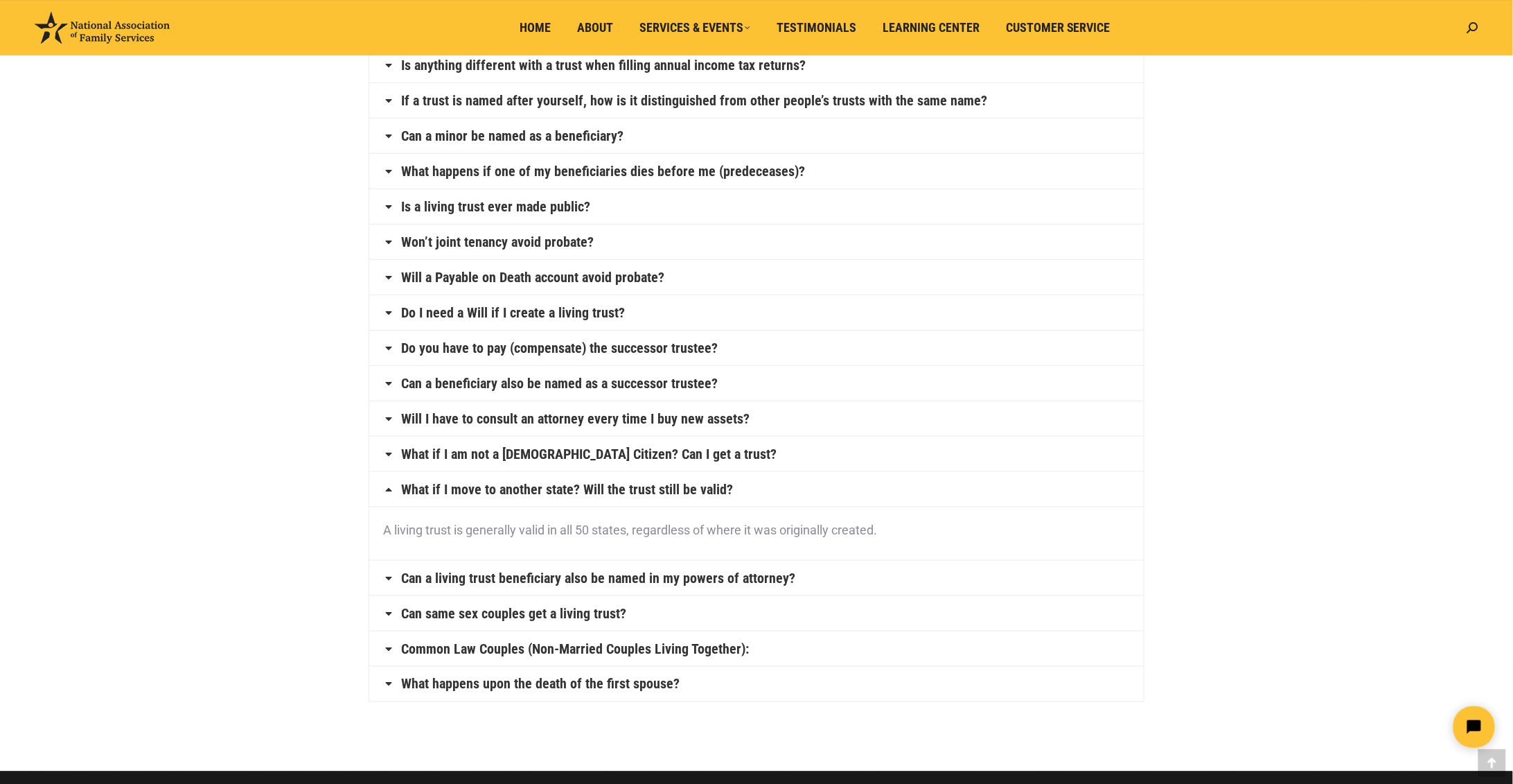
click at [643, 585] on link "Can a living trust beneficiary also be named in my powers of attorney?" at bounding box center [599, 578] width 394 height 14
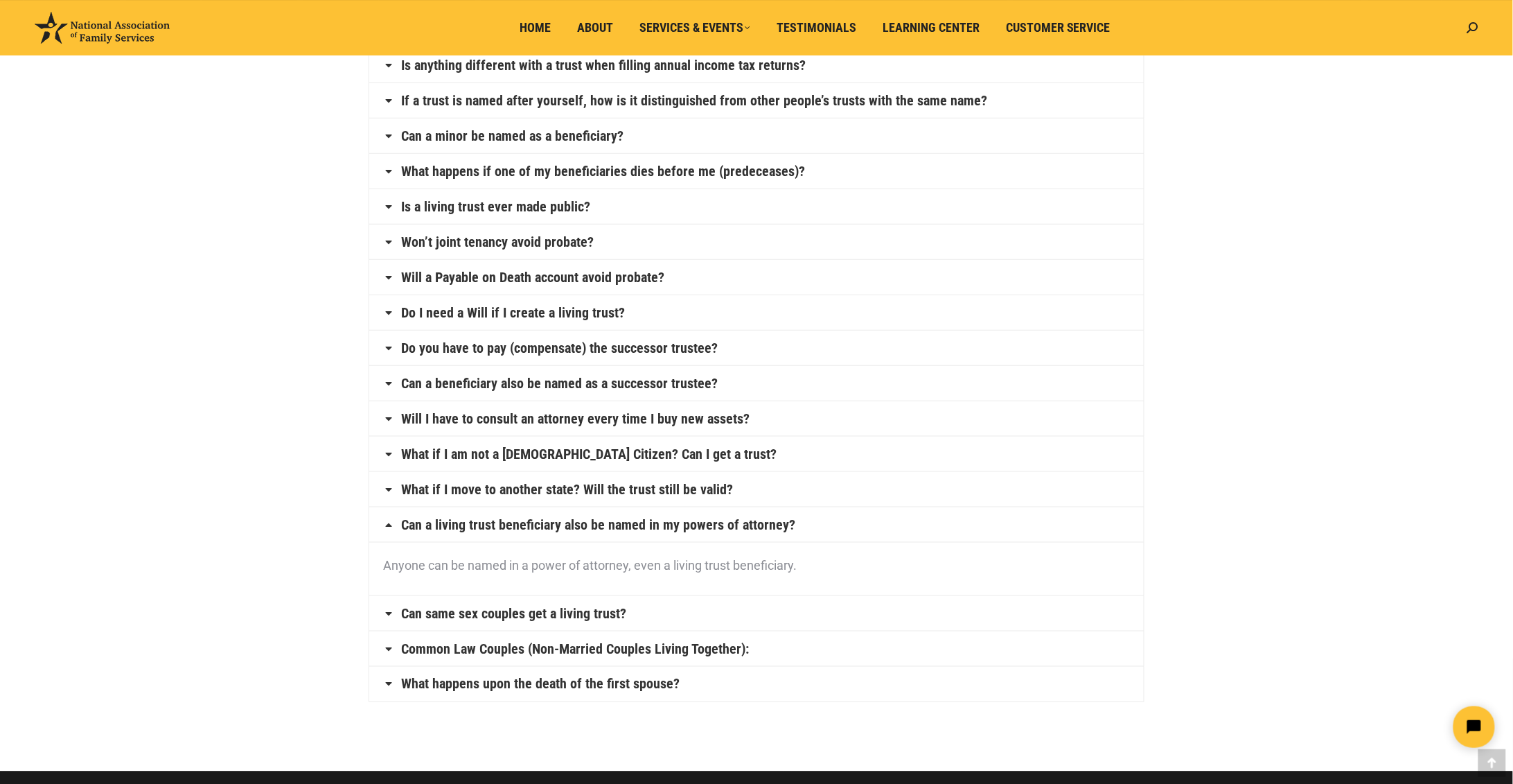
click at [652, 617] on h4 "Can same sex couples get a living trust?" at bounding box center [756, 613] width 775 height 34
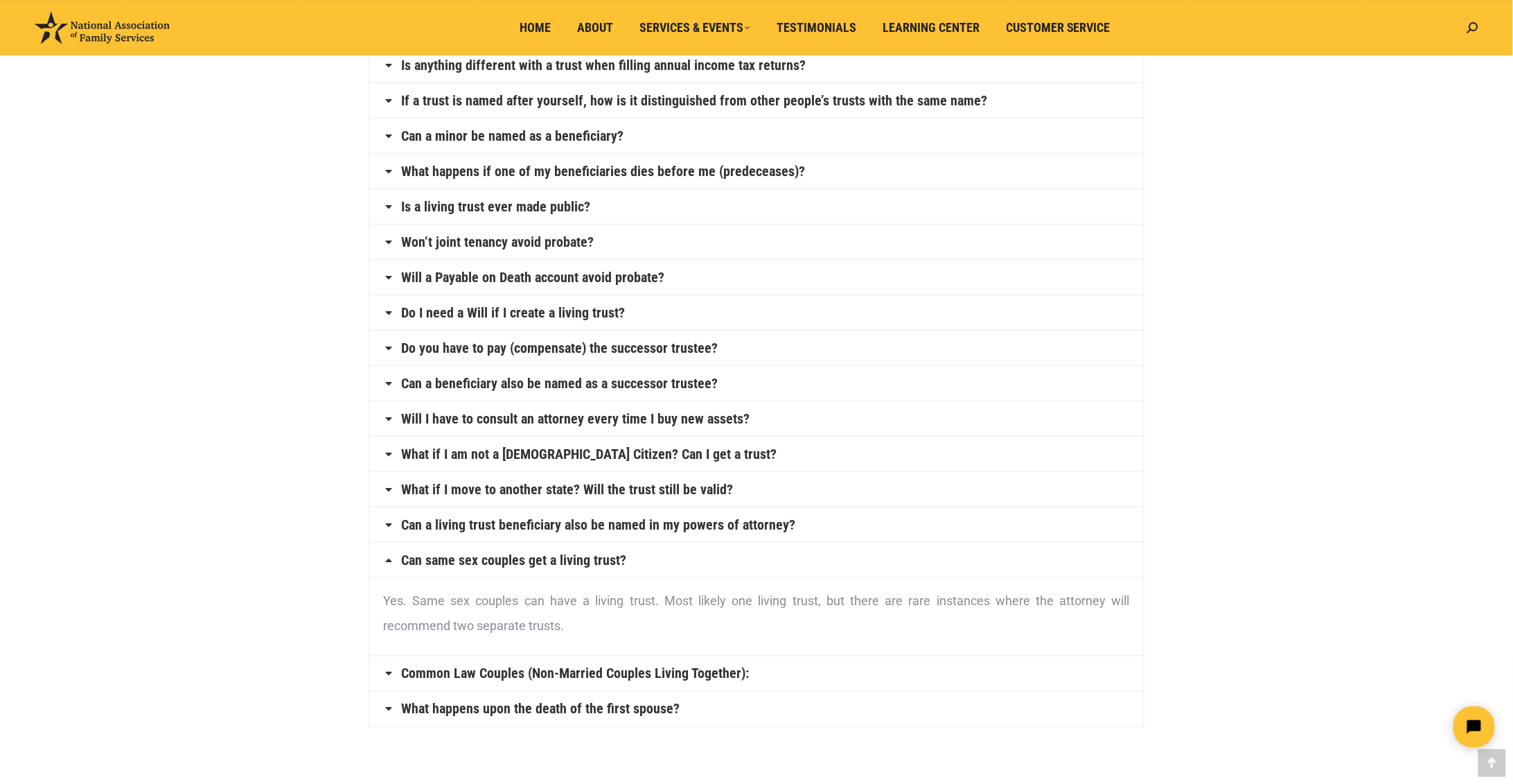
click at [619, 680] on link "Common Law Couples (Non-Married Couples Living Together):" at bounding box center [576, 673] width 348 height 14
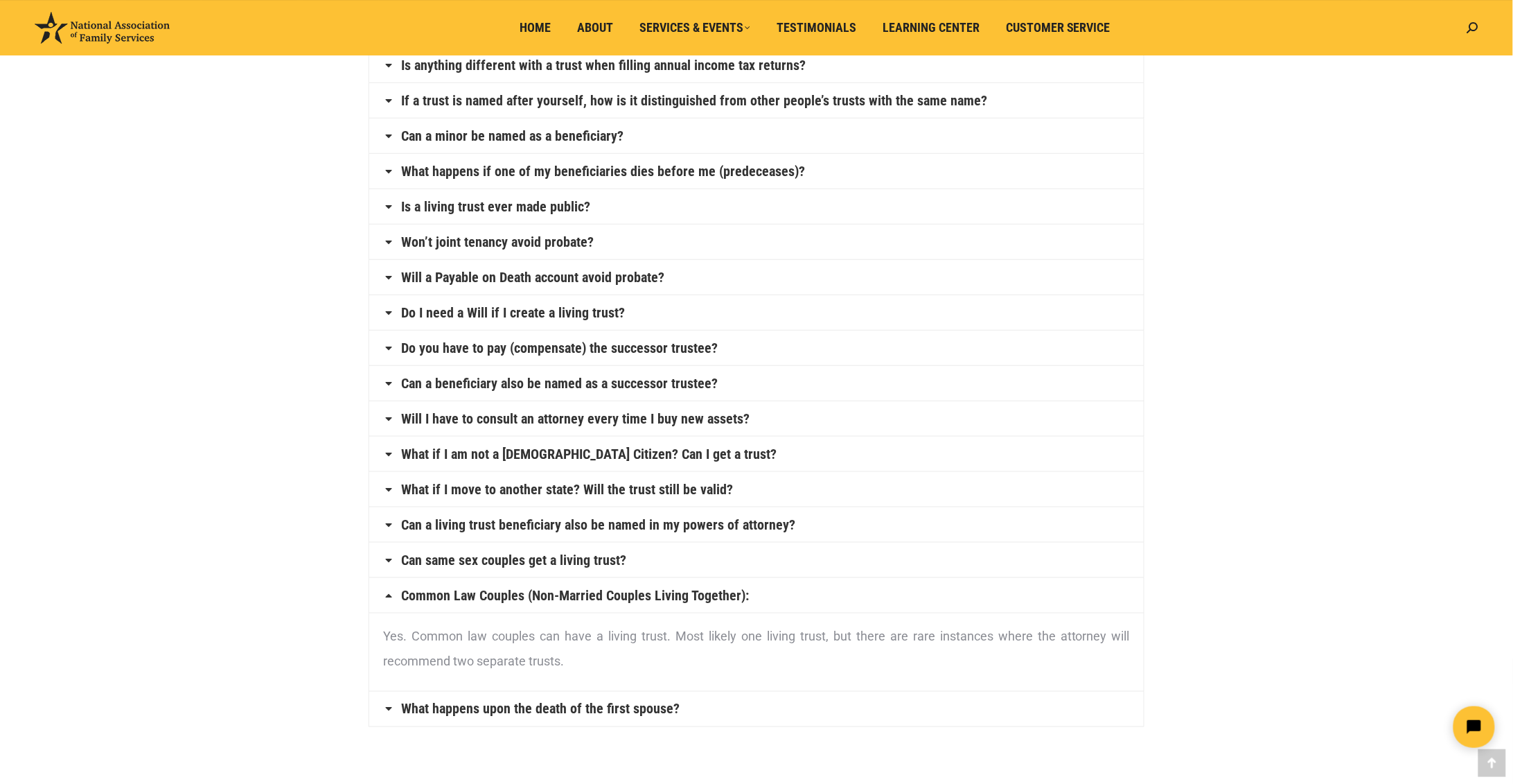
click at [583, 715] on link "What happens upon the death of the first spouse?" at bounding box center [540, 709] width 279 height 14
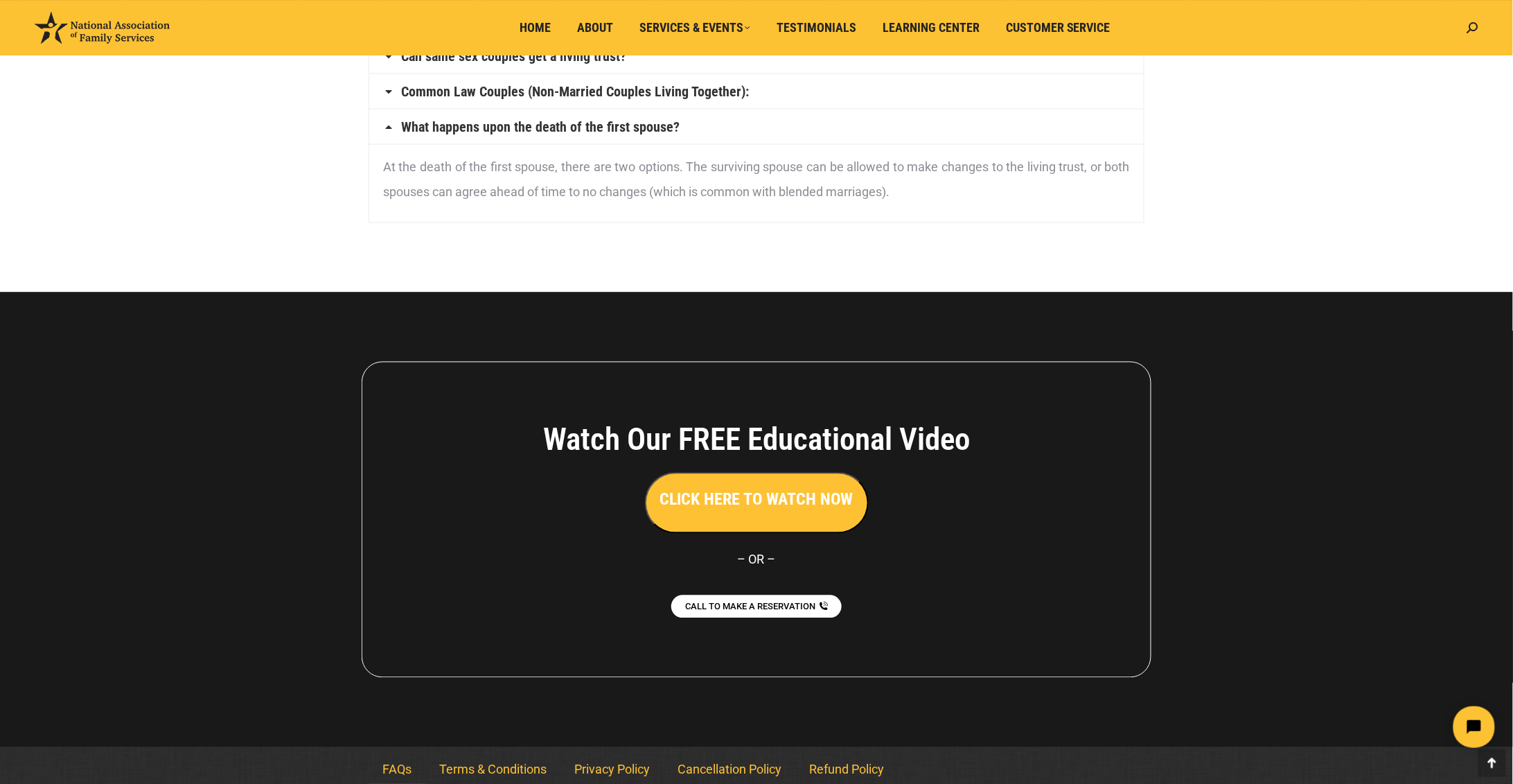
scroll to position [912, 0]
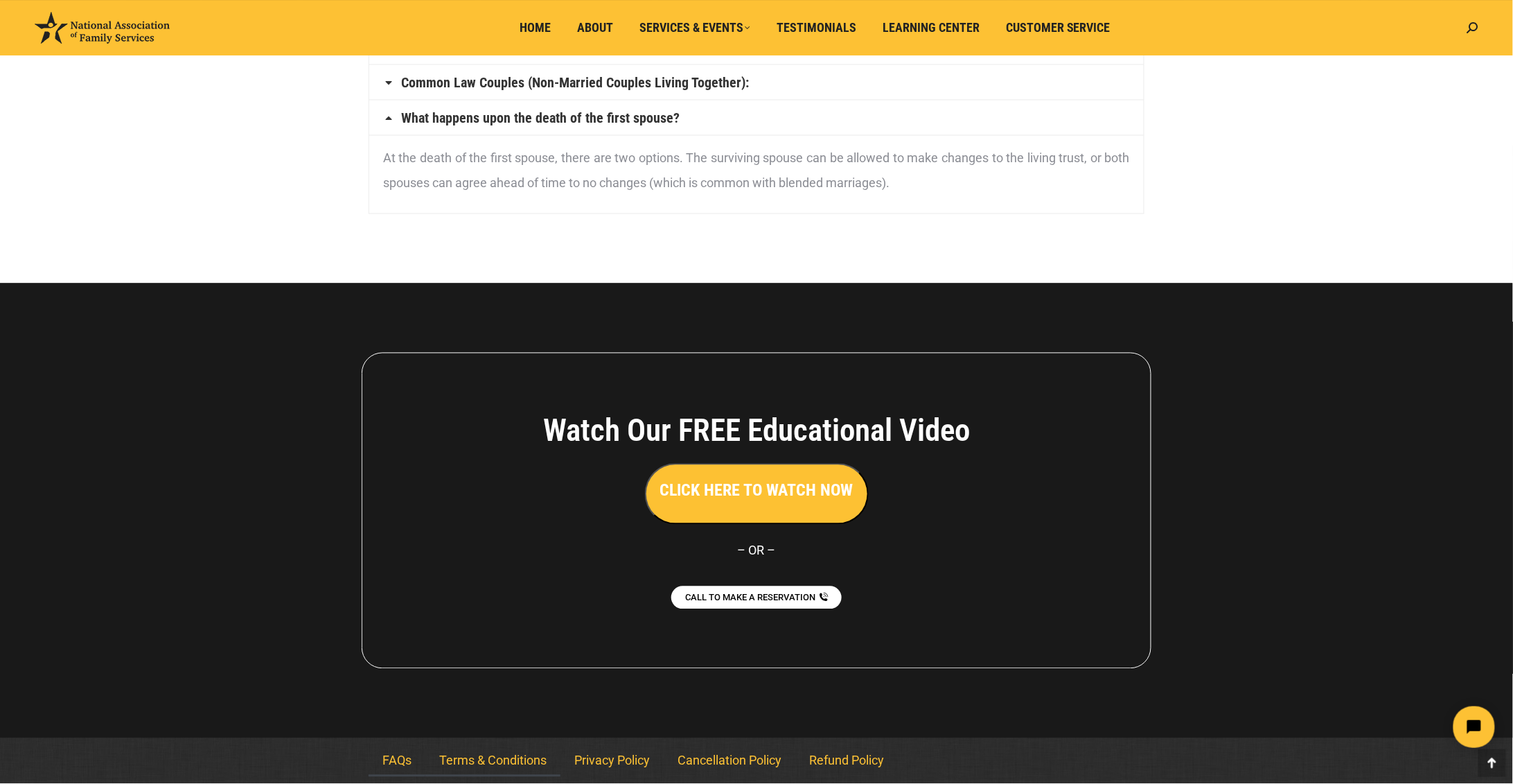
click at [523, 764] on link "Terms & Conditions" at bounding box center [493, 760] width 135 height 31
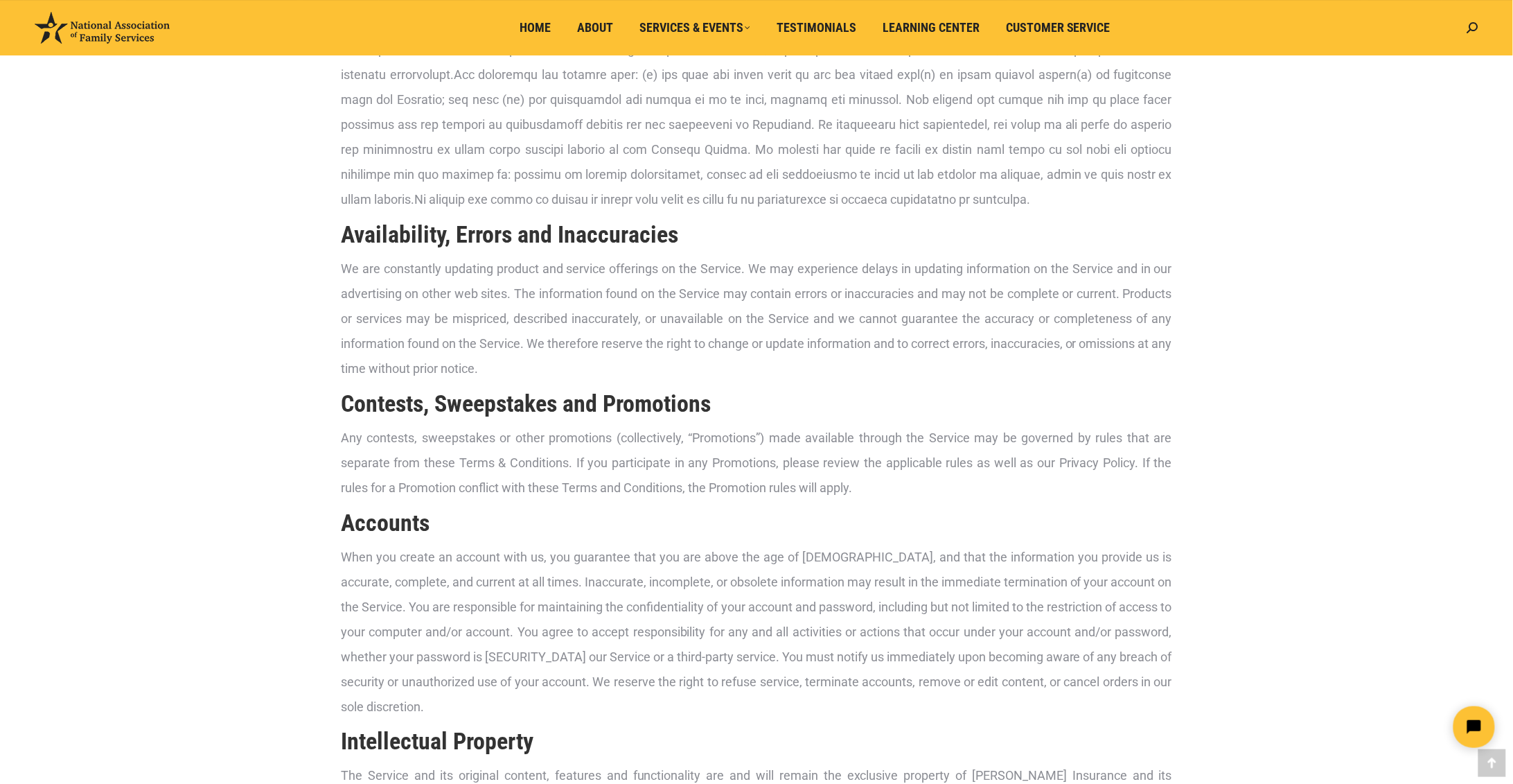
scroll to position [352, 0]
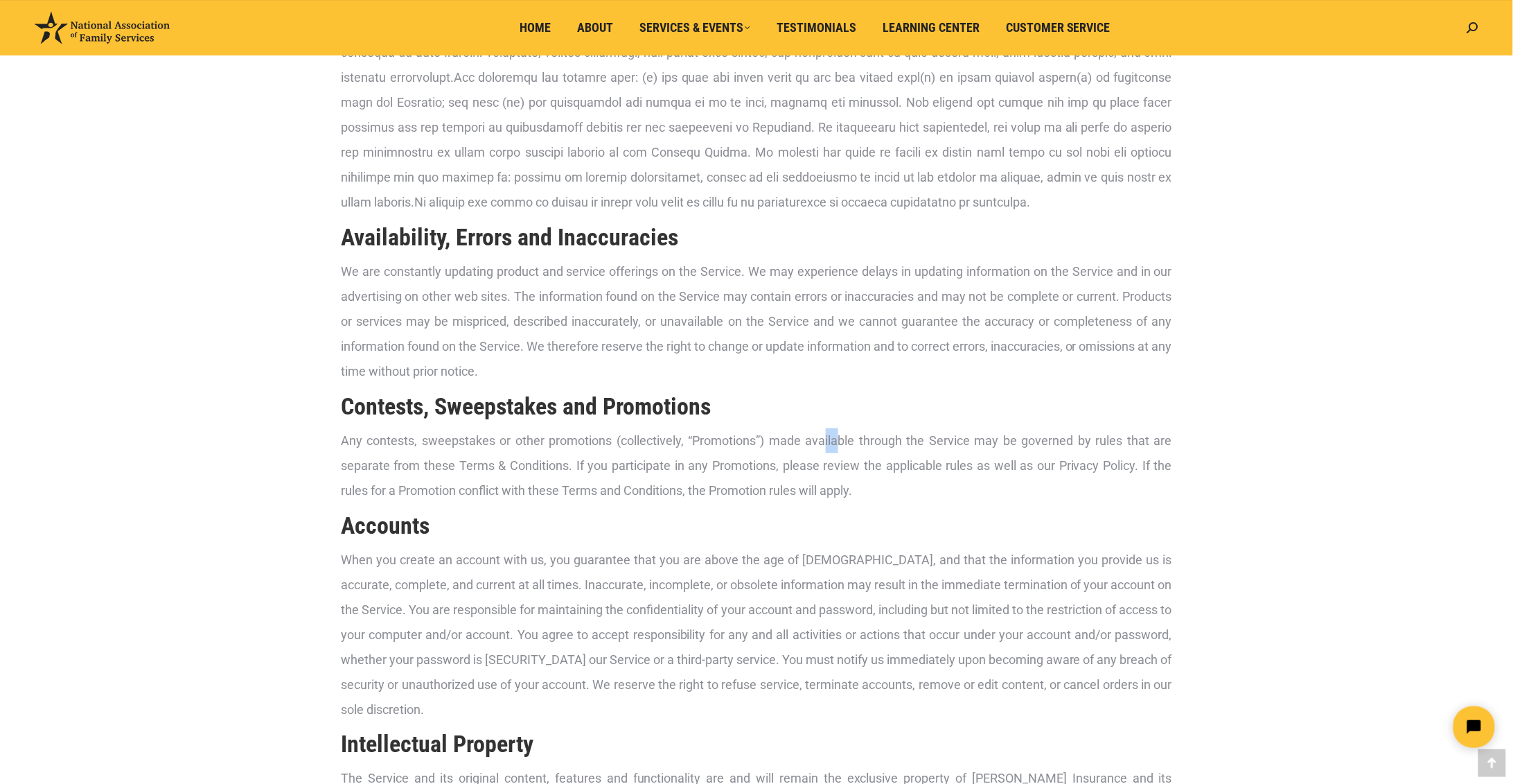
drag, startPoint x: 827, startPoint y: 447, endPoint x: 845, endPoint y: 449, distance: 18.1
click at [844, 449] on p "Any contests, sweepstakes or other promotions (collectively, “Promotions”) made…" at bounding box center [756, 465] width 832 height 75
drag, startPoint x: 845, startPoint y: 449, endPoint x: 995, endPoint y: 396, distance: 159.1
click at [995, 396] on h2 "Contests, Sweepstakes and Promotions" at bounding box center [756, 406] width 832 height 30
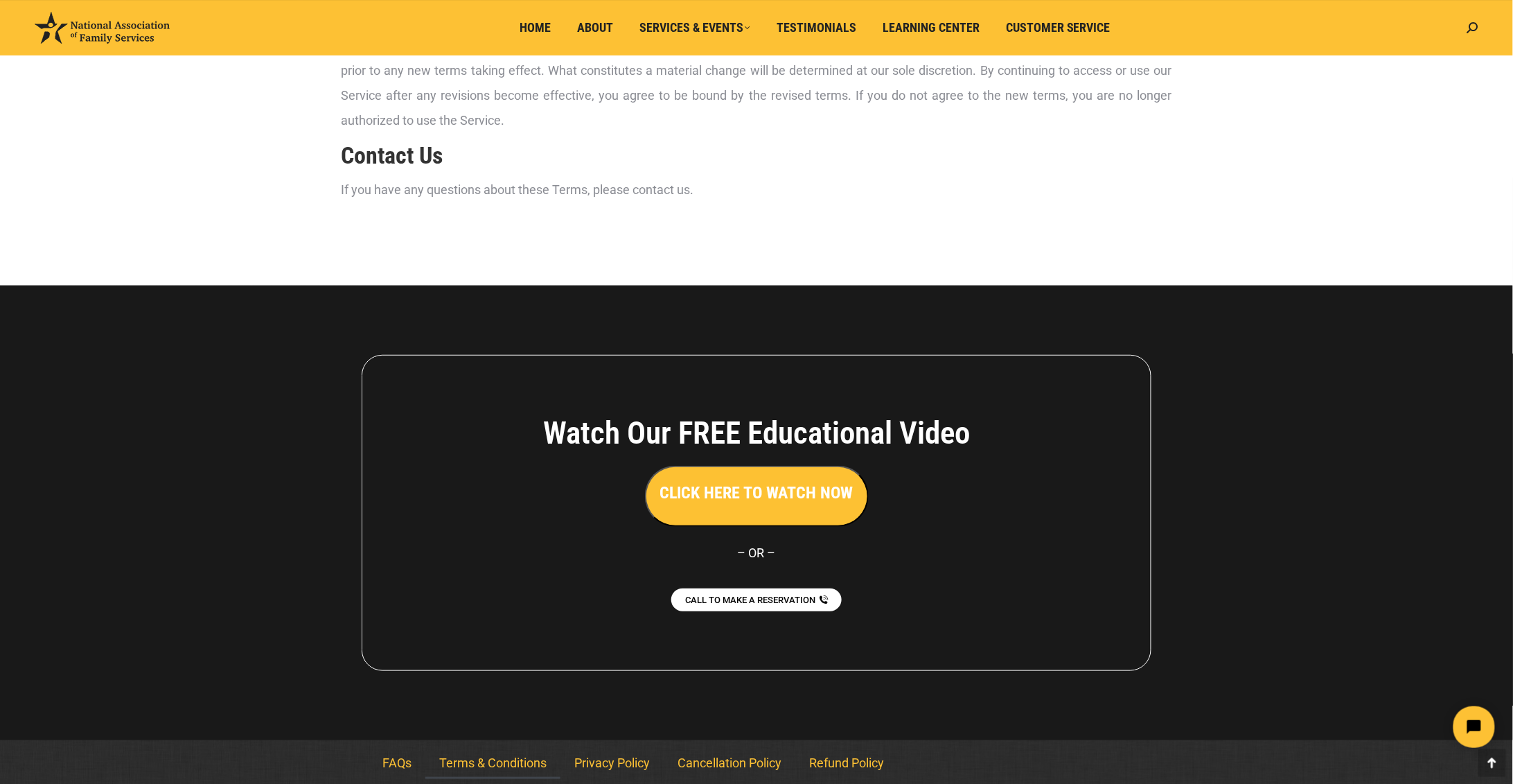
scroll to position [2284, 0]
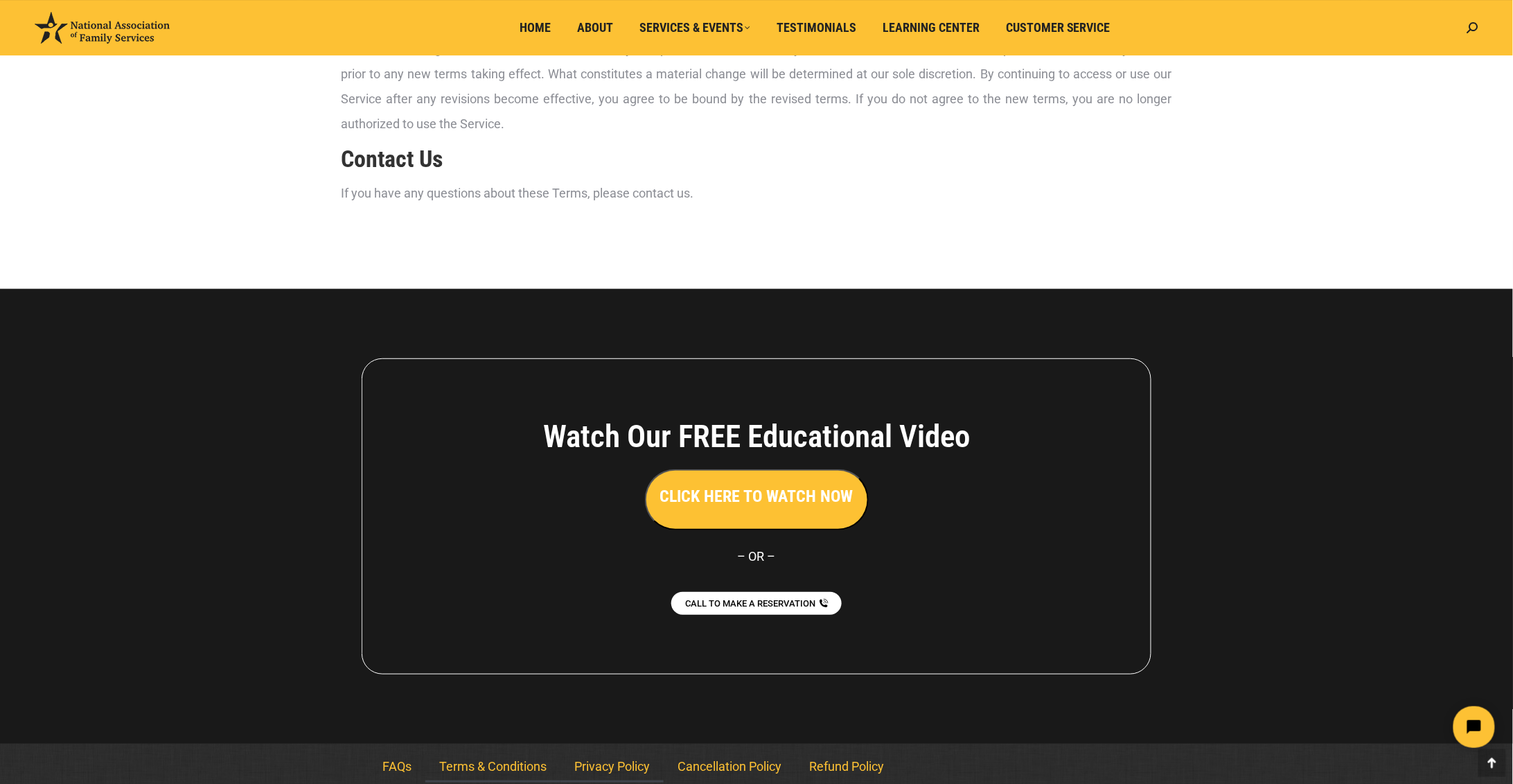
click at [642, 767] on link "Privacy Policy" at bounding box center [612, 766] width 103 height 31
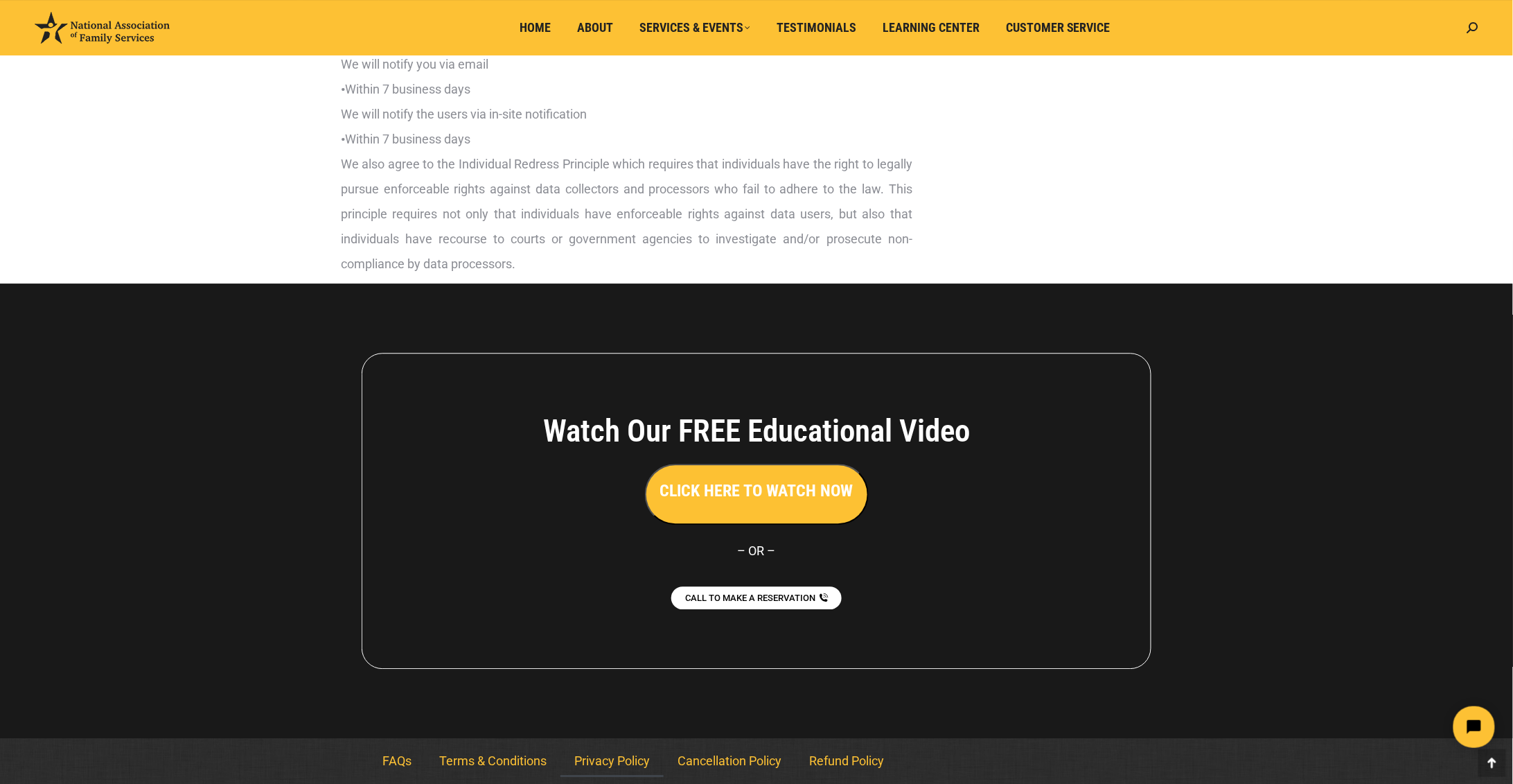
scroll to position [3406, 0]
click at [758, 763] on link "Cancellation Policy" at bounding box center [730, 760] width 131 height 31
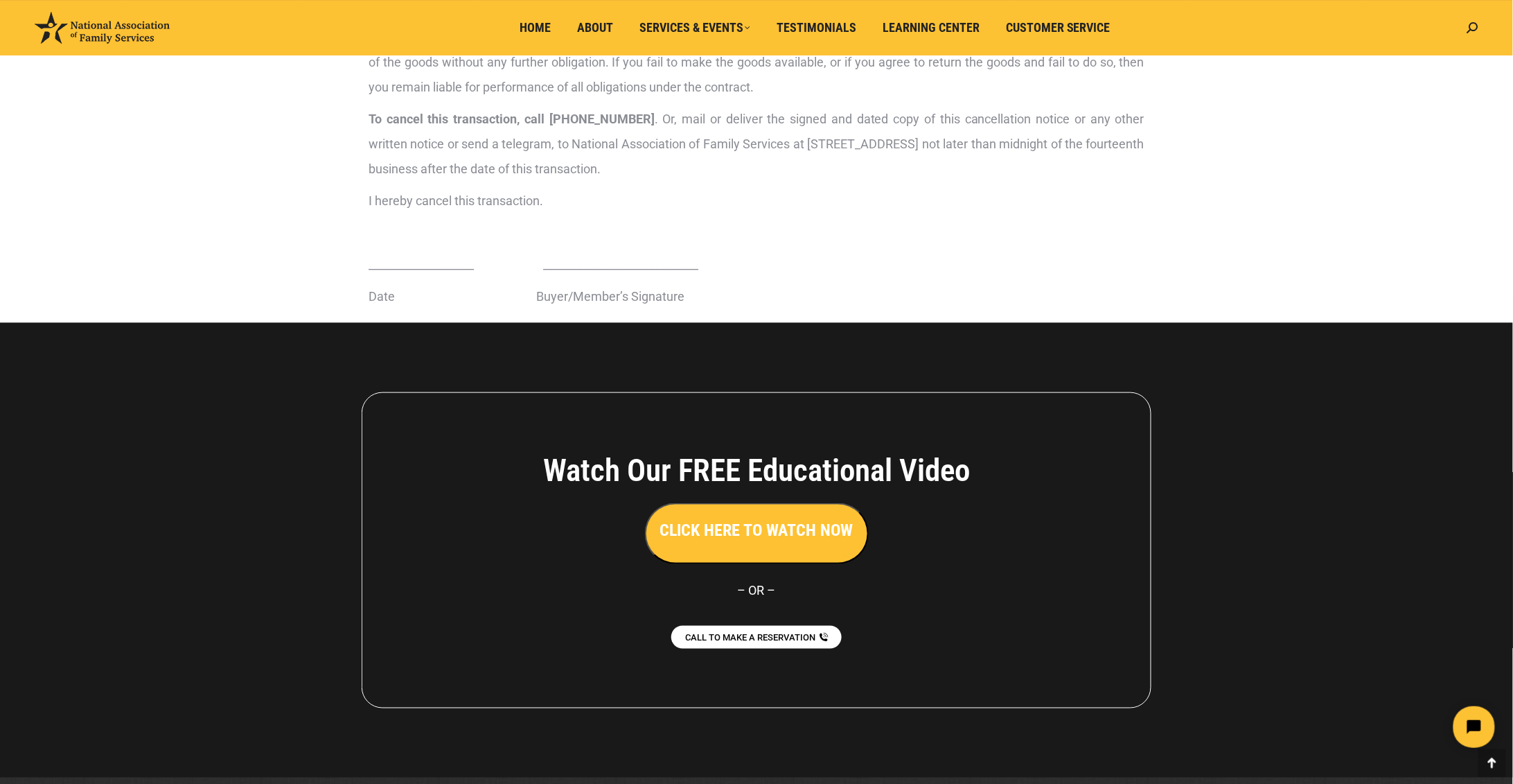
scroll to position [446, 0]
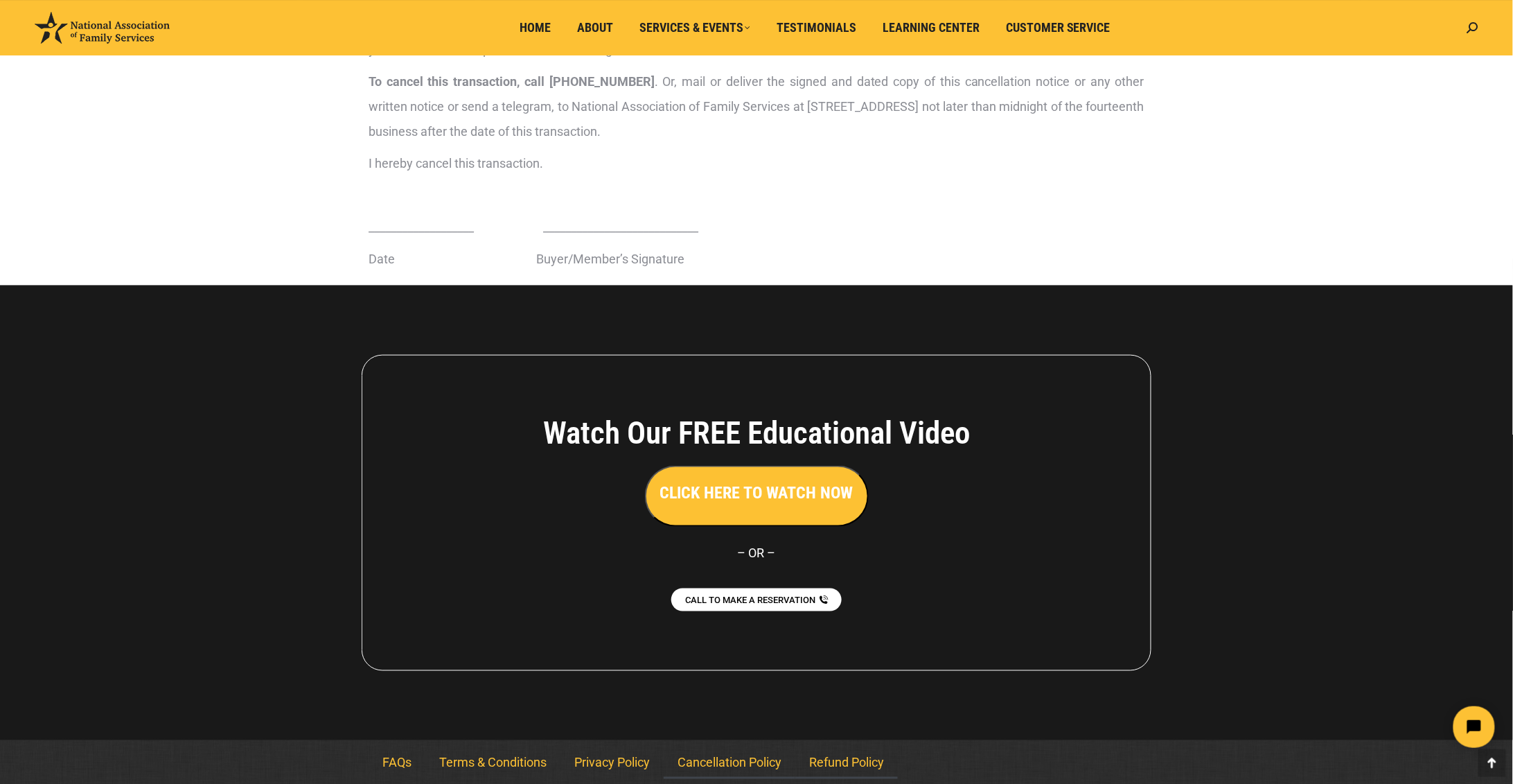
click at [829, 756] on link "Refund Policy" at bounding box center [847, 762] width 103 height 31
